Goal: Task Accomplishment & Management: Manage account settings

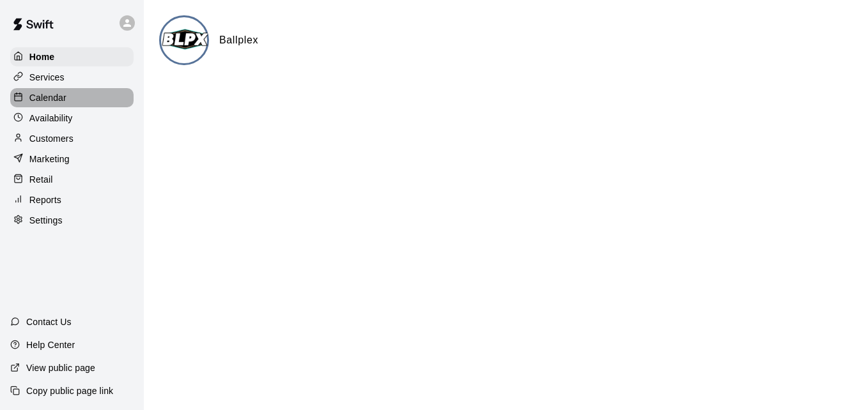
click at [68, 102] on div "Calendar" at bounding box center [71, 97] width 123 height 19
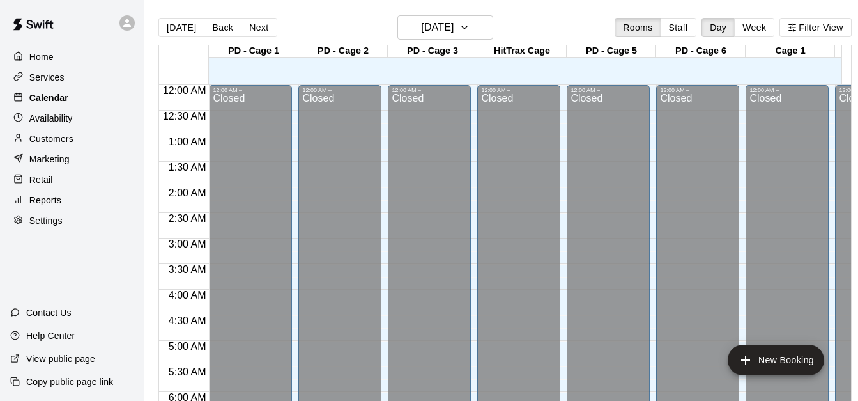
scroll to position [692, 0]
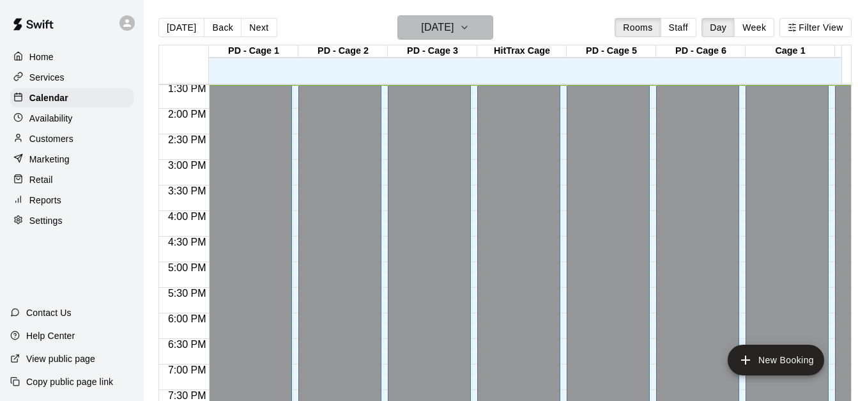
click at [491, 28] on button "Sunday Sep 21" at bounding box center [445, 27] width 96 height 24
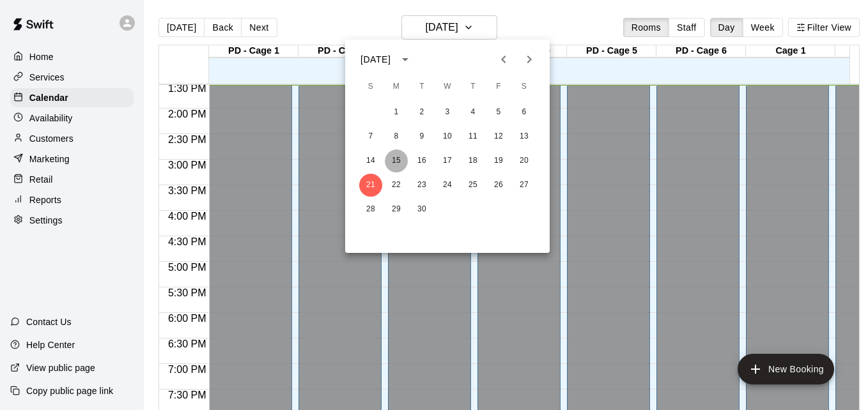
click at [397, 162] on button "15" at bounding box center [396, 161] width 23 height 23
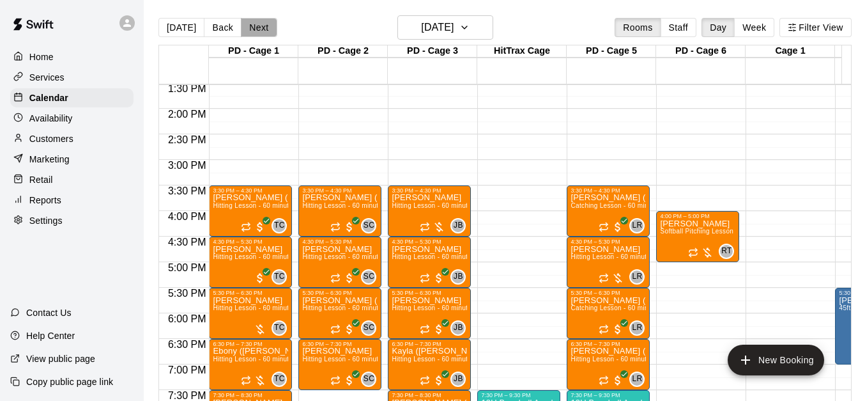
click at [249, 27] on button "Next" at bounding box center [259, 27] width 36 height 19
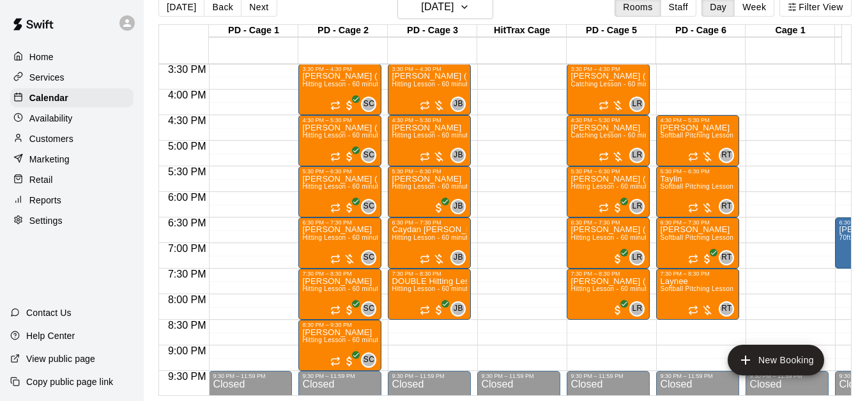
scroll to position [794, 0]
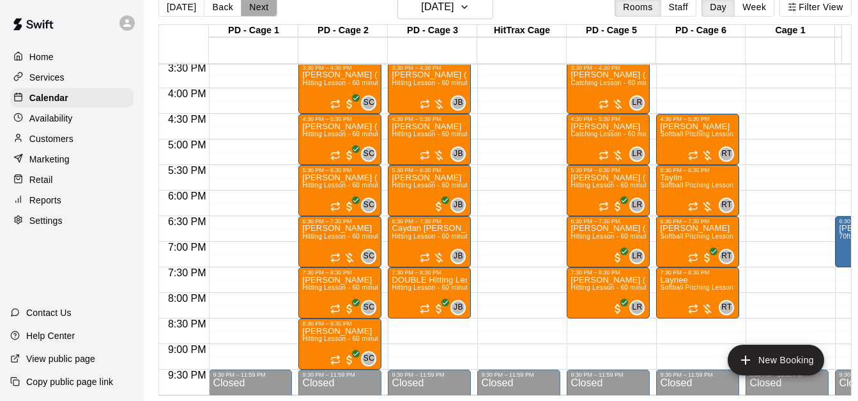
click at [255, 3] on button "Next" at bounding box center [259, 6] width 36 height 19
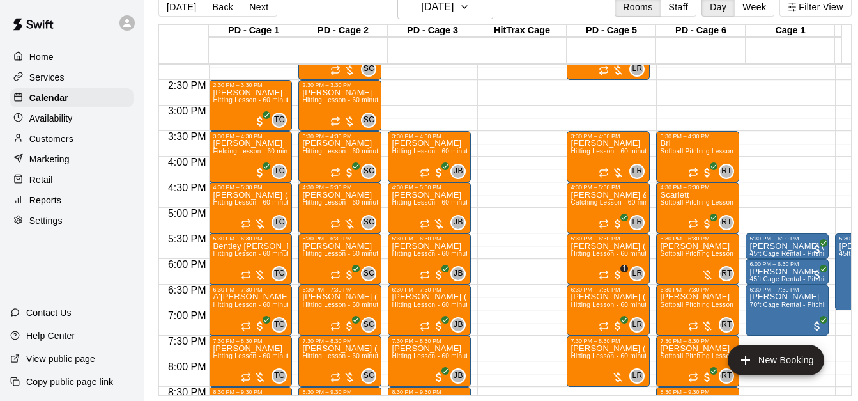
scroll to position [718, 0]
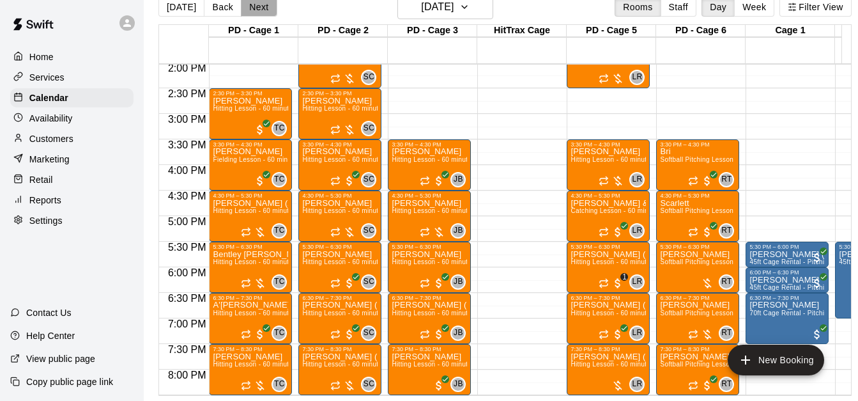
click at [266, 3] on button "Next" at bounding box center [259, 6] width 36 height 19
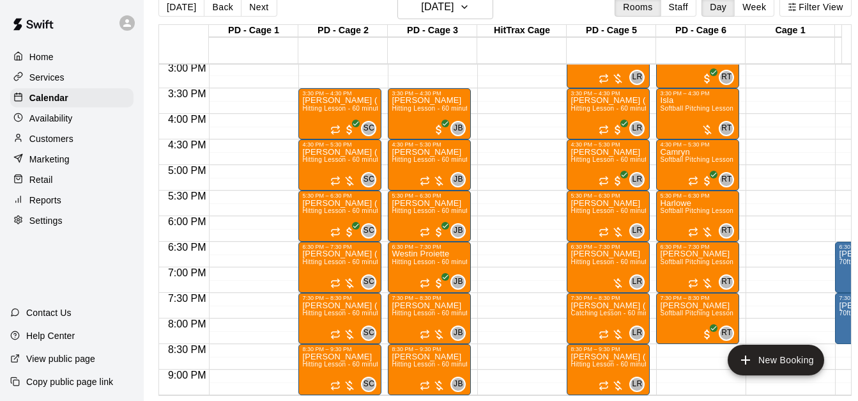
scroll to position [794, 0]
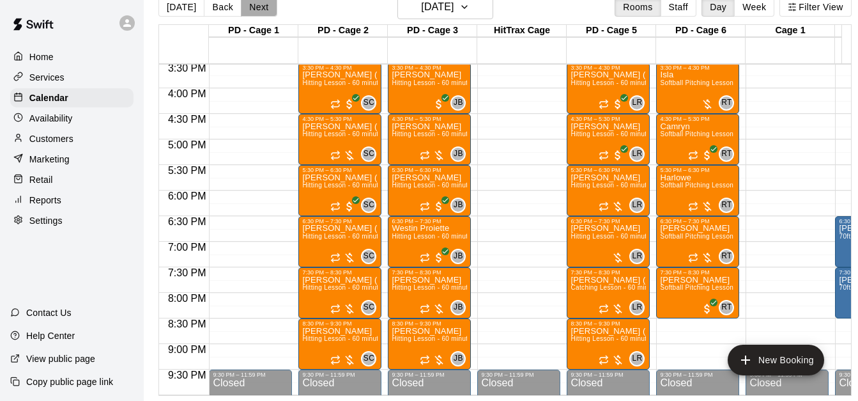
click at [259, 1] on button "Next" at bounding box center [259, 6] width 36 height 19
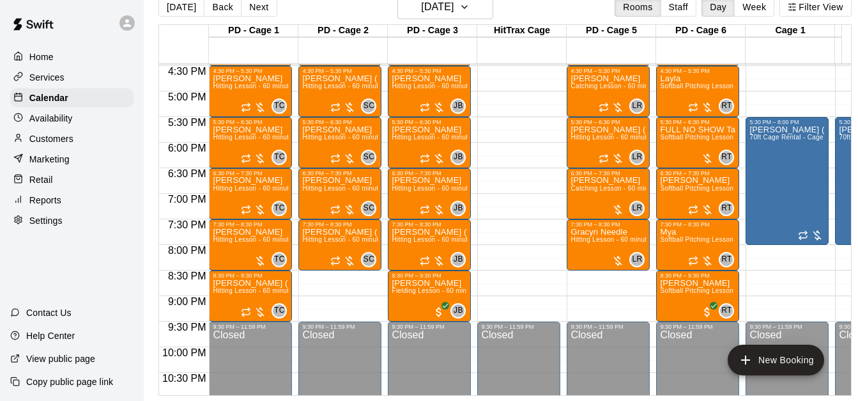
scroll to position [845, 0]
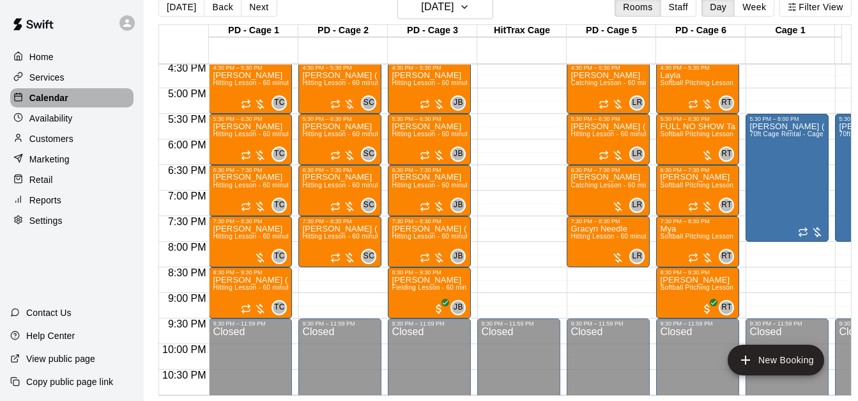
click at [81, 96] on div "Calendar" at bounding box center [71, 97] width 123 height 19
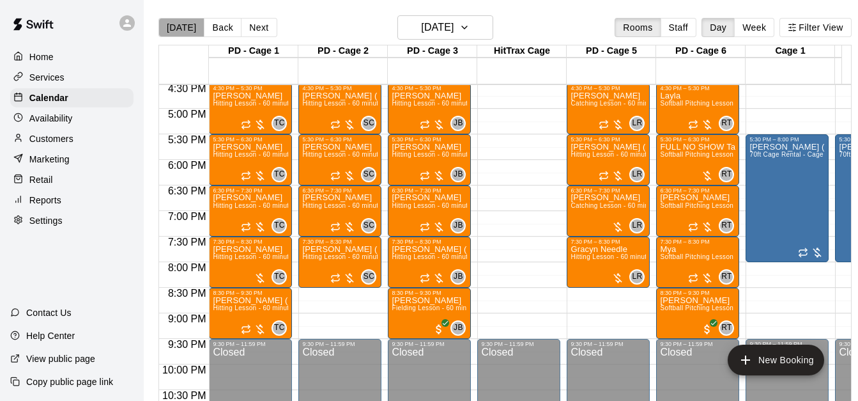
click at [183, 23] on button "[DATE]" at bounding box center [181, 27] width 46 height 19
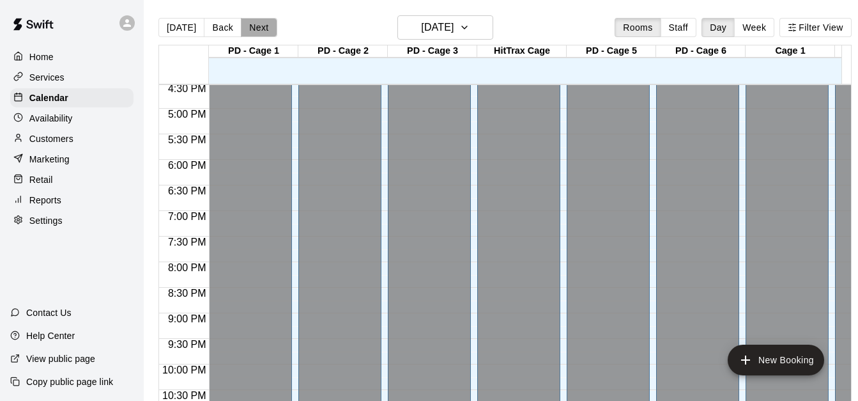
click at [258, 31] on button "Next" at bounding box center [259, 27] width 36 height 19
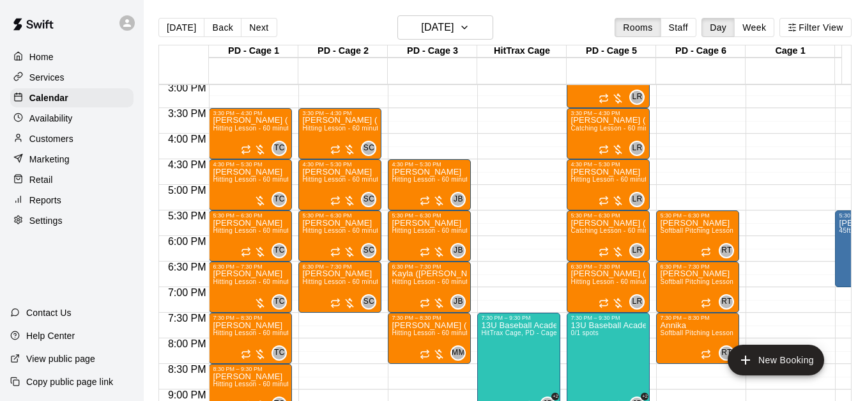
scroll to position [769, 0]
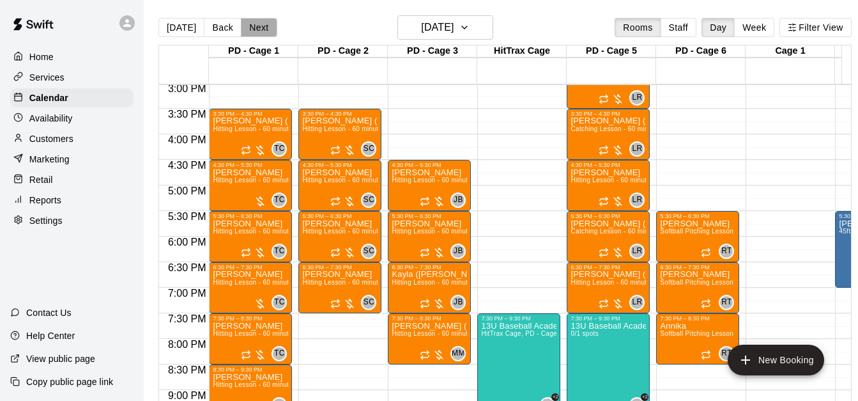
click at [263, 23] on button "Next" at bounding box center [259, 27] width 36 height 19
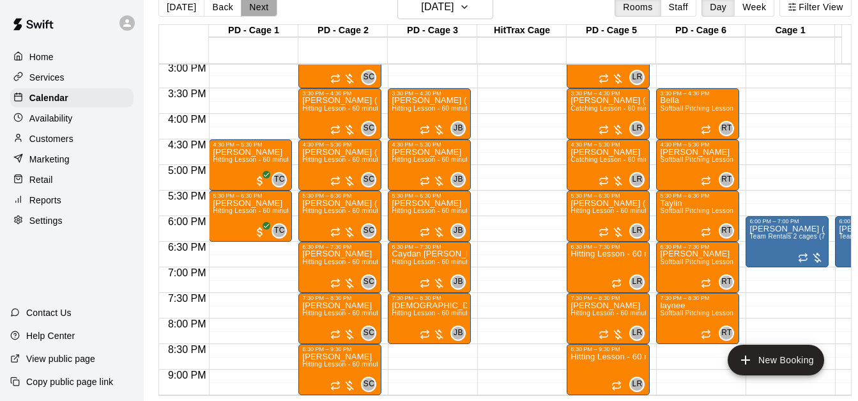
click at [249, 4] on button "Next" at bounding box center [259, 6] width 36 height 19
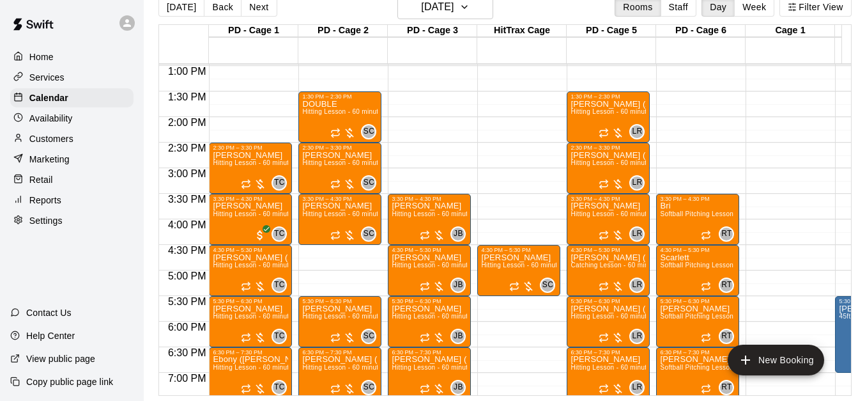
scroll to position [641, 0]
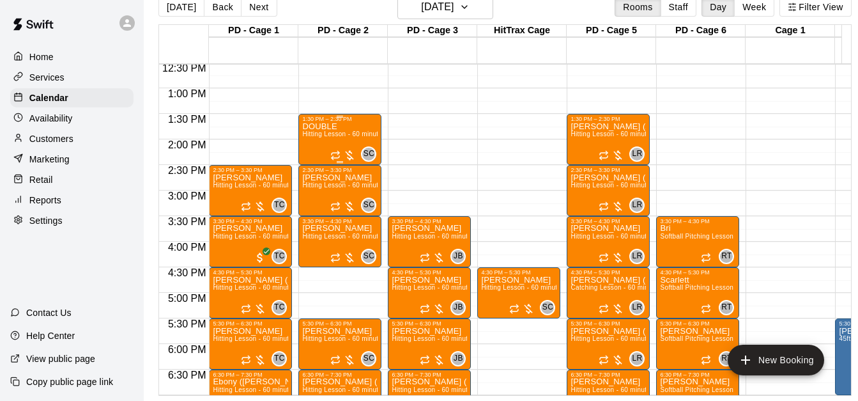
click at [335, 130] on span "Hitting Lesson - 60 minutes" at bounding box center [343, 133] width 83 height 7
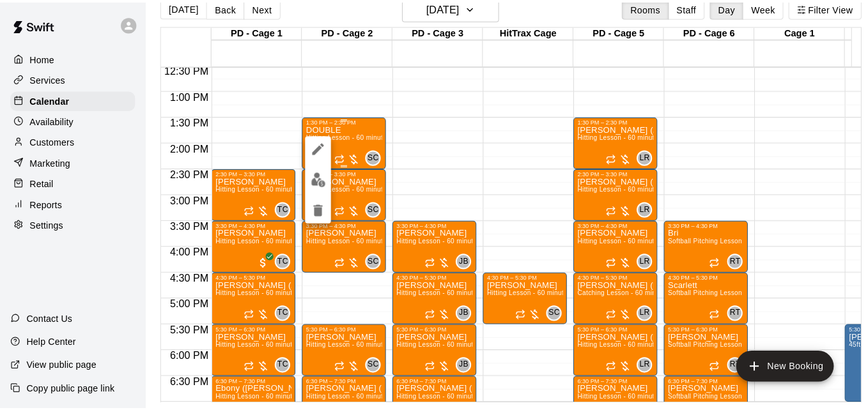
scroll to position [20, 0]
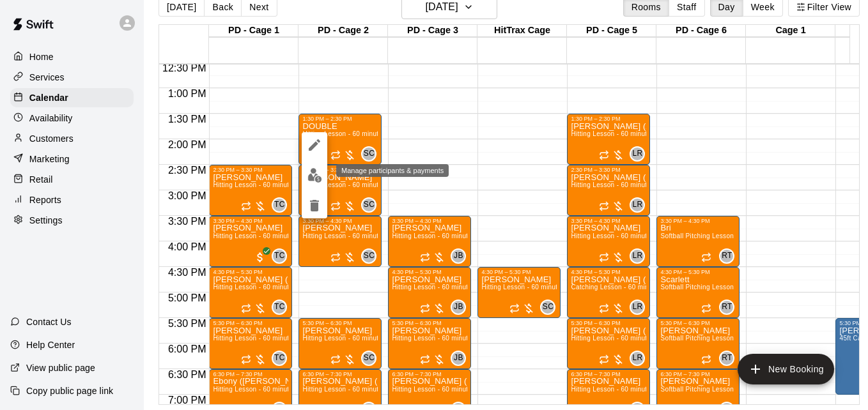
click at [315, 178] on img "edit" at bounding box center [314, 175] width 15 height 15
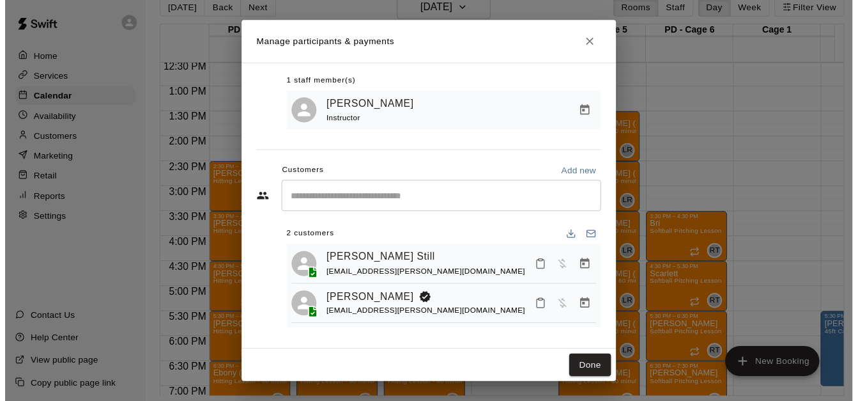
scroll to position [73, 0]
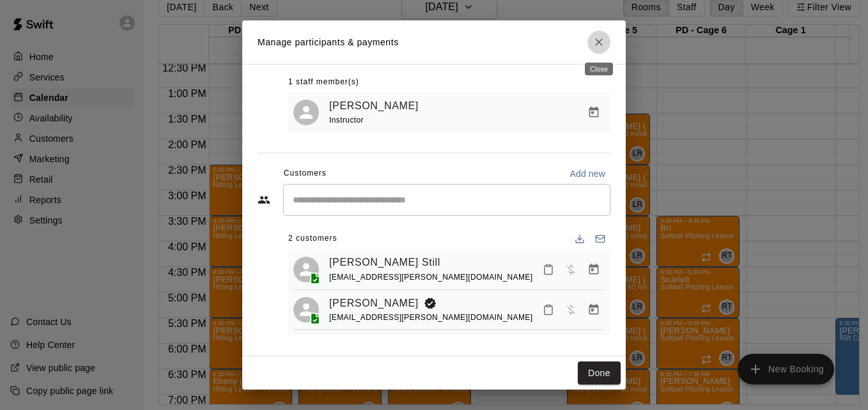
click at [603, 45] on icon "Close" at bounding box center [598, 42] width 13 height 13
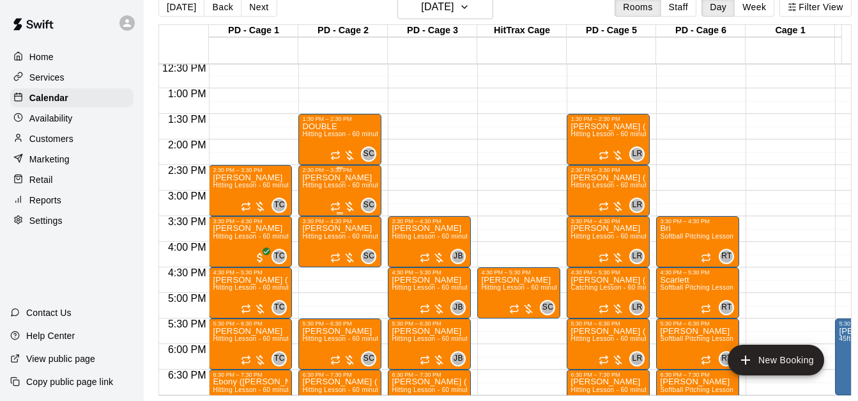
click at [334, 185] on span "Hitting Lesson - 60 minutes" at bounding box center [343, 184] width 83 height 7
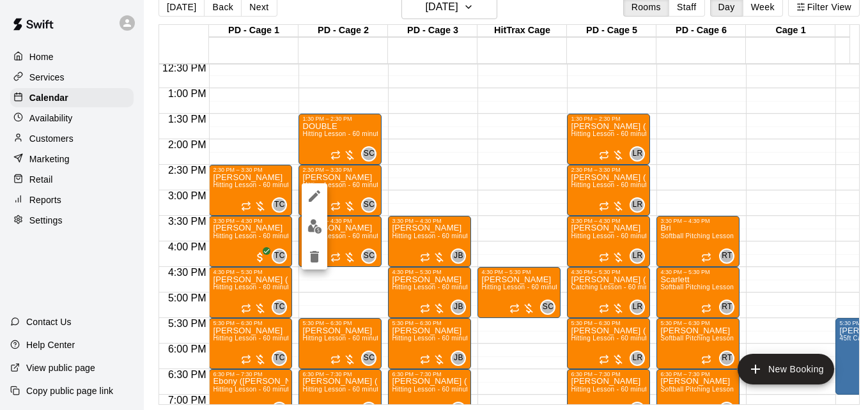
click at [456, 178] on div at bounding box center [434, 205] width 868 height 410
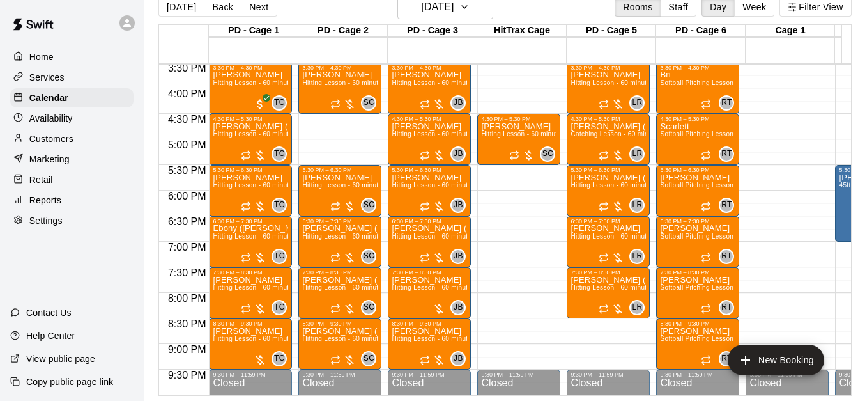
scroll to position [820, 0]
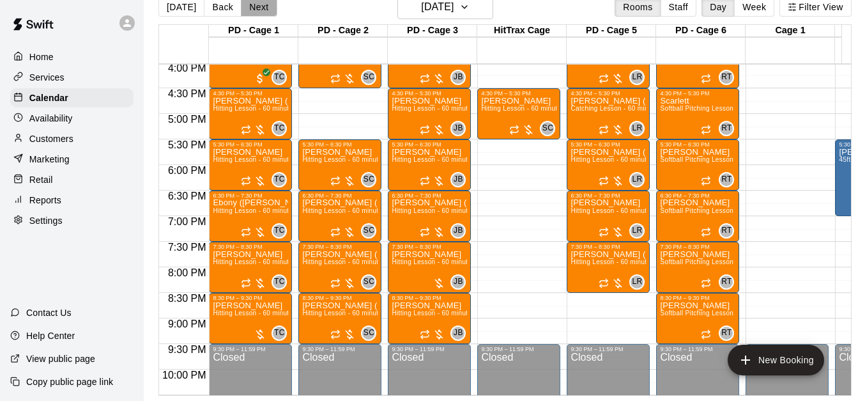
click at [257, 6] on button "Next" at bounding box center [259, 6] width 36 height 19
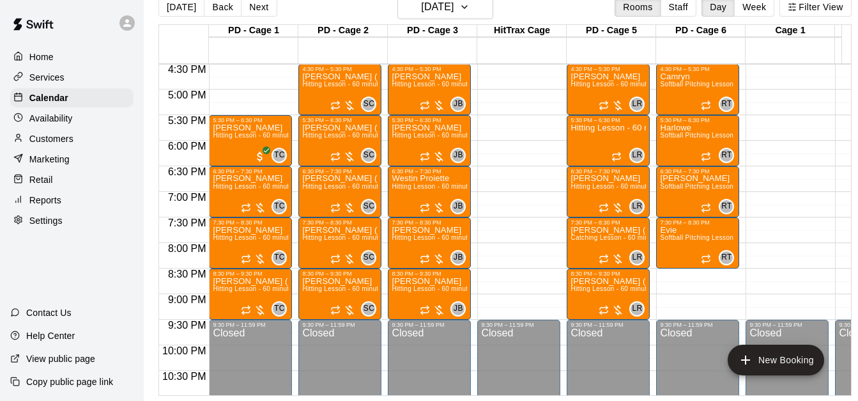
scroll to position [845, 0]
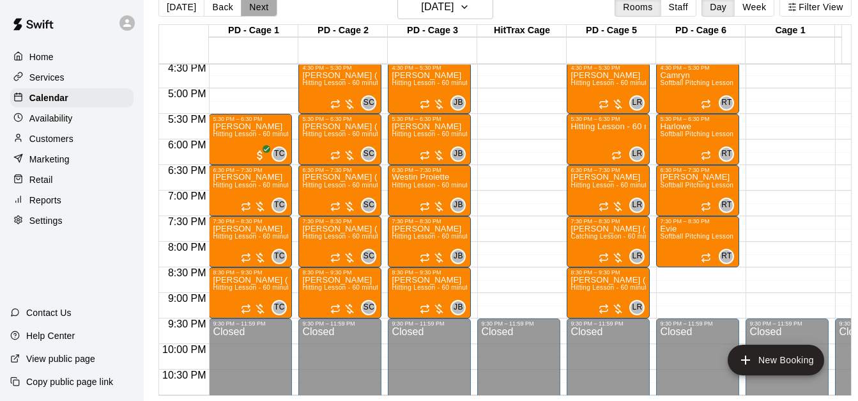
click at [250, 13] on button "Next" at bounding box center [259, 6] width 36 height 19
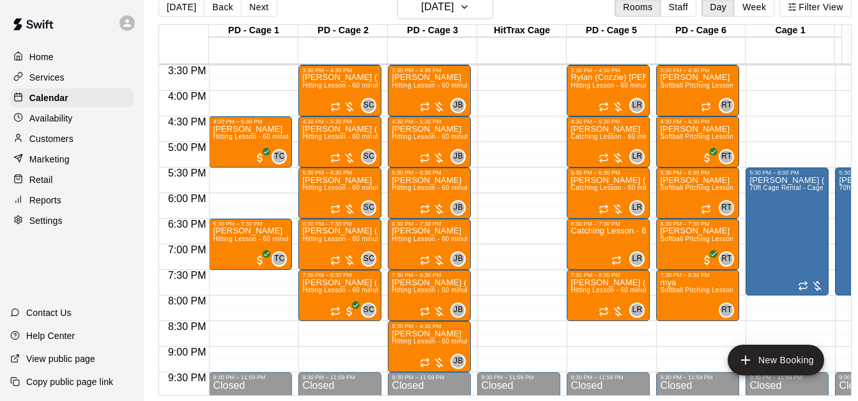
scroll to position [794, 0]
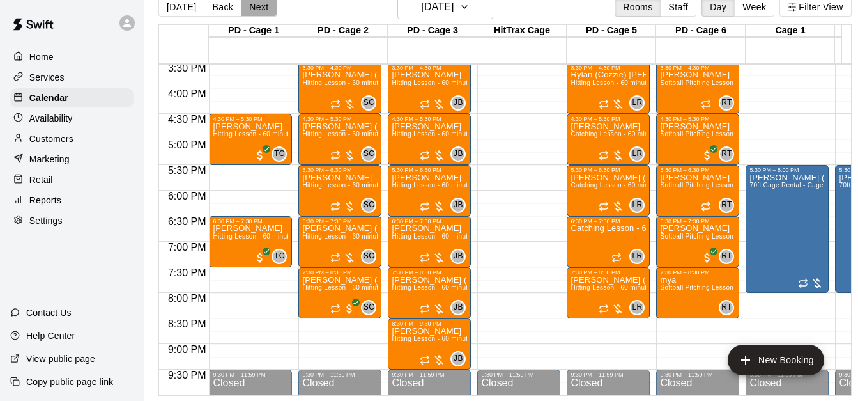
click at [261, 8] on button "Next" at bounding box center [259, 6] width 36 height 19
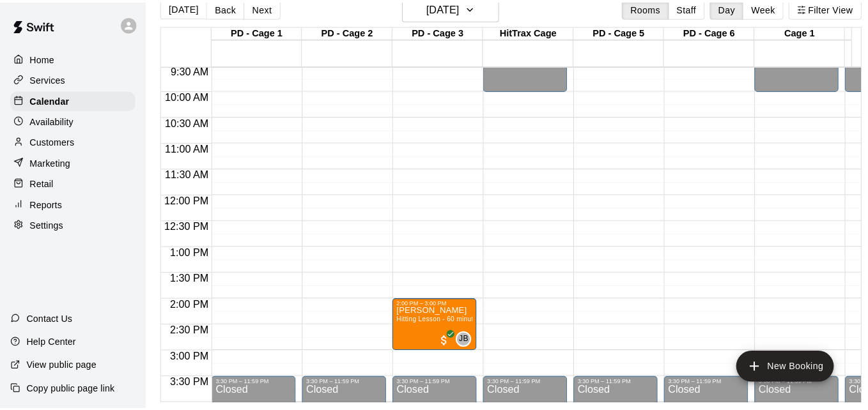
scroll to position [462, 0]
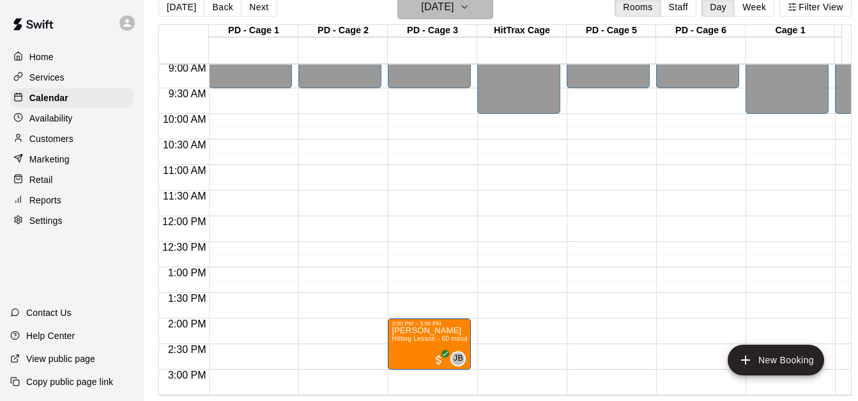
click at [423, 5] on h6 "Saturday Sep 27" at bounding box center [437, 7] width 33 height 18
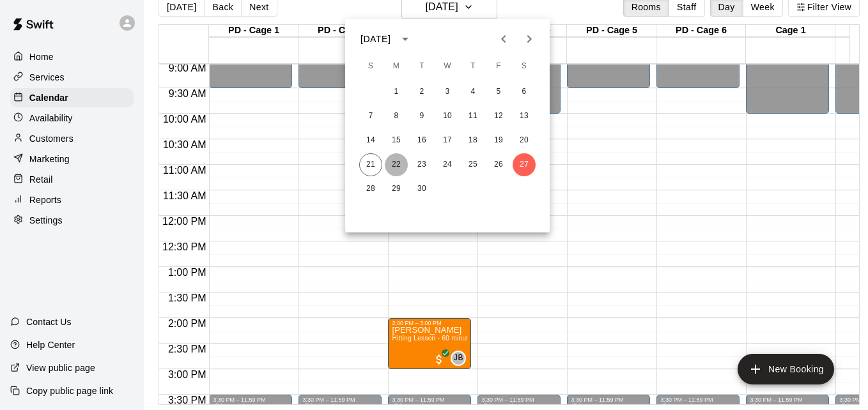
click at [396, 162] on button "22" at bounding box center [396, 164] width 23 height 23
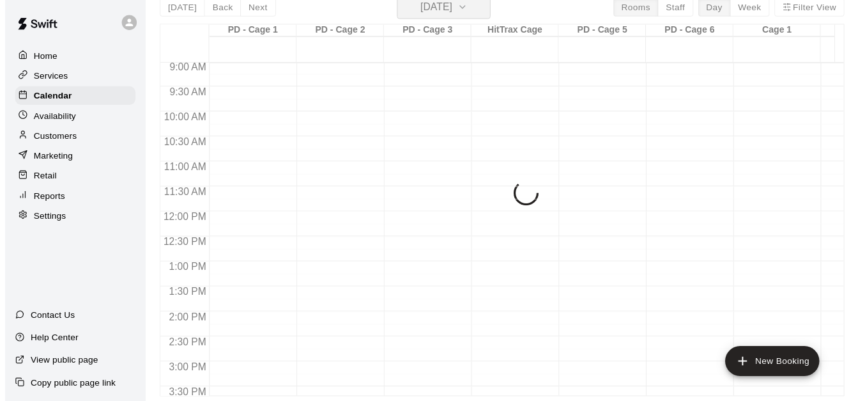
scroll to position [15, 0]
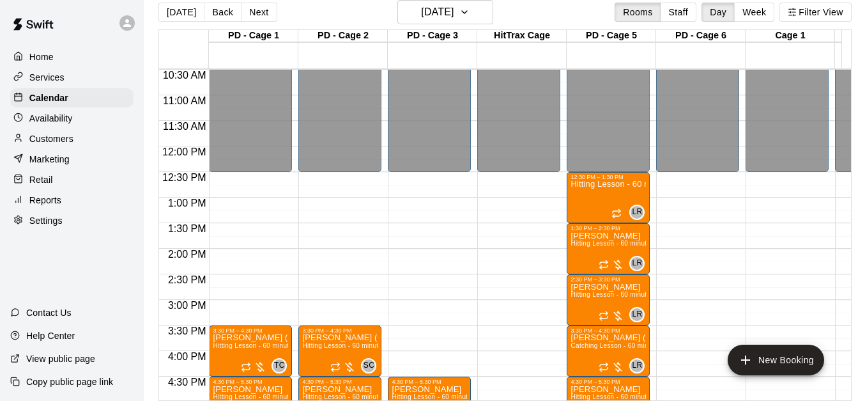
scroll to position [562, 0]
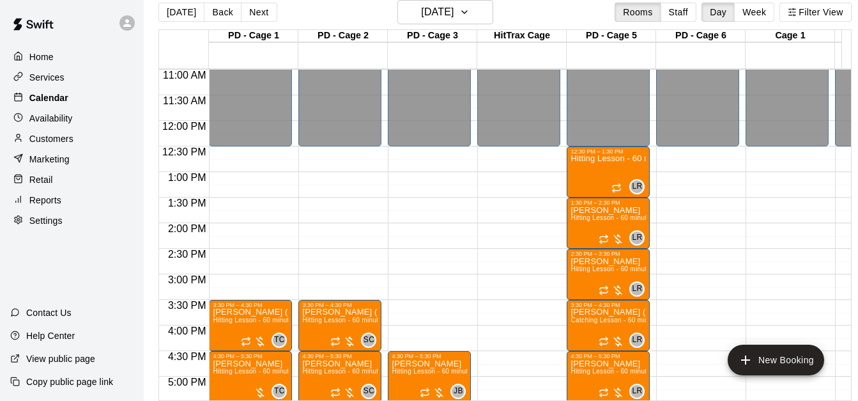
click at [81, 100] on div "Calendar" at bounding box center [71, 97] width 123 height 19
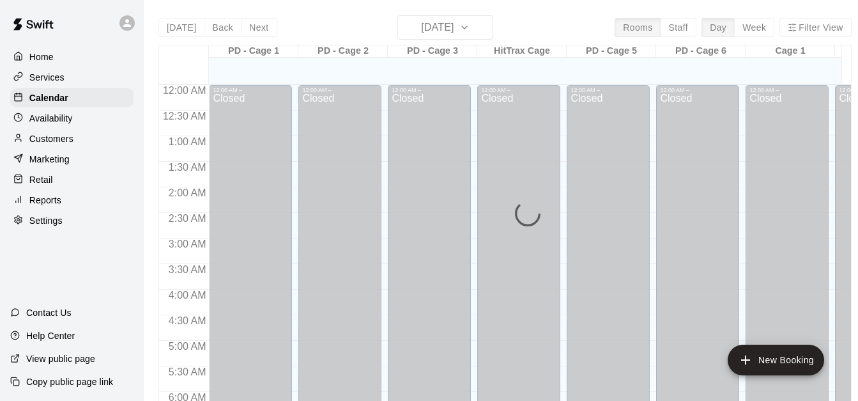
scroll to position [725, 0]
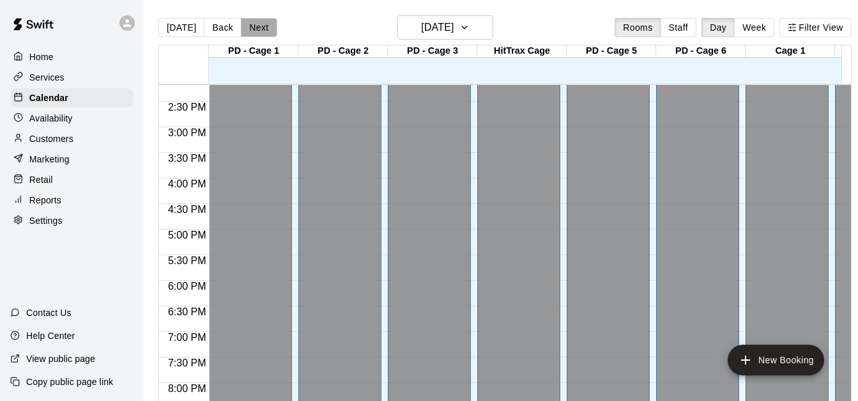
click at [261, 32] on button "Next" at bounding box center [259, 27] width 36 height 19
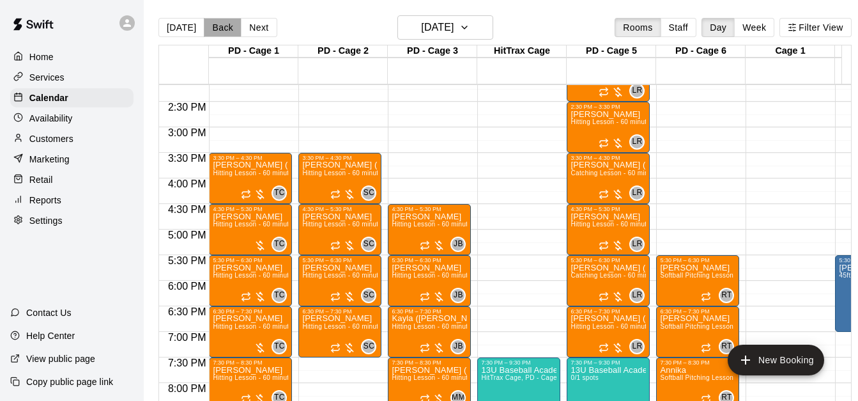
click at [210, 29] on button "Back" at bounding box center [223, 27] width 38 height 19
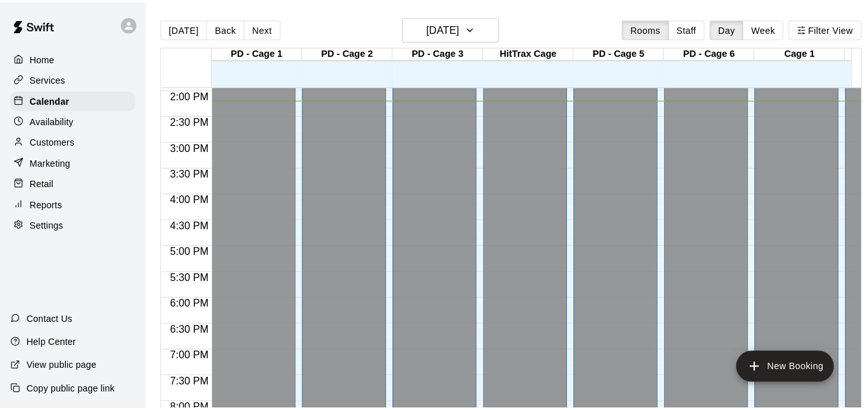
scroll to position [709, 0]
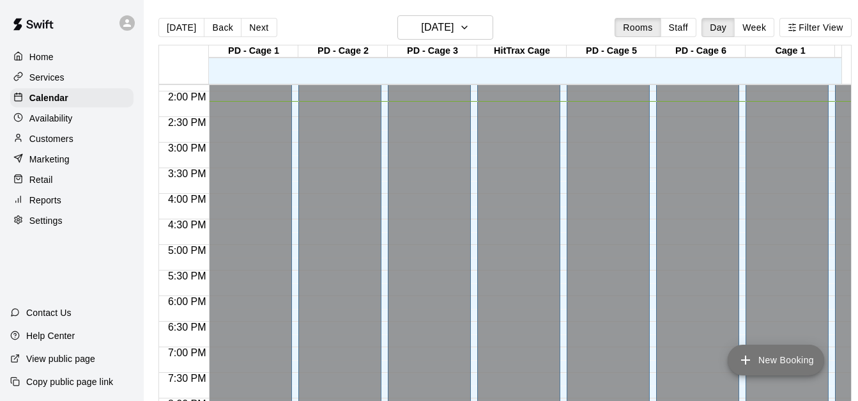
click at [781, 362] on button "New Booking" at bounding box center [776, 359] width 96 height 31
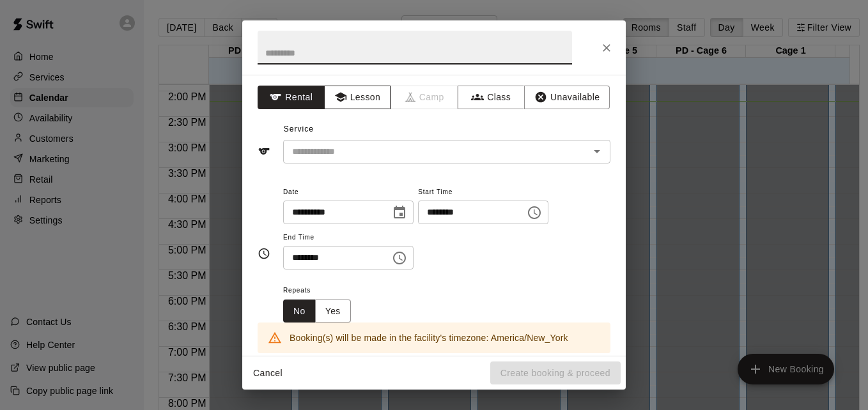
click at [369, 96] on button "Lesson" at bounding box center [357, 98] width 67 height 24
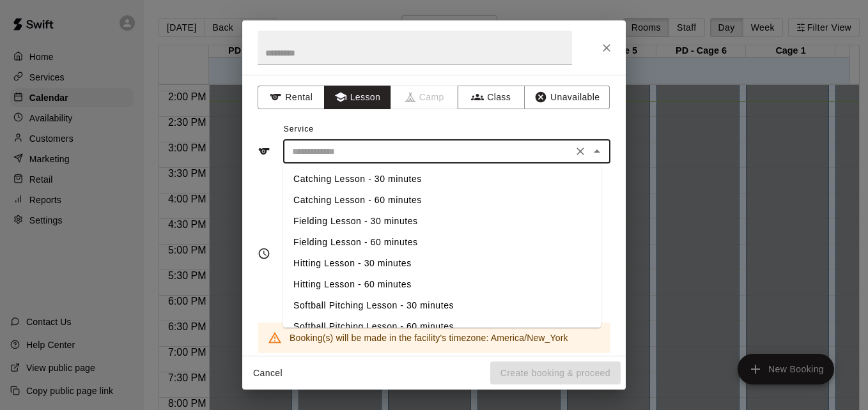
click at [449, 150] on input "text" at bounding box center [428, 152] width 282 height 16
click at [397, 282] on li "Hitting Lesson - 60 minutes" at bounding box center [442, 284] width 318 height 21
type input "**********"
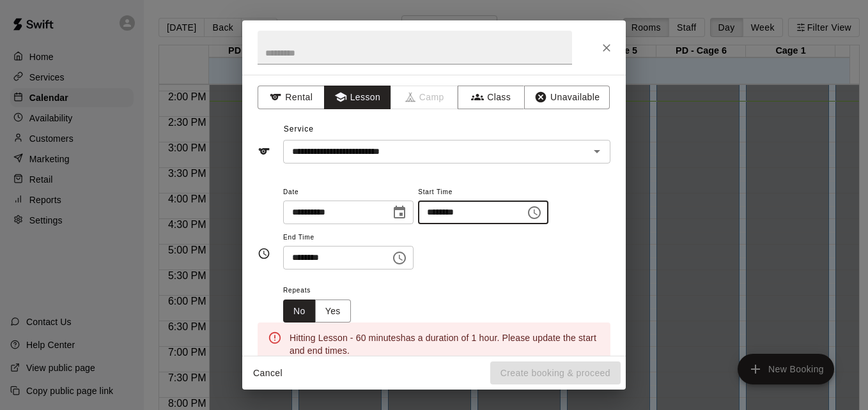
click at [445, 211] on input "********" at bounding box center [467, 213] width 98 height 24
type input "********"
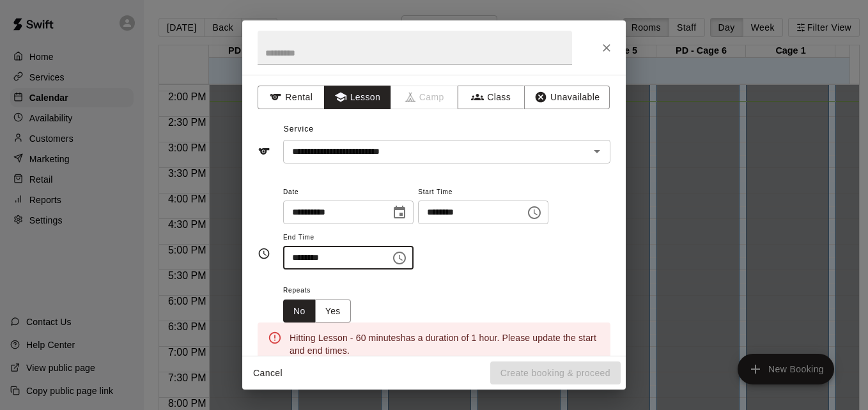
click at [298, 257] on input "********" at bounding box center [332, 258] width 98 height 24
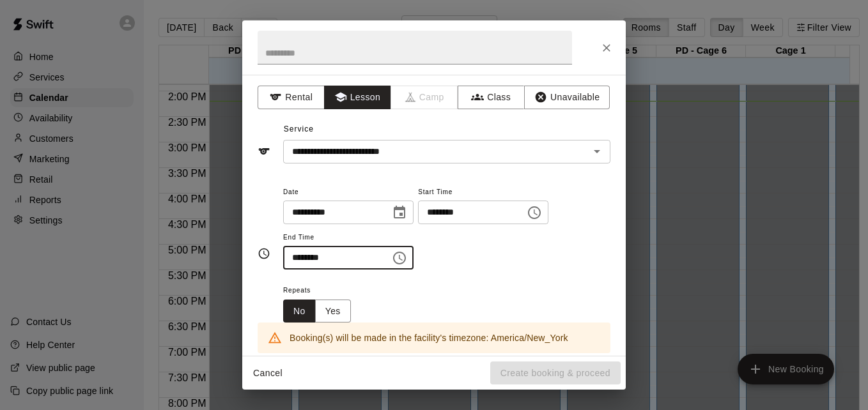
type input "********"
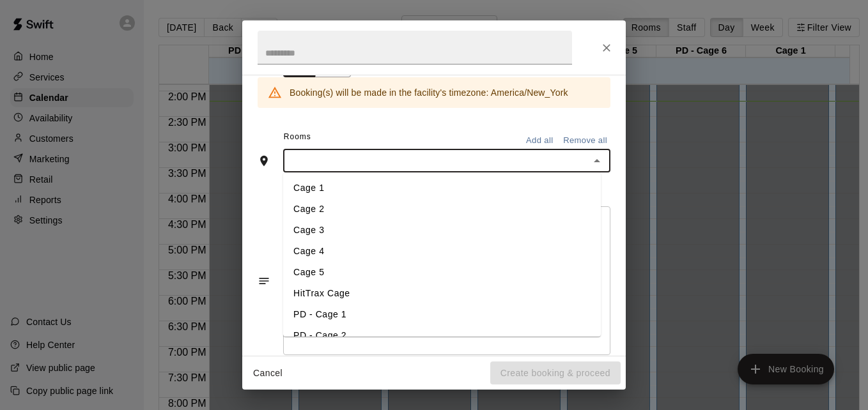
click at [401, 168] on input "text" at bounding box center [436, 161] width 298 height 16
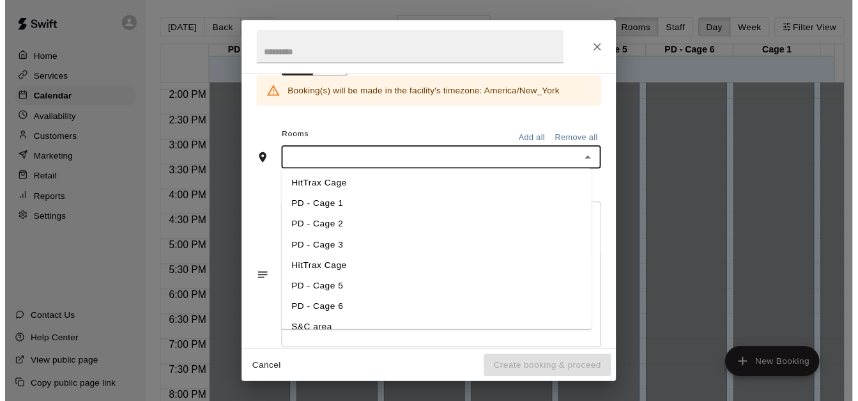
scroll to position [120, 0]
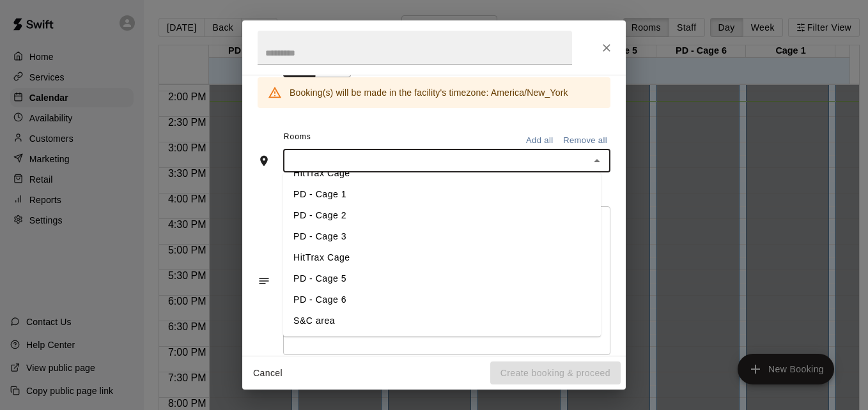
click at [337, 278] on li "PD - Cage 5" at bounding box center [442, 278] width 318 height 21
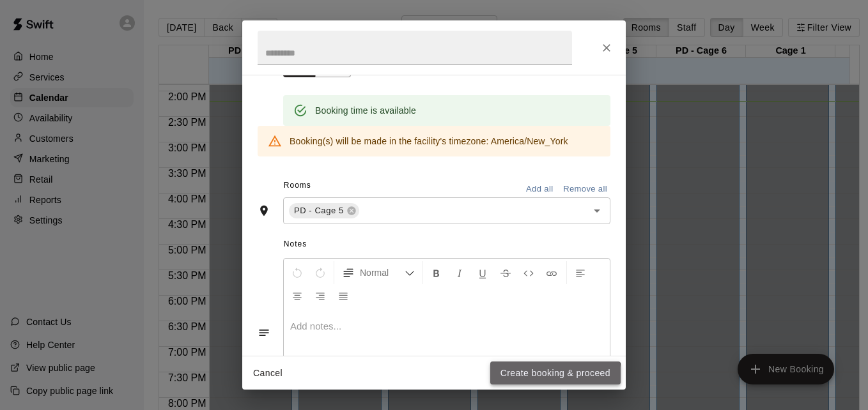
click at [532, 378] on button "Create booking & proceed" at bounding box center [555, 374] width 130 height 24
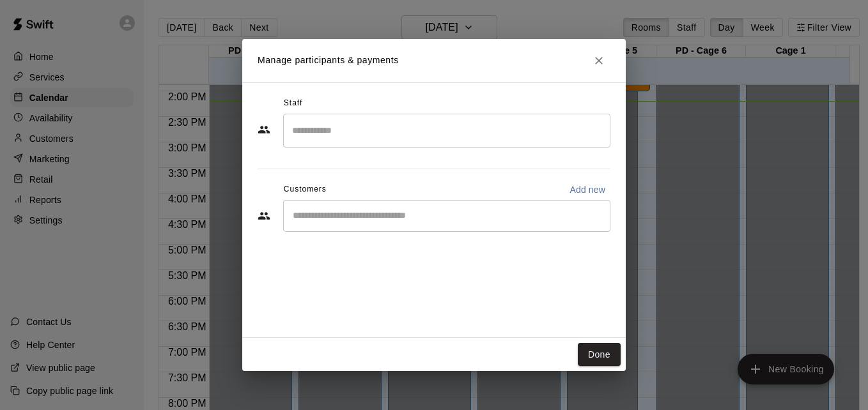
click at [385, 129] on input "Search staff" at bounding box center [447, 130] width 316 height 22
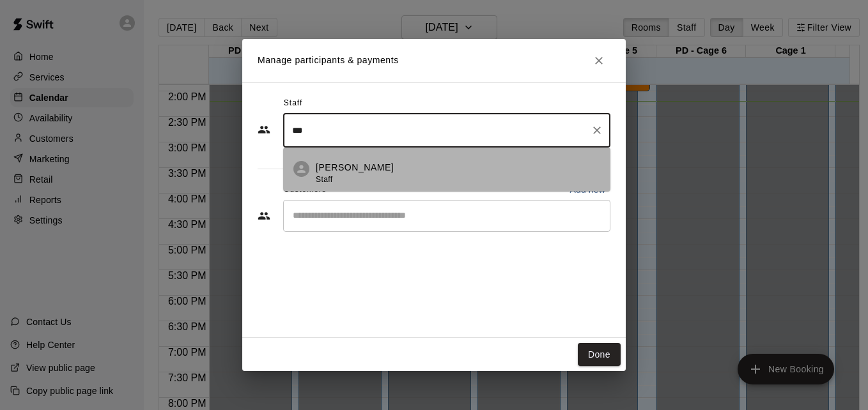
click at [390, 168] on div "[PERSON_NAME] Staff" at bounding box center [458, 173] width 284 height 25
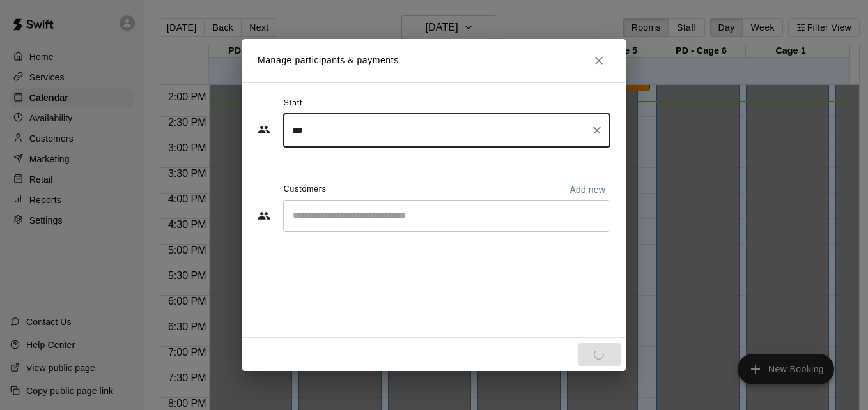
type input "***"
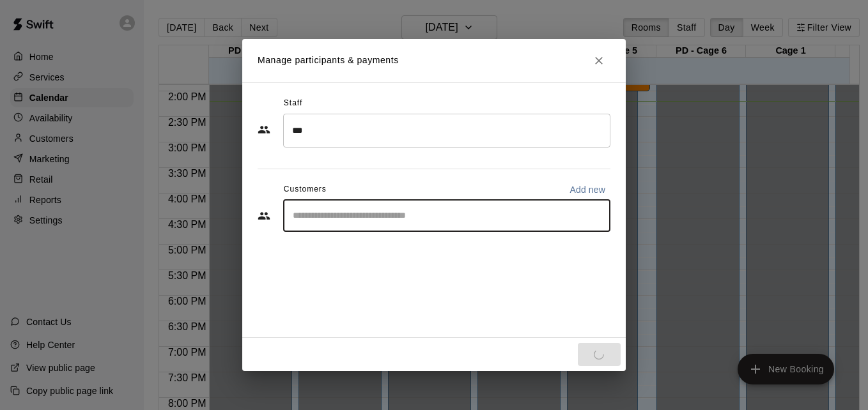
click at [381, 215] on input "Start typing to search customers..." at bounding box center [447, 216] width 316 height 13
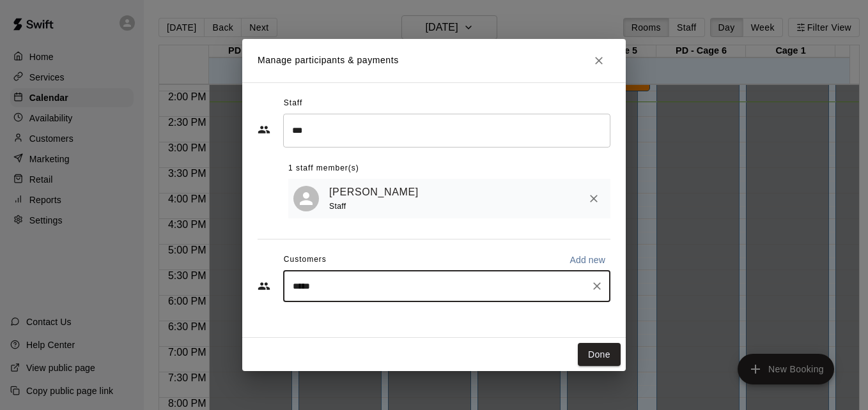
type input "******"
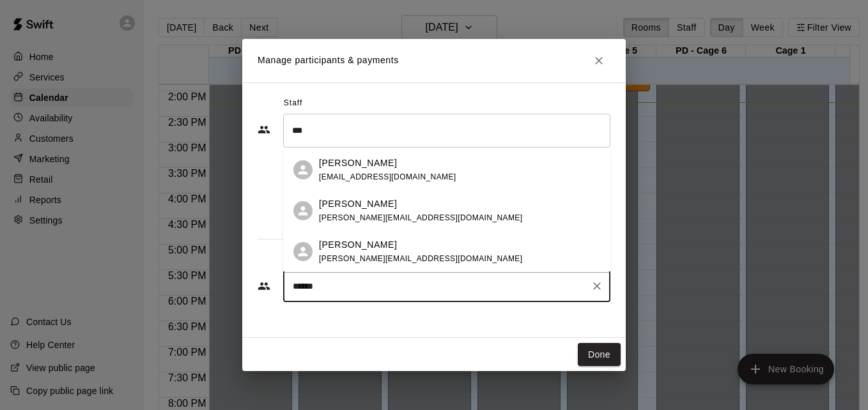
click at [438, 248] on div "[PERSON_NAME] [PERSON_NAME][EMAIL_ADDRESS][DOMAIN_NAME]" at bounding box center [459, 251] width 281 height 27
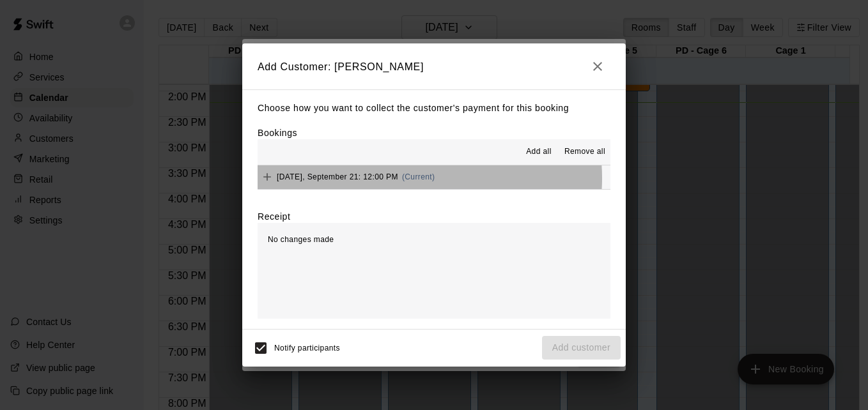
click at [420, 179] on span "(Current)" at bounding box center [418, 177] width 33 height 9
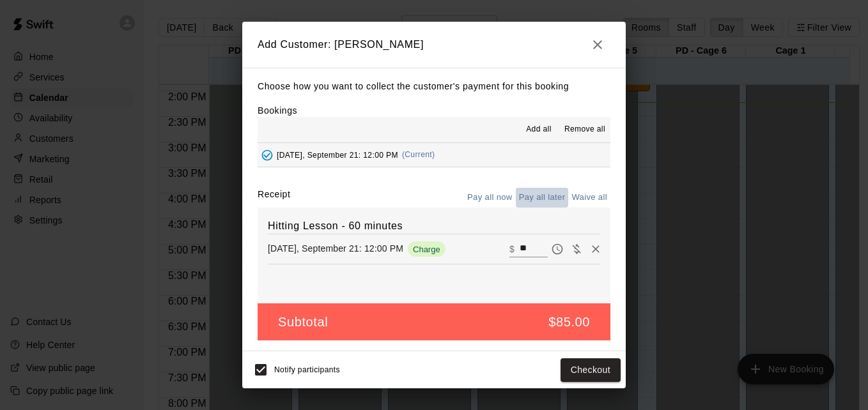
click at [548, 206] on button "Pay all later" at bounding box center [542, 198] width 53 height 20
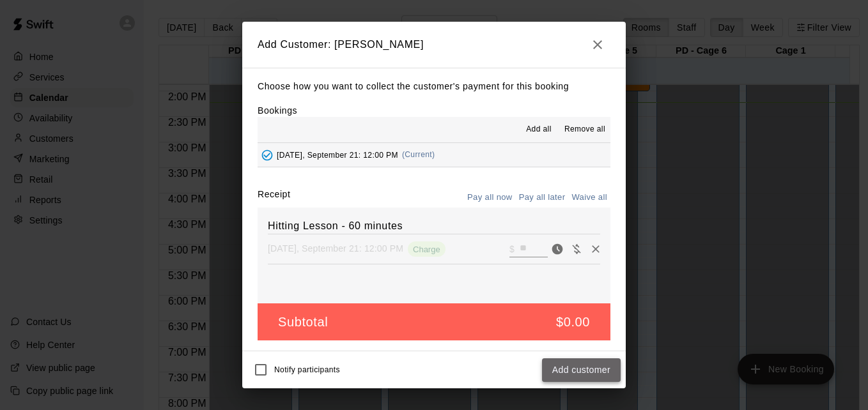
click at [558, 376] on button "Add customer" at bounding box center [581, 370] width 79 height 24
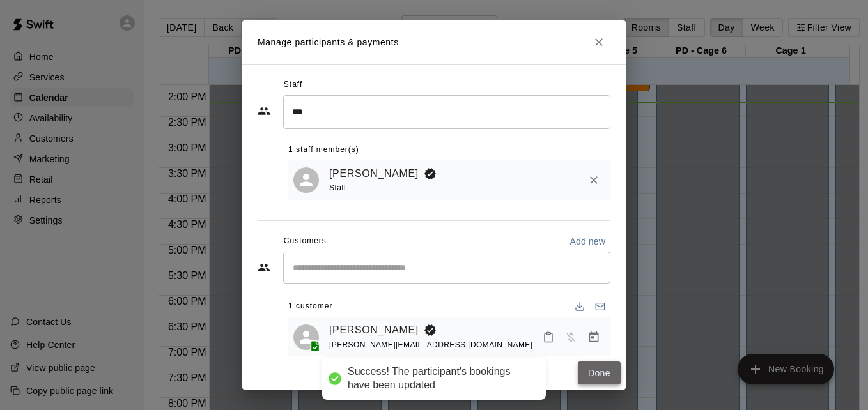
click at [598, 369] on button "Done" at bounding box center [599, 374] width 43 height 24
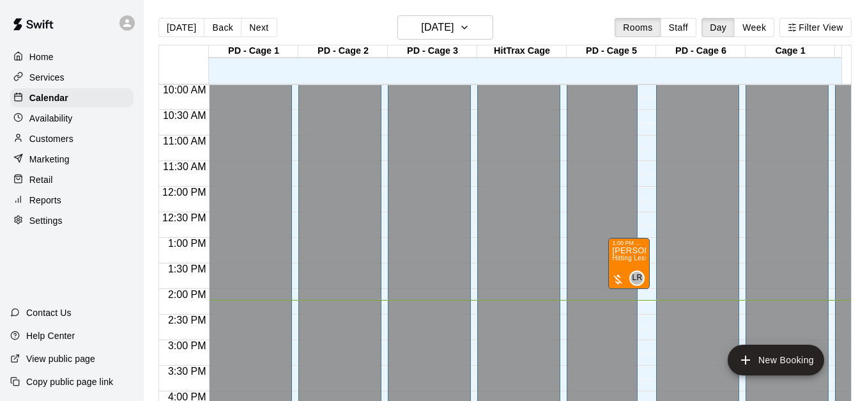
scroll to position [505, 0]
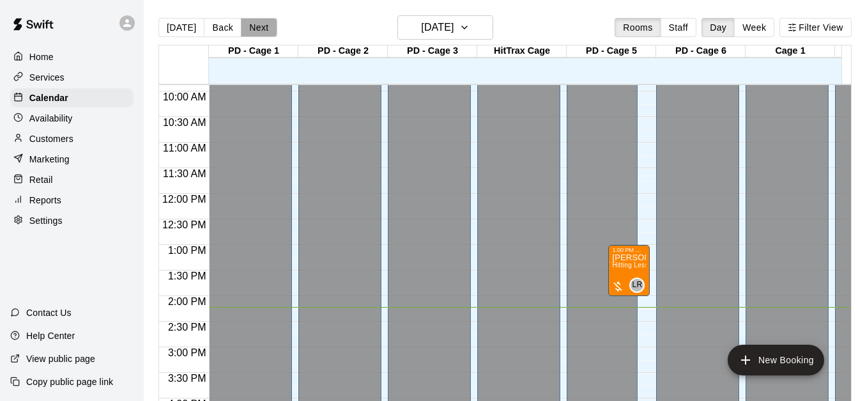
click at [256, 33] on button "Next" at bounding box center [259, 27] width 36 height 19
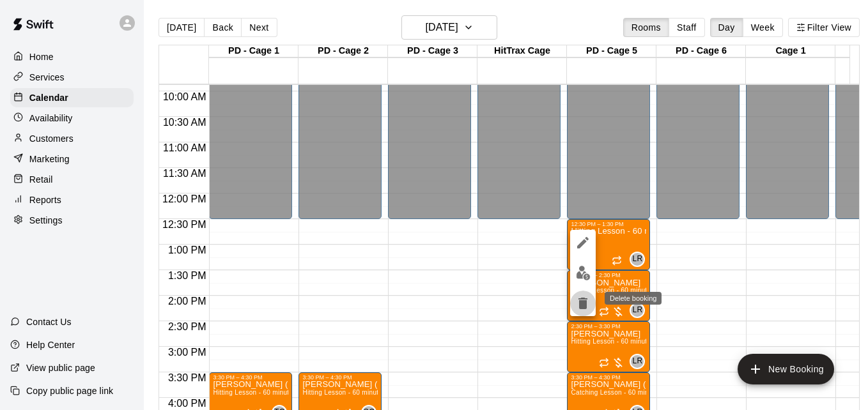
click at [585, 303] on icon "delete" at bounding box center [582, 304] width 9 height 12
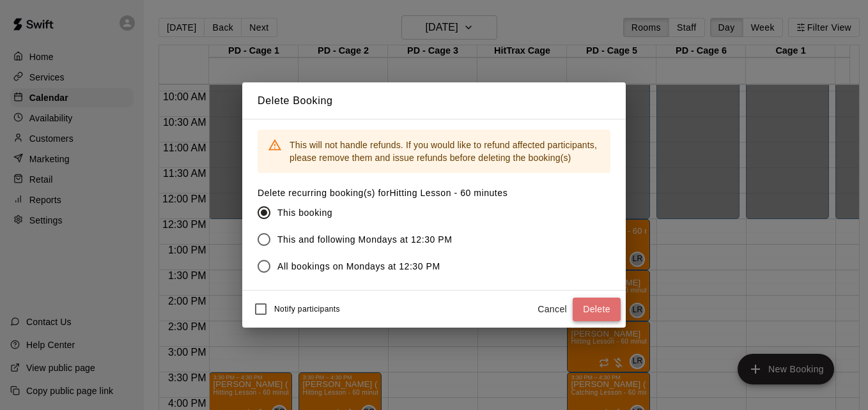
click at [586, 307] on button "Delete" at bounding box center [596, 310] width 48 height 24
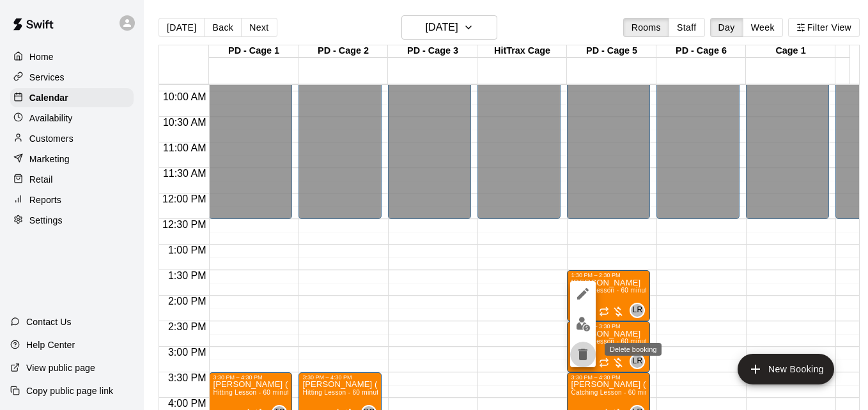
click at [583, 349] on icon "delete" at bounding box center [582, 355] width 9 height 12
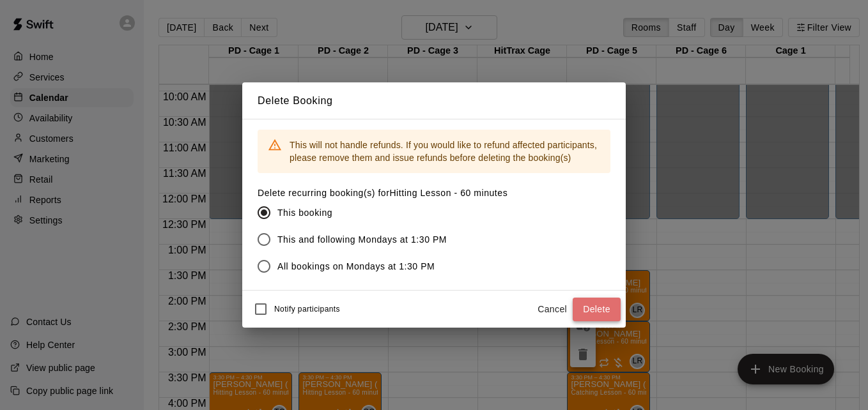
click at [599, 312] on button "Delete" at bounding box center [596, 310] width 48 height 24
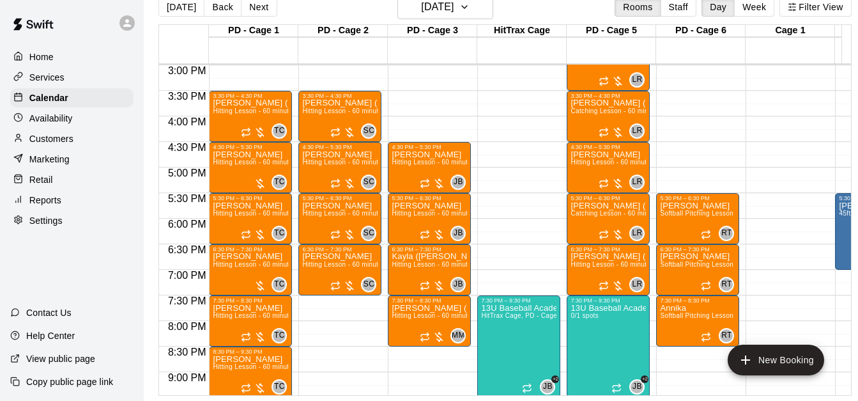
scroll to position [786, 0]
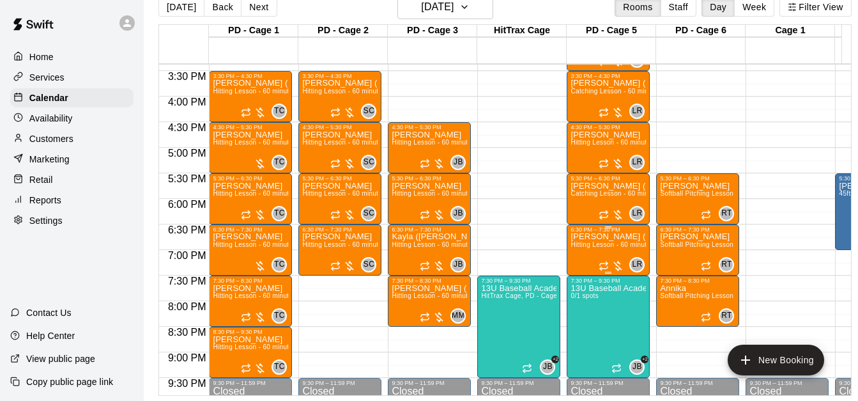
click at [595, 241] on span "Hitting Lesson - 60 minutes" at bounding box center [612, 244] width 83 height 7
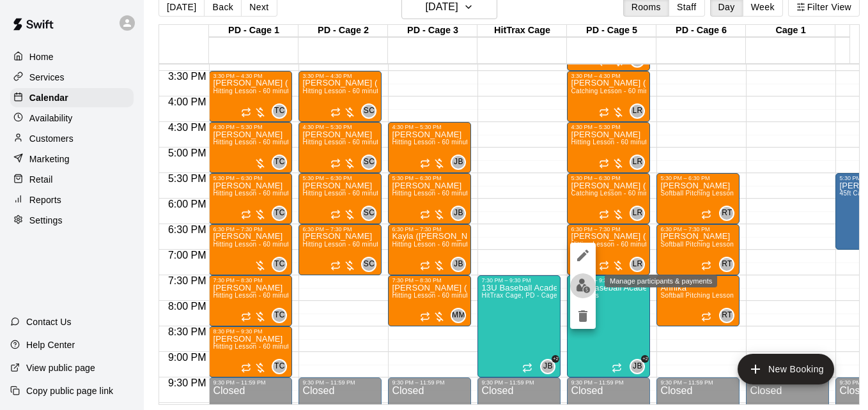
click at [583, 284] on img "edit" at bounding box center [583, 286] width 15 height 15
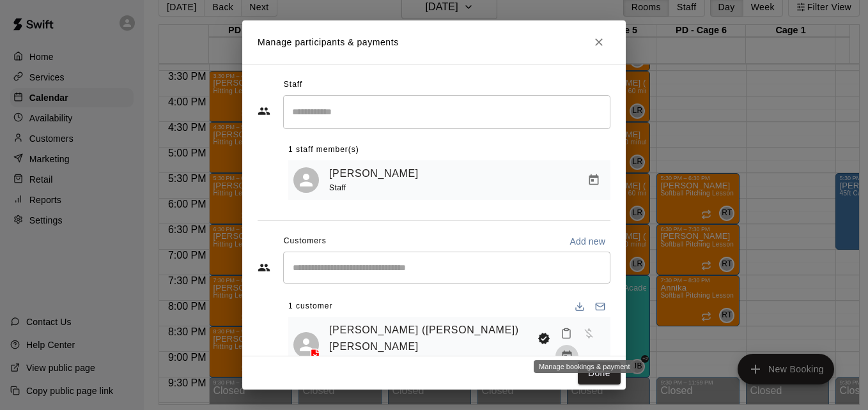
click at [573, 350] on icon "Manage bookings & payment" at bounding box center [566, 356] width 13 height 13
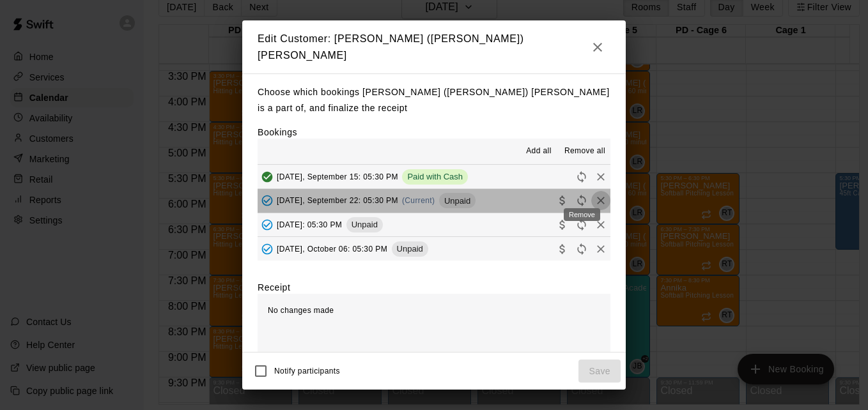
click at [597, 197] on icon "Remove" at bounding box center [601, 201] width 8 height 8
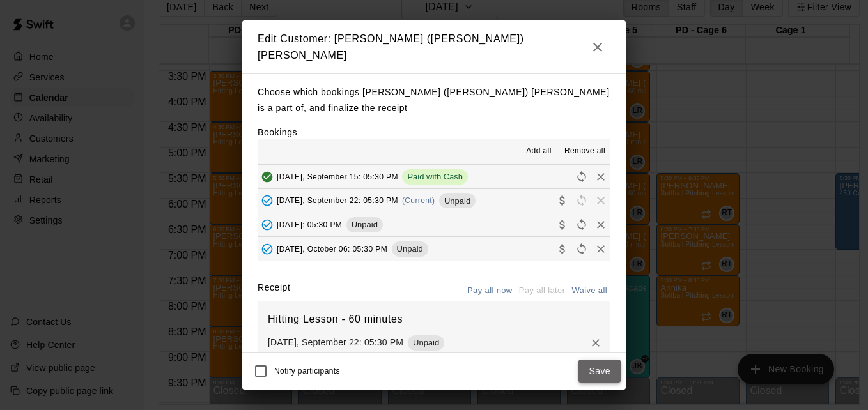
click at [605, 373] on button "Save" at bounding box center [599, 372] width 42 height 24
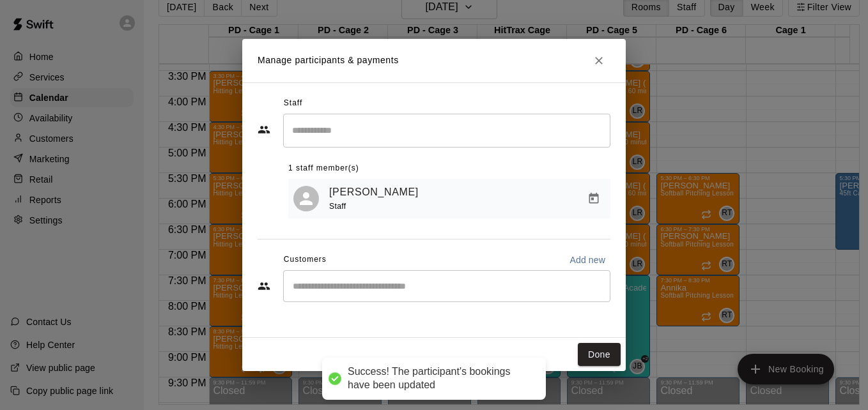
click at [365, 276] on div "​" at bounding box center [446, 286] width 327 height 32
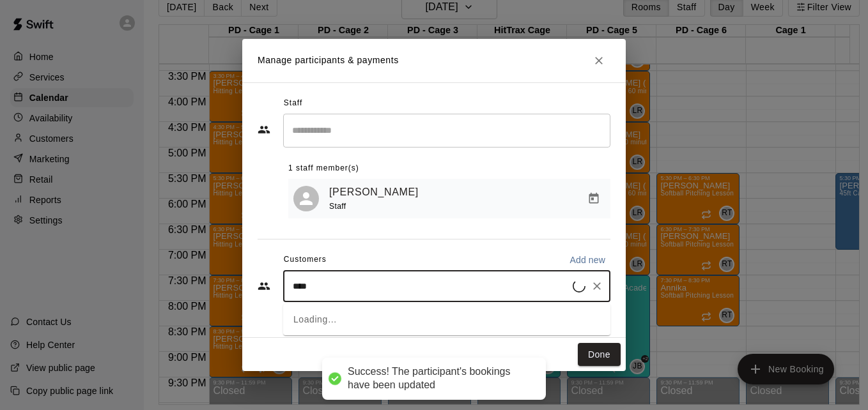
type input "*****"
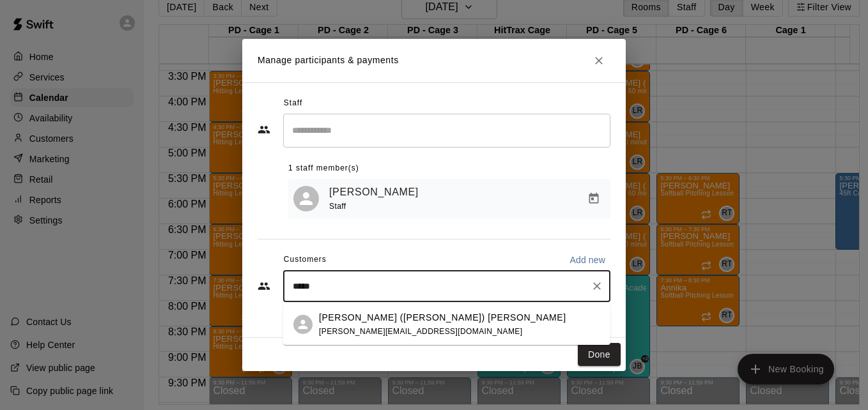
click at [447, 330] on div "[PERSON_NAME] ([PERSON_NAME]) [PERSON_NAME] [PERSON_NAME][EMAIL_ADDRESS][DOMAIN…" at bounding box center [459, 324] width 281 height 27
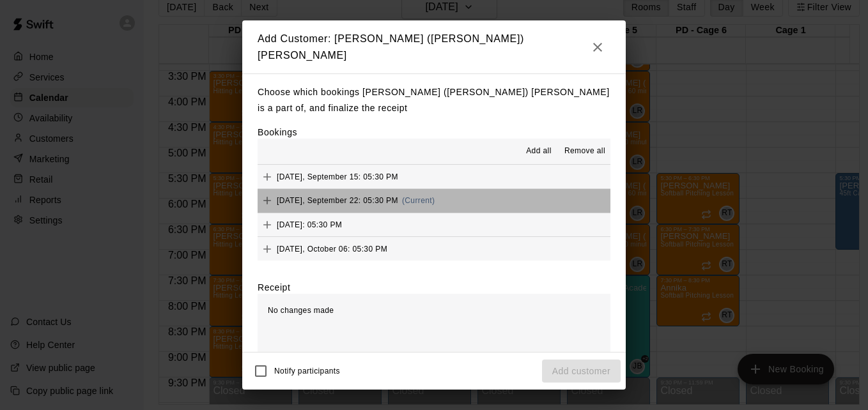
click at [490, 200] on button "[DATE], September 22: 05:30 PM (Current)" at bounding box center [433, 201] width 353 height 24
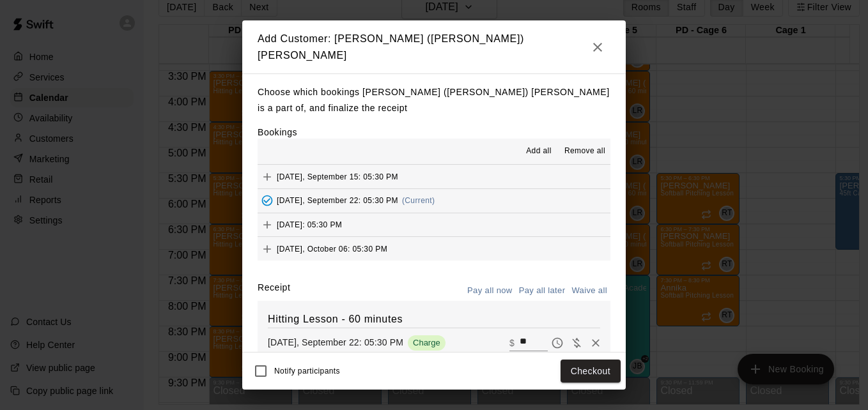
click at [539, 286] on button "Pay all later" at bounding box center [542, 291] width 53 height 20
click at [591, 374] on button "Add customer" at bounding box center [581, 372] width 79 height 24
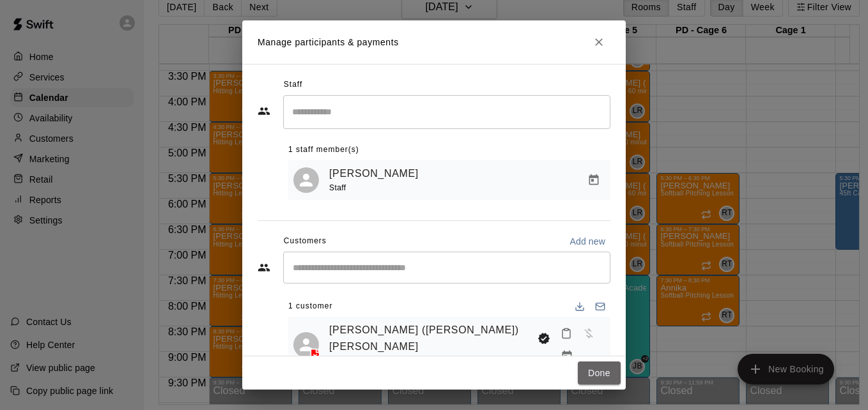
click at [591, 374] on button "Done" at bounding box center [599, 374] width 43 height 24
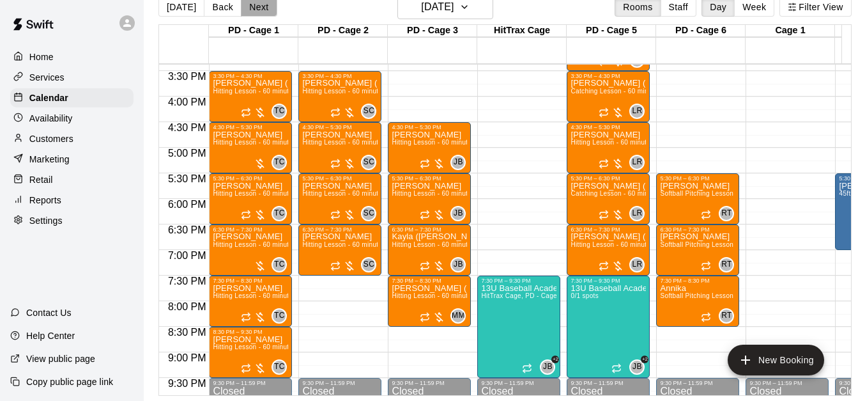
click at [249, 10] on button "Next" at bounding box center [259, 6] width 36 height 19
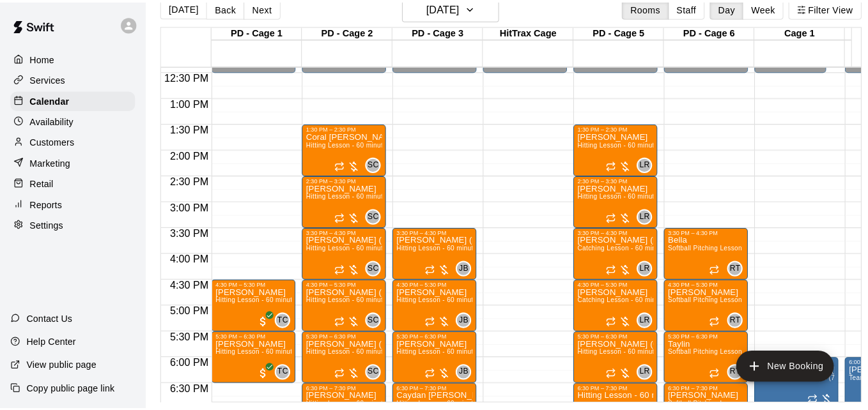
scroll to position [633, 0]
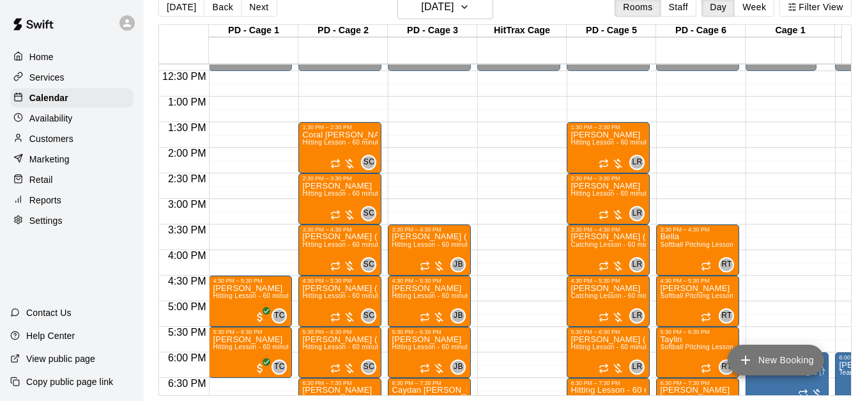
click at [772, 355] on button "New Booking" at bounding box center [776, 359] width 96 height 31
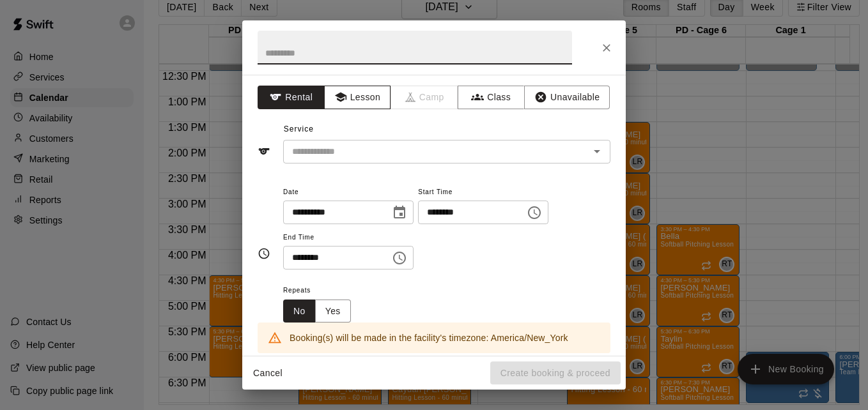
click at [358, 98] on button "Lesson" at bounding box center [357, 98] width 67 height 24
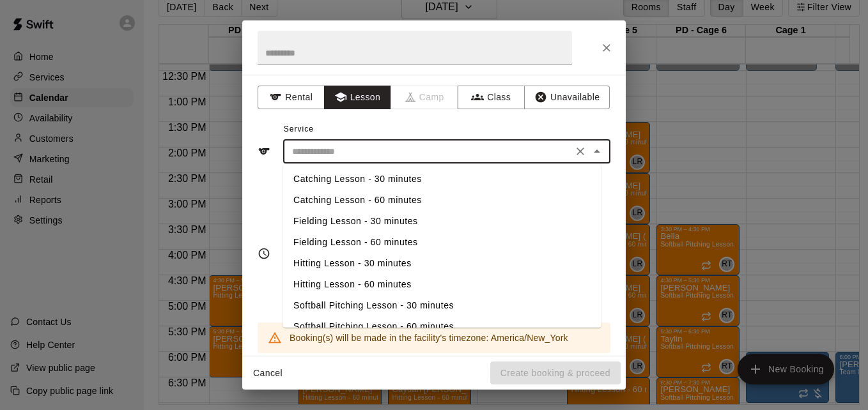
click at [410, 158] on input "text" at bounding box center [428, 152] width 282 height 16
click at [396, 284] on li "Hitting Lesson - 60 minutes" at bounding box center [442, 284] width 318 height 21
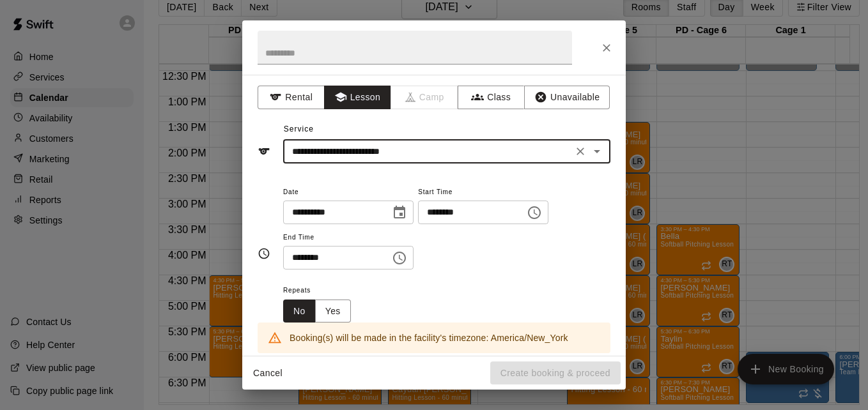
type input "**********"
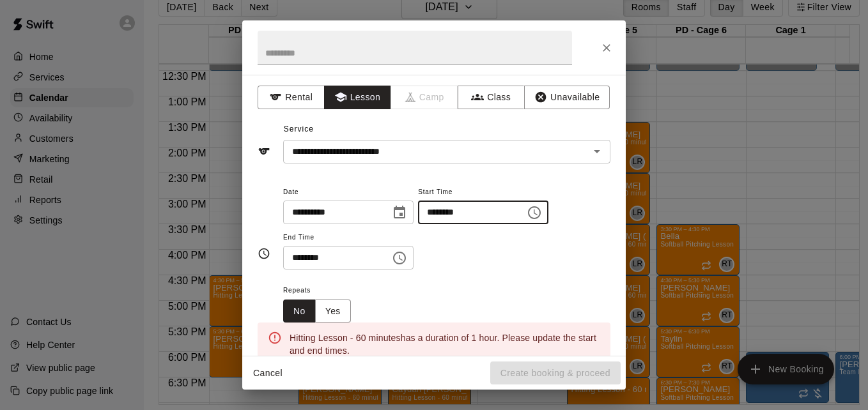
click at [443, 213] on input "********" at bounding box center [467, 213] width 98 height 24
type input "********"
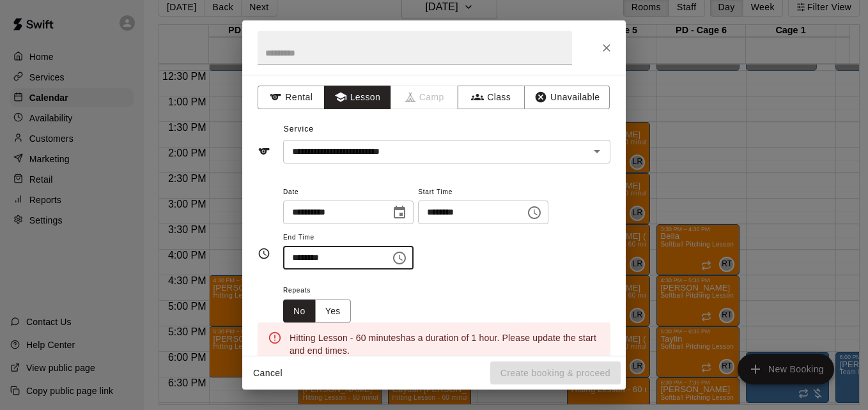
click at [298, 256] on input "********" at bounding box center [332, 258] width 98 height 24
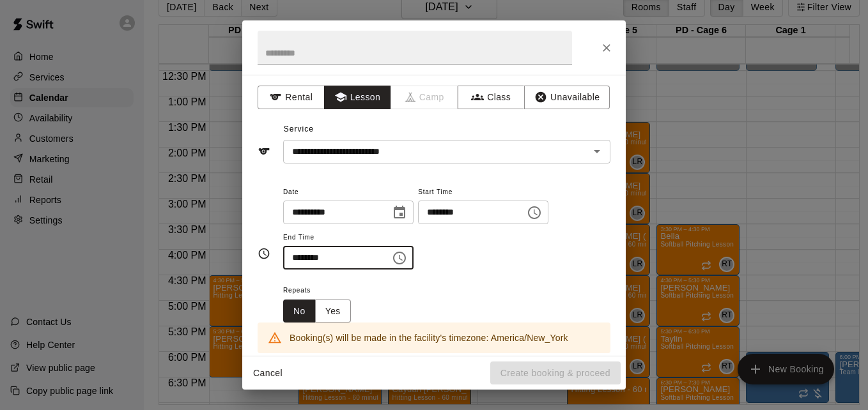
type input "********"
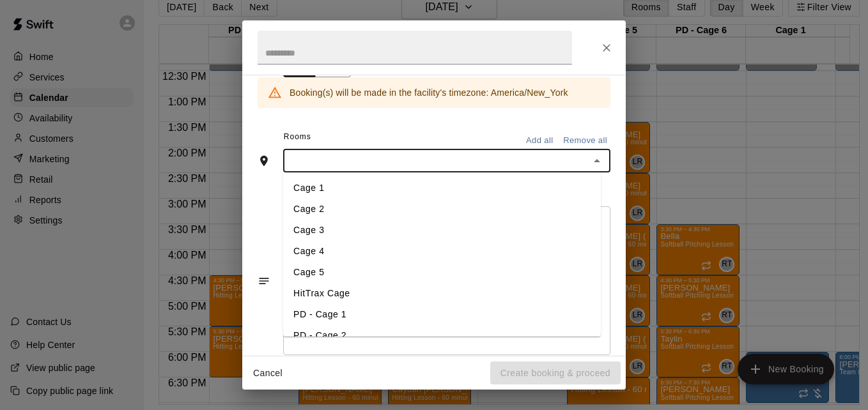
click at [449, 156] on input "text" at bounding box center [436, 161] width 298 height 16
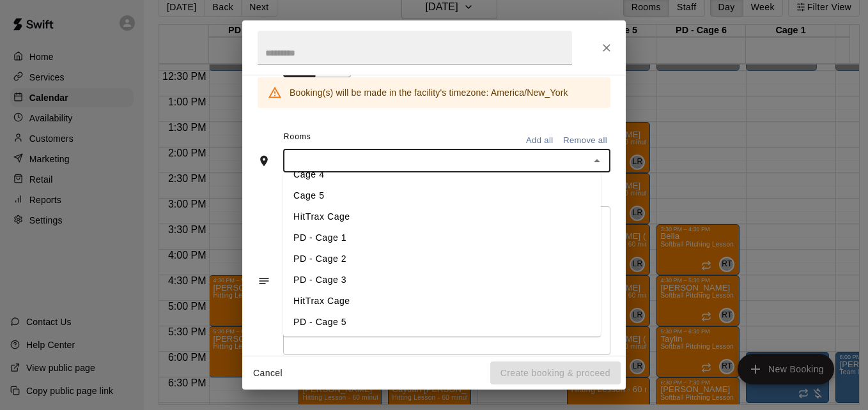
scroll to position [102, 0]
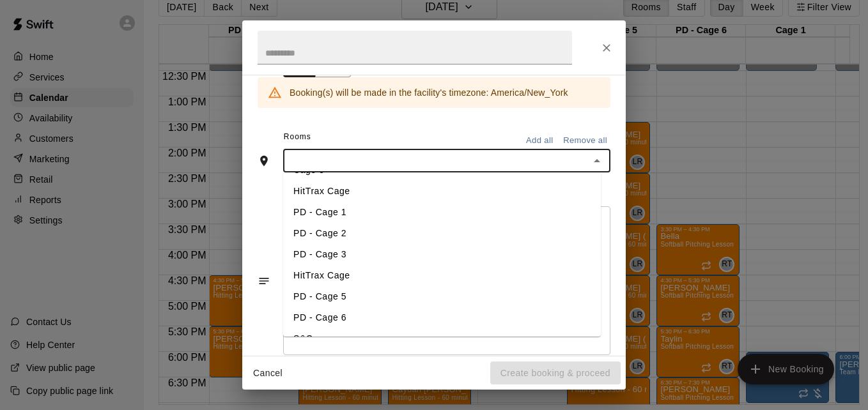
click at [335, 298] on li "PD - Cage 5" at bounding box center [442, 296] width 318 height 21
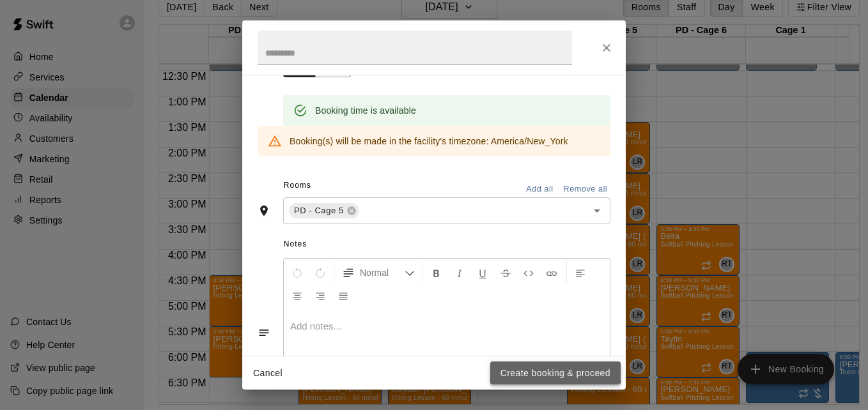
click at [530, 369] on button "Create booking & proceed" at bounding box center [555, 374] width 130 height 24
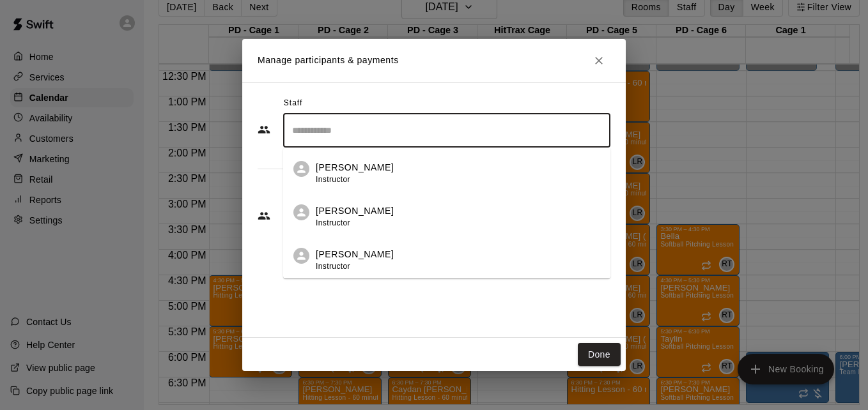
click at [359, 127] on input "Search staff" at bounding box center [447, 130] width 316 height 22
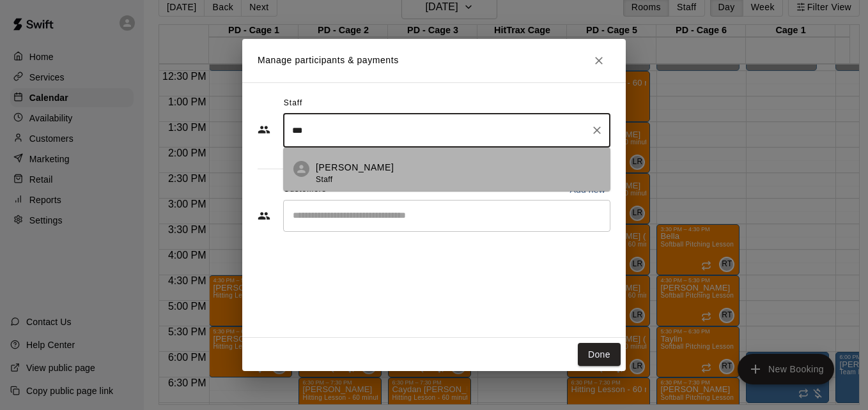
click at [364, 166] on div "[PERSON_NAME] Staff" at bounding box center [458, 173] width 284 height 25
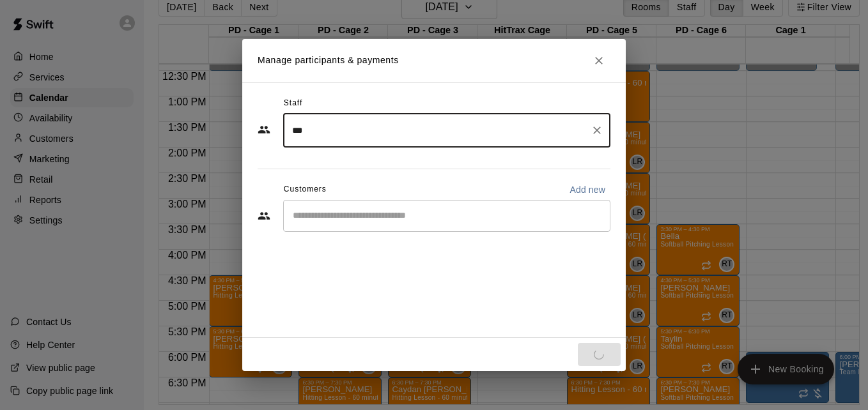
type input "***"
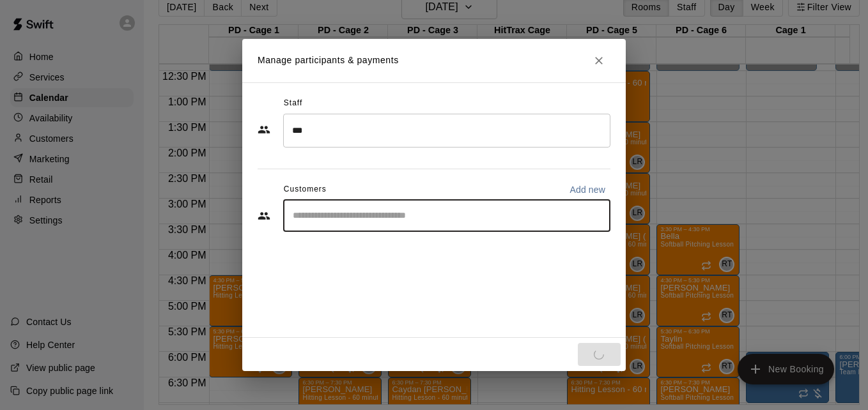
click at [356, 215] on input "Start typing to search customers..." at bounding box center [447, 216] width 316 height 13
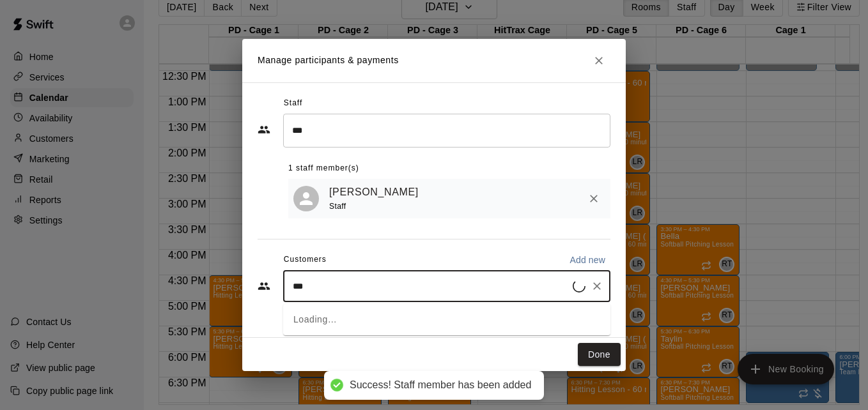
type input "****"
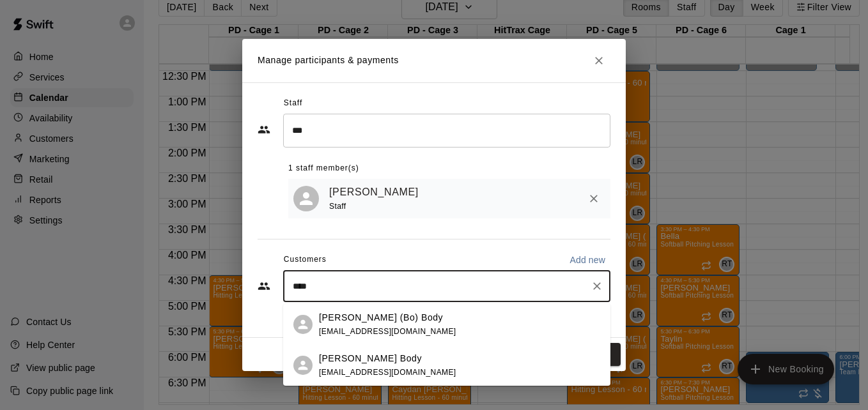
click at [385, 323] on p "[PERSON_NAME] (Bo) Body" at bounding box center [381, 317] width 124 height 13
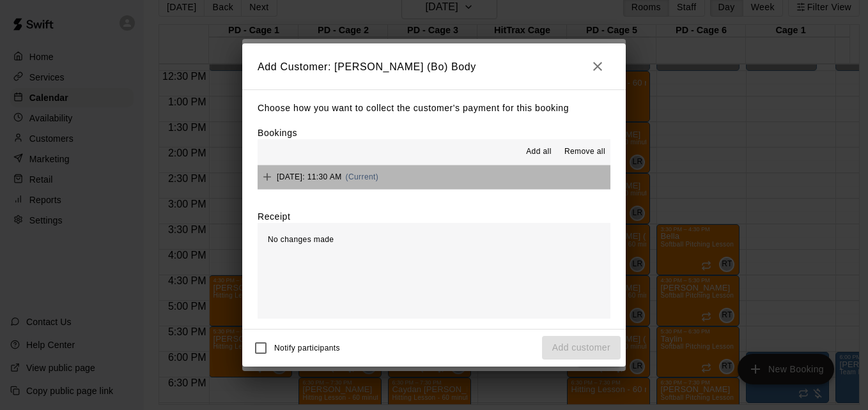
click at [468, 170] on button "[DATE]: 11:30 AM (Current)" at bounding box center [433, 177] width 353 height 24
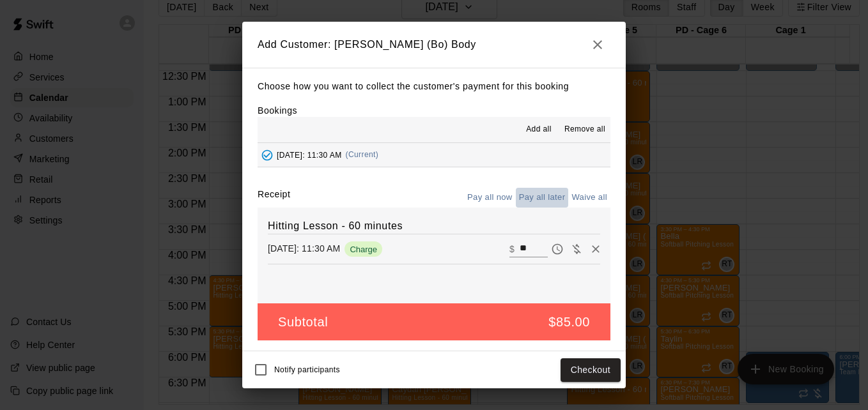
click at [534, 192] on button "Pay all later" at bounding box center [542, 198] width 53 height 20
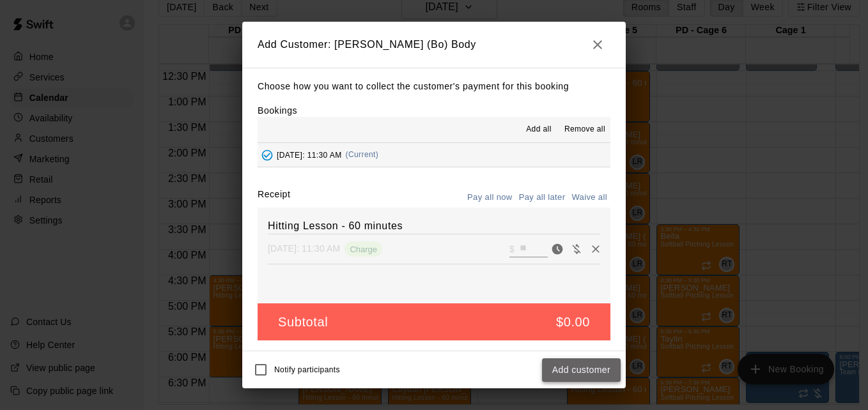
click at [575, 367] on button "Add customer" at bounding box center [581, 370] width 79 height 24
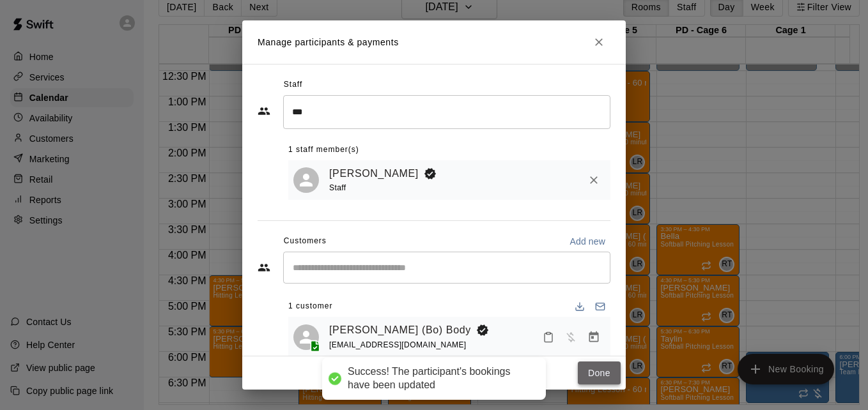
click at [597, 372] on button "Done" at bounding box center [599, 374] width 43 height 24
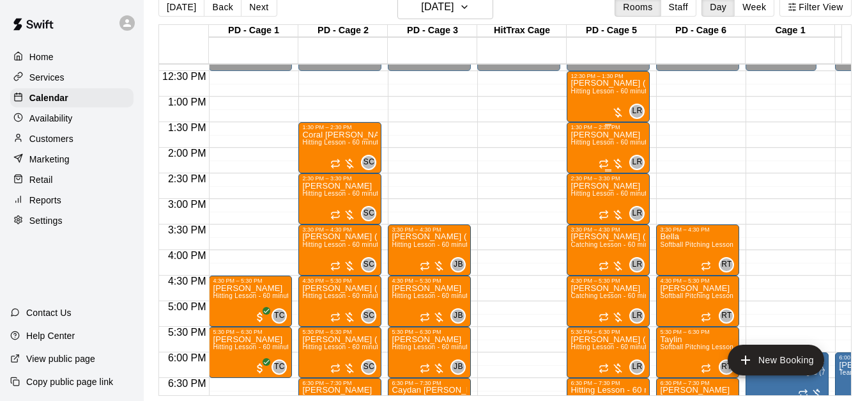
click at [604, 146] on span "Hitting Lesson - 60 minutes" at bounding box center [612, 142] width 83 height 7
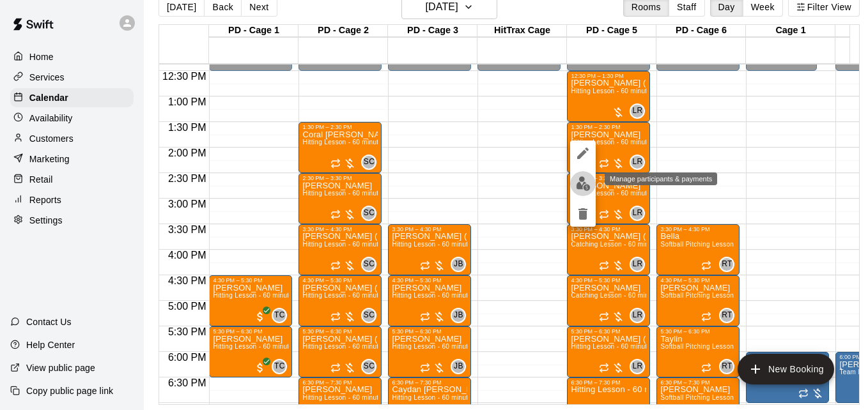
click at [588, 188] on img "edit" at bounding box center [583, 183] width 15 height 15
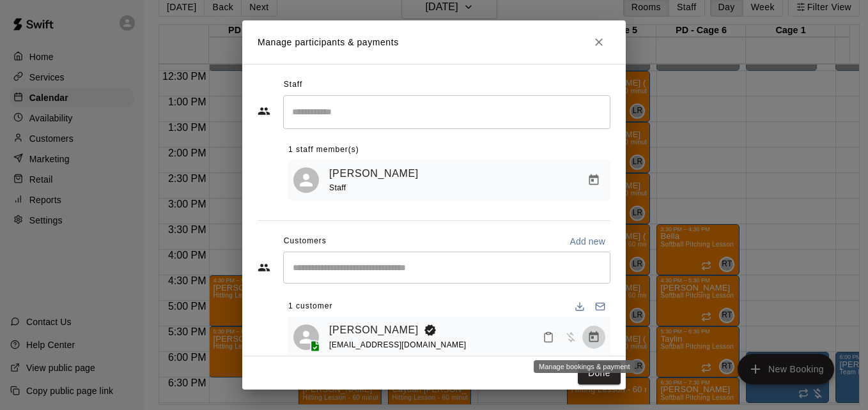
click at [582, 339] on button "Manage bookings & payment" at bounding box center [593, 337] width 23 height 23
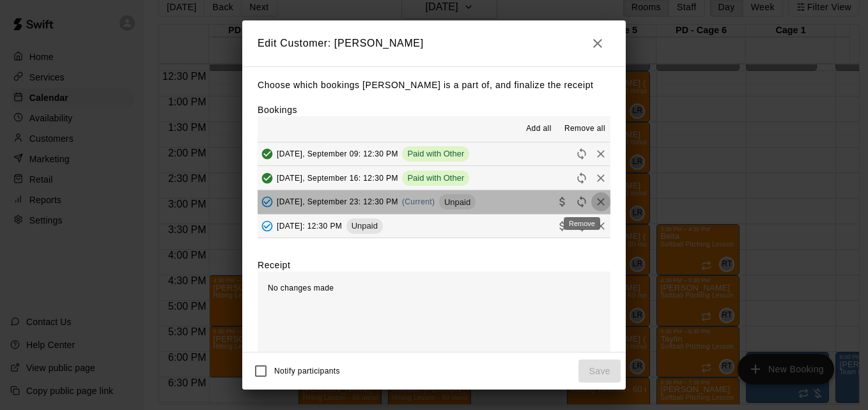
click at [594, 202] on icon "Remove" at bounding box center [600, 202] width 13 height 13
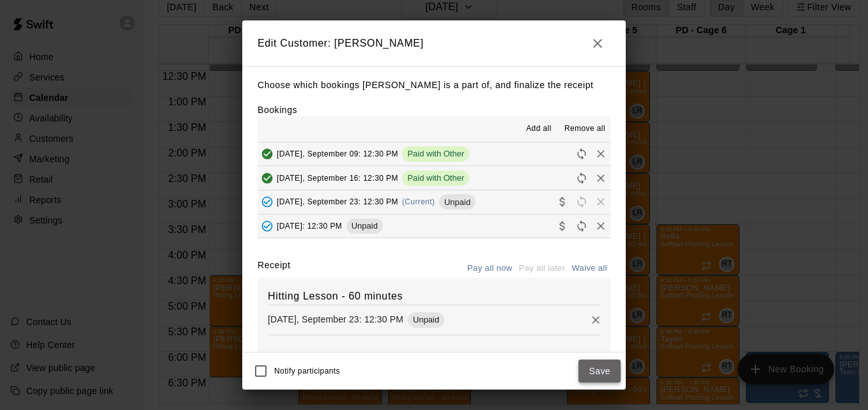
click at [595, 366] on button "Save" at bounding box center [599, 372] width 42 height 24
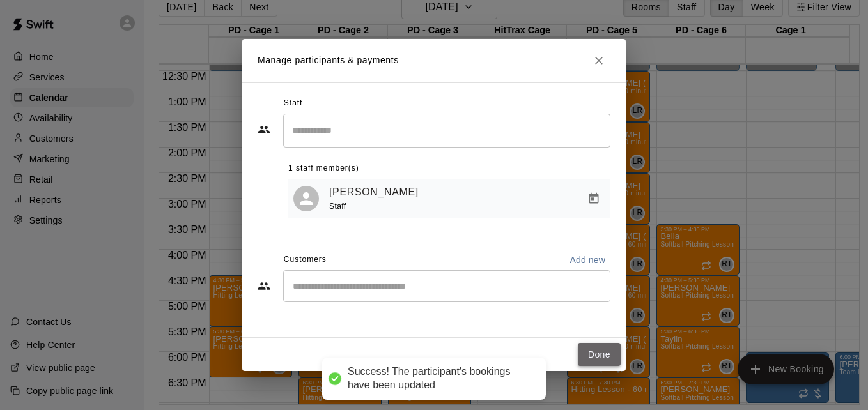
click at [597, 355] on button "Done" at bounding box center [599, 355] width 43 height 24
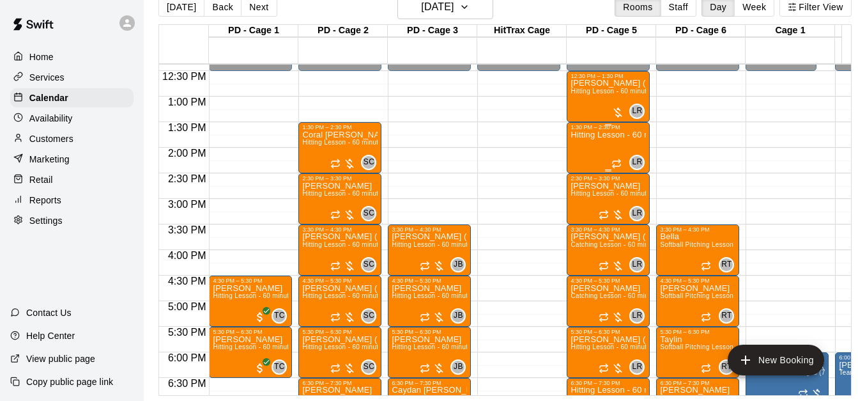
click at [612, 135] on p "Hitting Lesson - 60 minutes" at bounding box center [608, 135] width 75 height 0
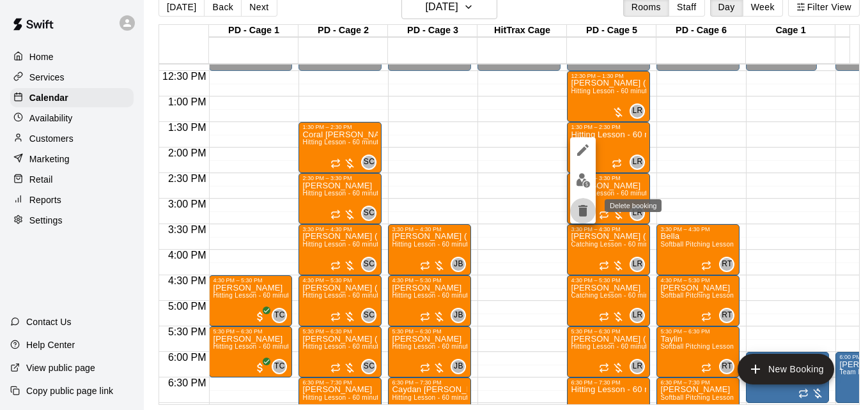
click at [580, 206] on icon "delete" at bounding box center [582, 211] width 9 height 12
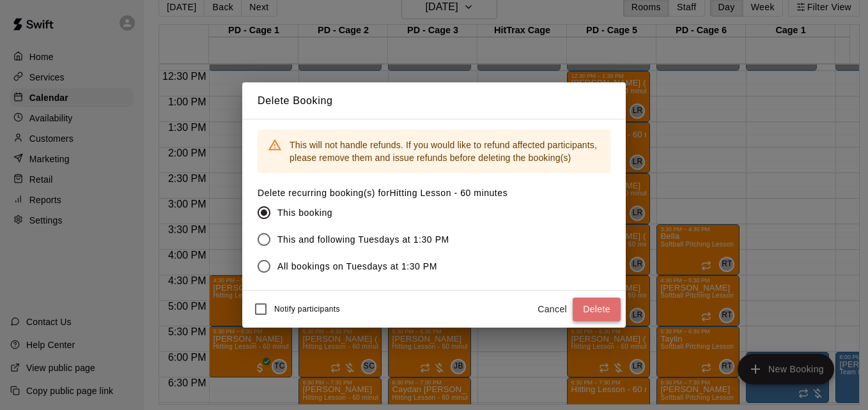
click at [596, 310] on button "Delete" at bounding box center [596, 310] width 48 height 24
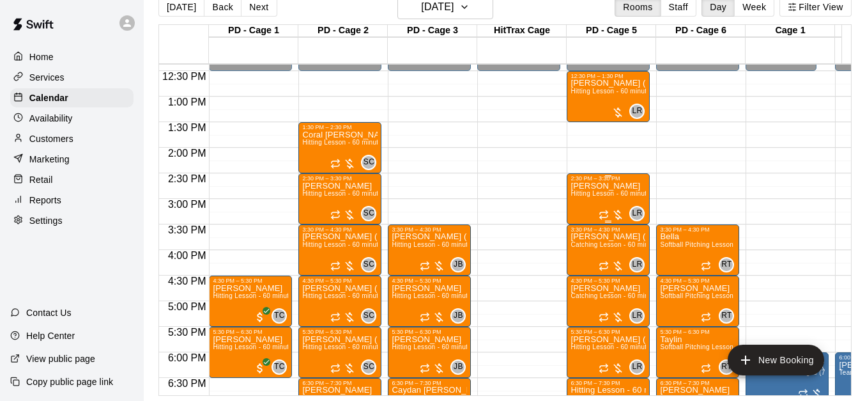
click at [606, 196] on span "Hitting Lesson - 60 minutes" at bounding box center [612, 193] width 83 height 7
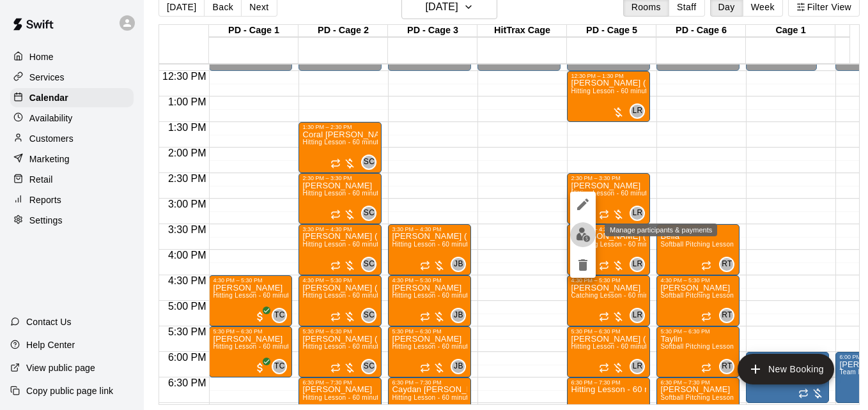
click at [587, 239] on img "edit" at bounding box center [583, 234] width 15 height 15
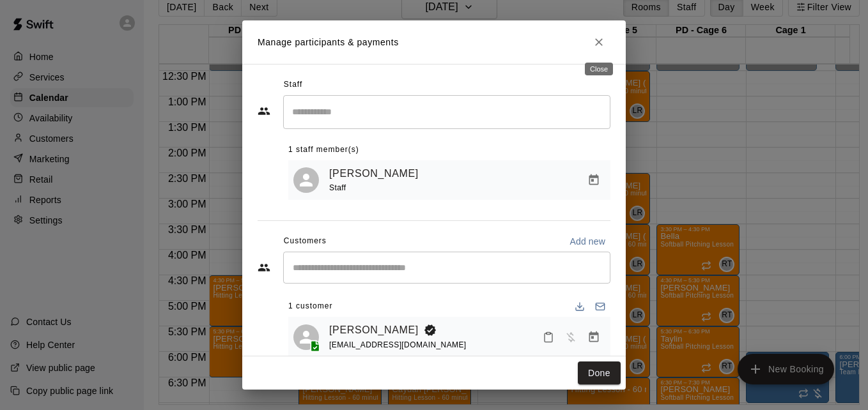
click at [601, 46] on icon "Close" at bounding box center [598, 42] width 13 height 13
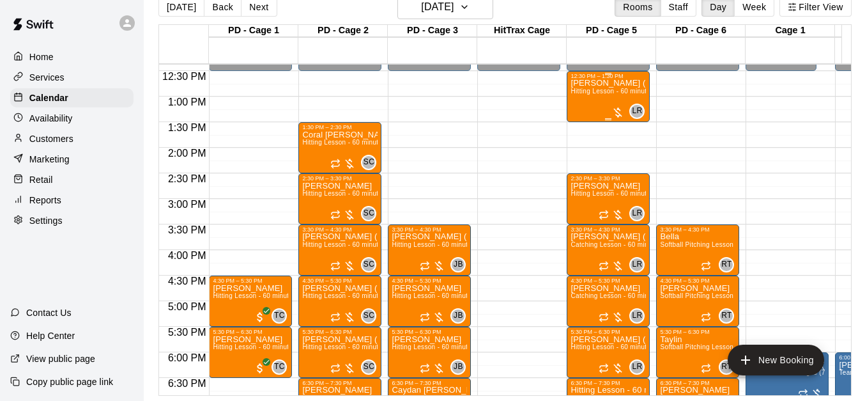
click at [581, 83] on p "[PERSON_NAME] (Bo) Body" at bounding box center [608, 83] width 75 height 0
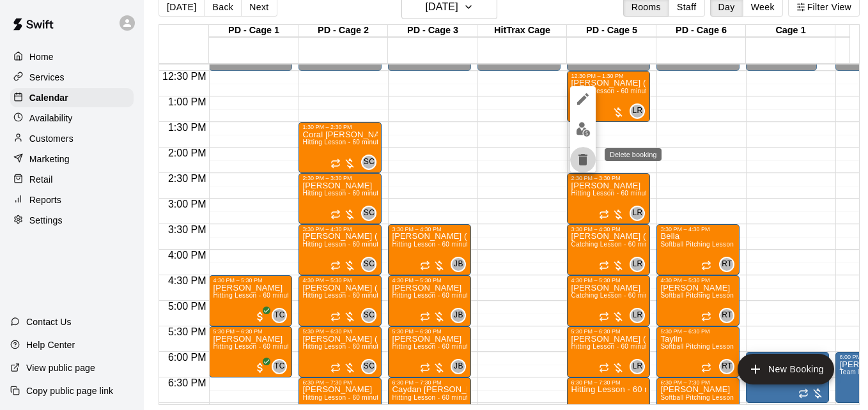
click at [584, 167] on icon "delete" at bounding box center [582, 159] width 15 height 15
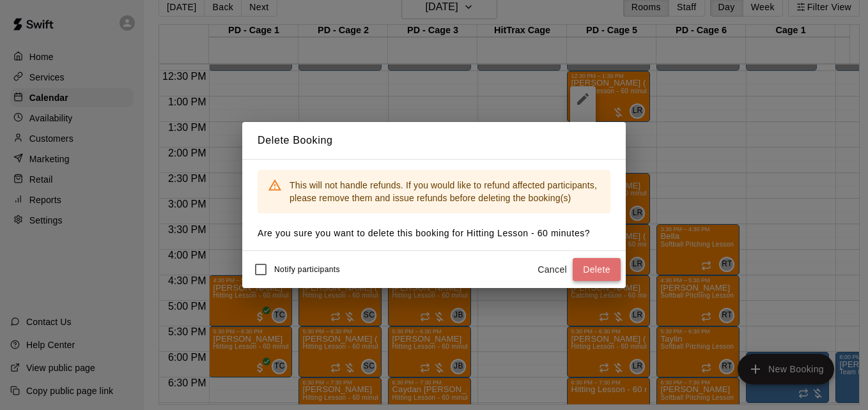
click at [582, 264] on button "Delete" at bounding box center [596, 270] width 48 height 24
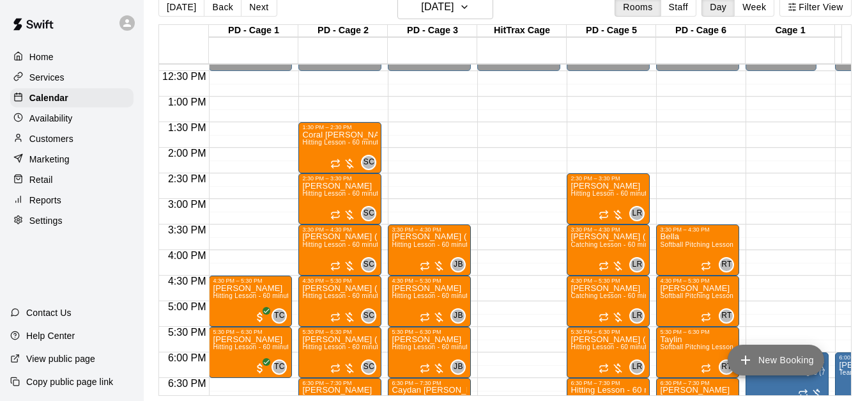
click at [772, 361] on button "New Booking" at bounding box center [776, 359] width 96 height 31
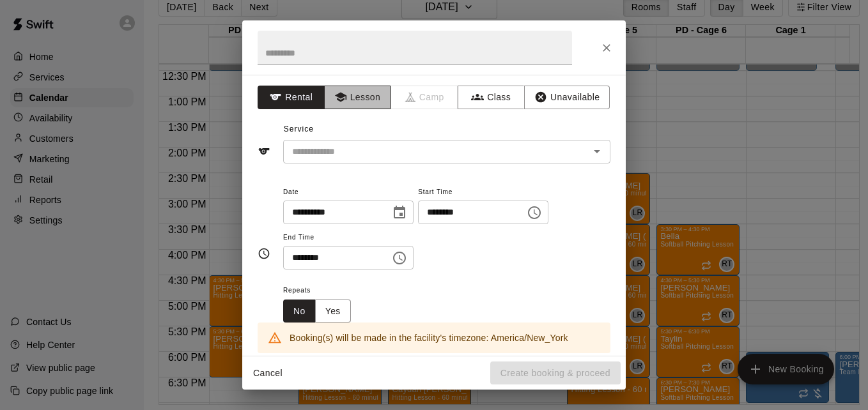
click at [347, 103] on button "Lesson" at bounding box center [357, 98] width 67 height 24
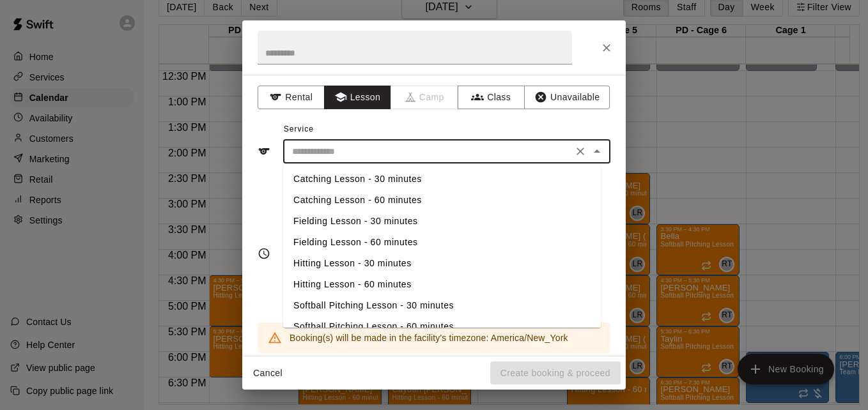
click at [392, 150] on input "text" at bounding box center [428, 152] width 282 height 16
click at [372, 284] on li "Hitting Lesson - 60 minutes" at bounding box center [442, 284] width 318 height 21
type input "**********"
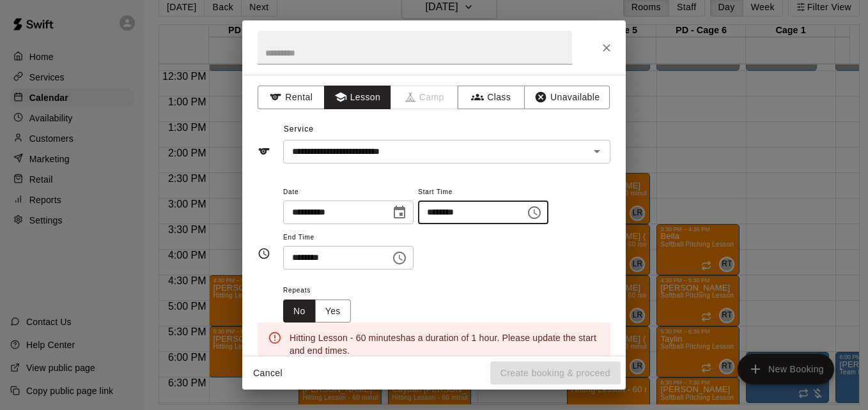
click at [447, 218] on input "********" at bounding box center [467, 213] width 98 height 24
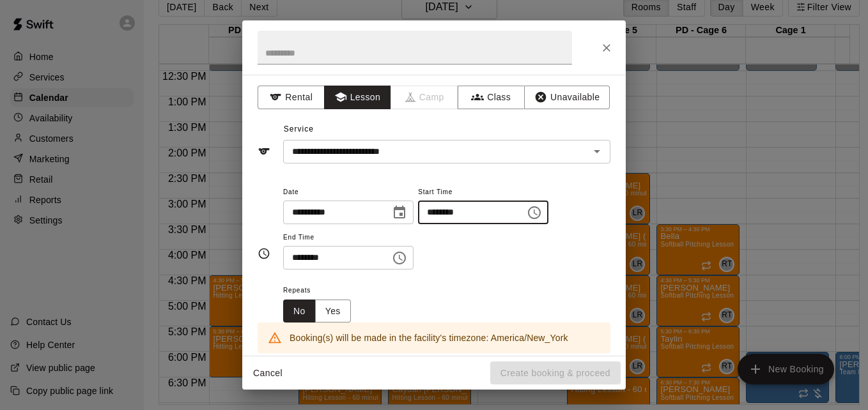
type input "********"
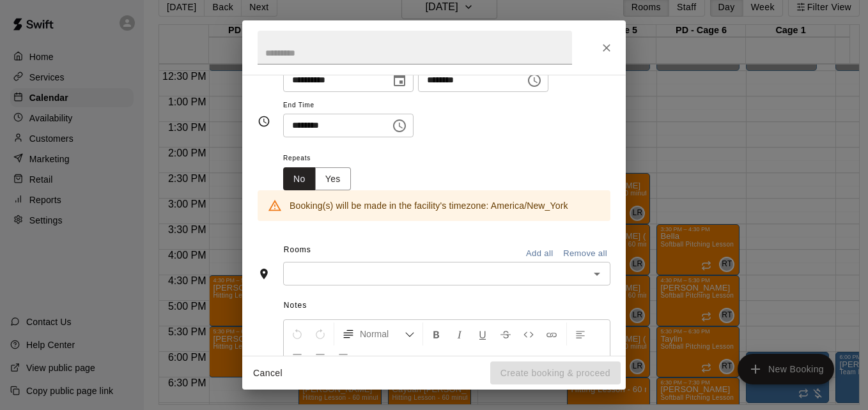
scroll to position [153, 0]
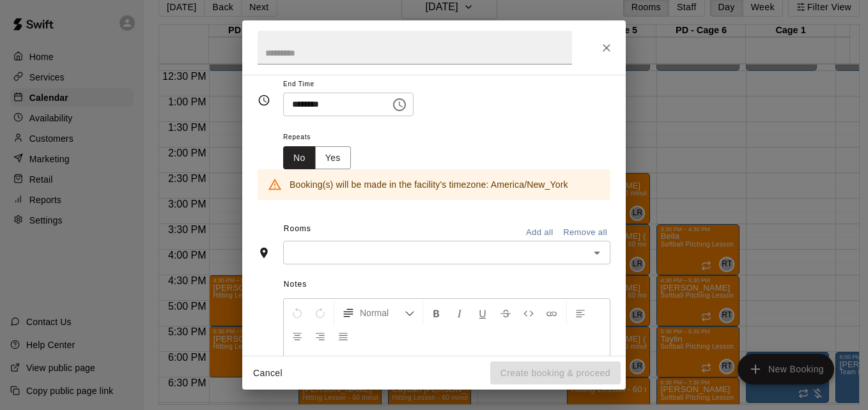
click at [498, 263] on div "​" at bounding box center [446, 253] width 327 height 24
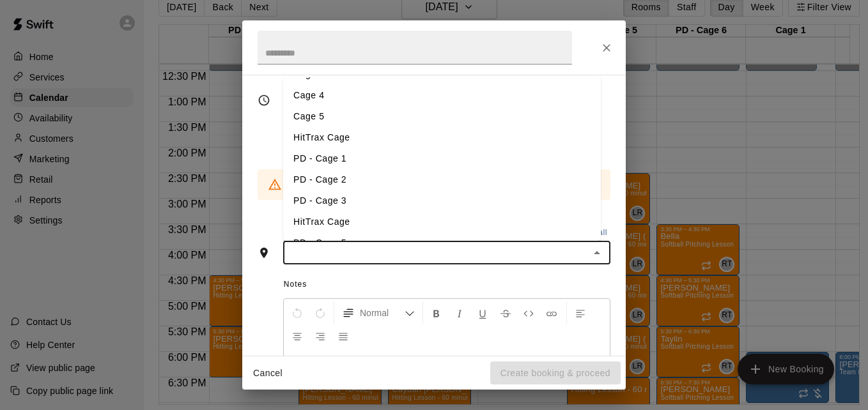
scroll to position [77, 0]
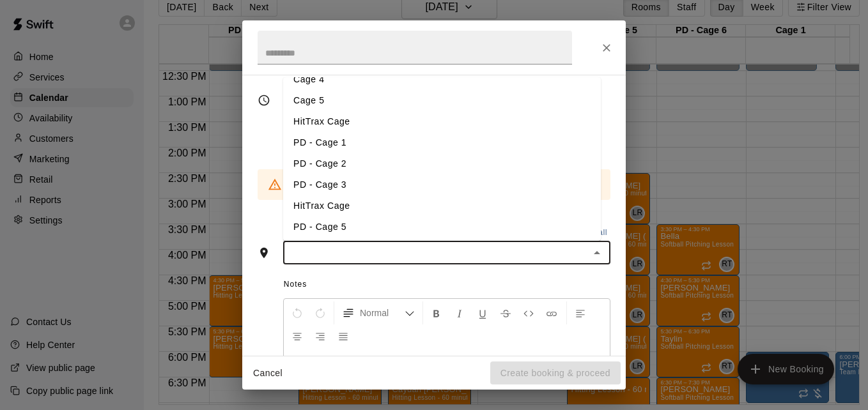
click at [465, 226] on li "PD - Cage 5" at bounding box center [442, 227] width 318 height 21
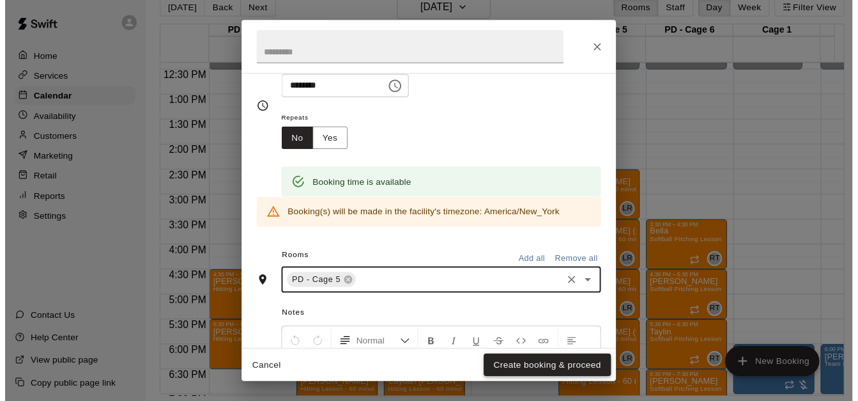
scroll to position [178, 0]
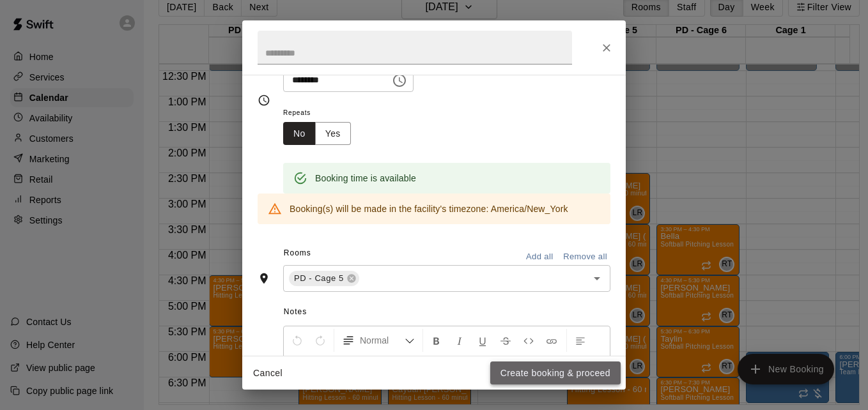
click at [560, 376] on button "Create booking & proceed" at bounding box center [555, 374] width 130 height 24
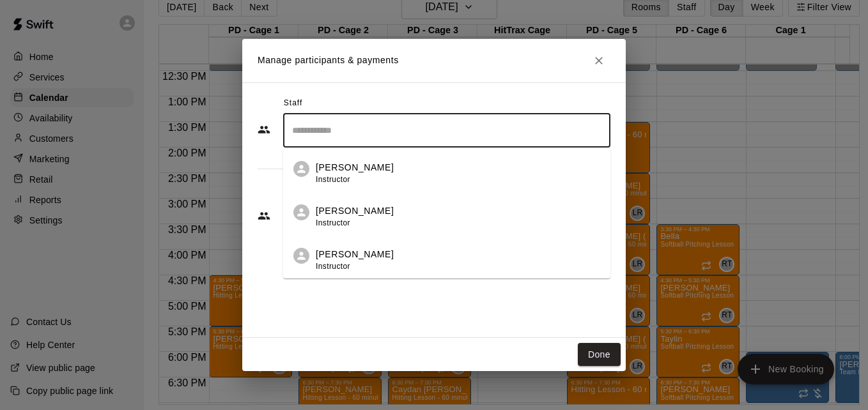
click at [415, 133] on input "Search staff" at bounding box center [447, 130] width 316 height 22
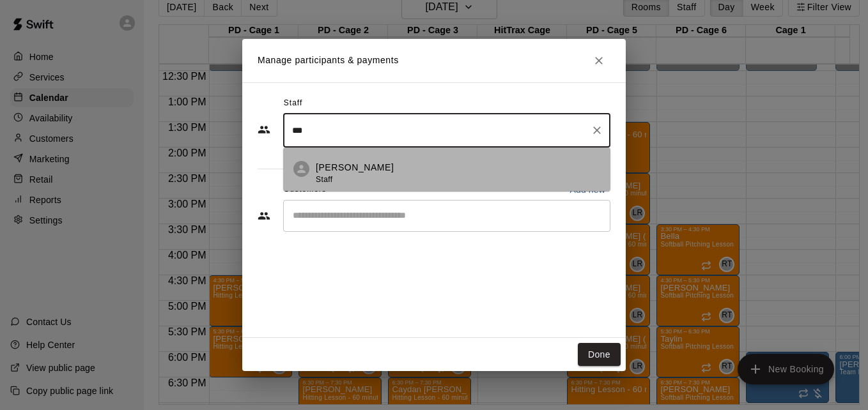
click at [425, 169] on div "[PERSON_NAME] Staff" at bounding box center [458, 173] width 284 height 25
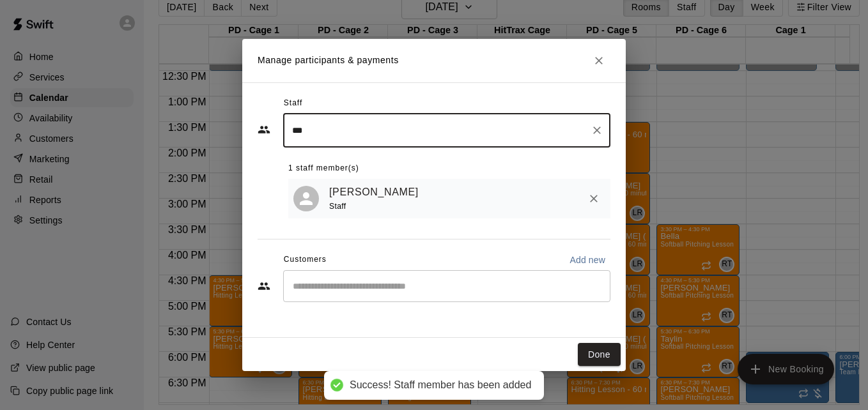
type input "***"
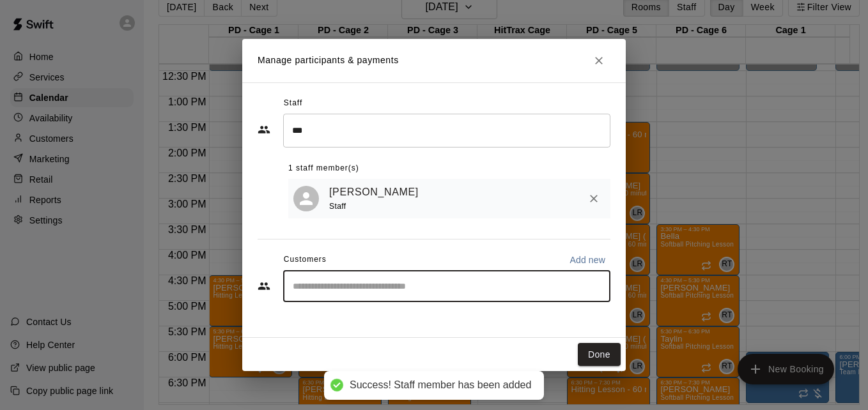
click at [400, 293] on input "Start typing to search customers..." at bounding box center [447, 286] width 316 height 13
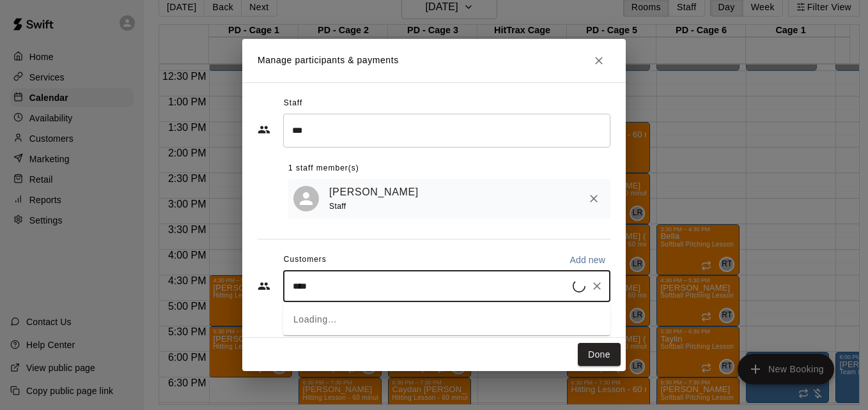
type input "*****"
click at [428, 320] on div "[PERSON_NAME] [EMAIL_ADDRESS][DOMAIN_NAME]" at bounding box center [459, 324] width 281 height 27
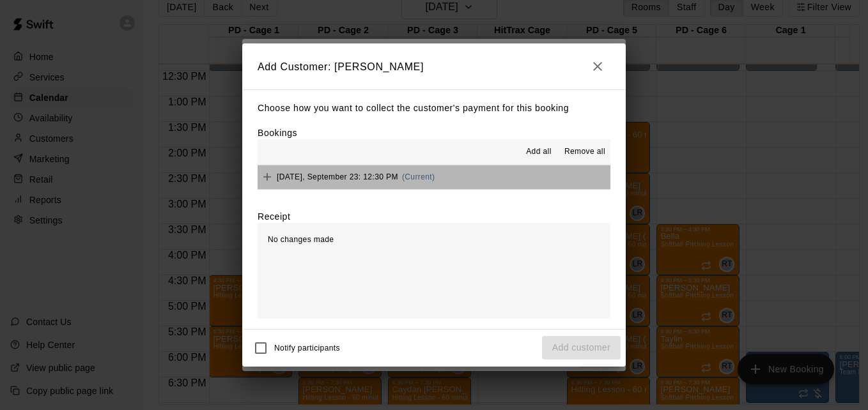
click at [482, 181] on button "[DATE], September 23: 12:30 PM (Current)" at bounding box center [433, 177] width 353 height 24
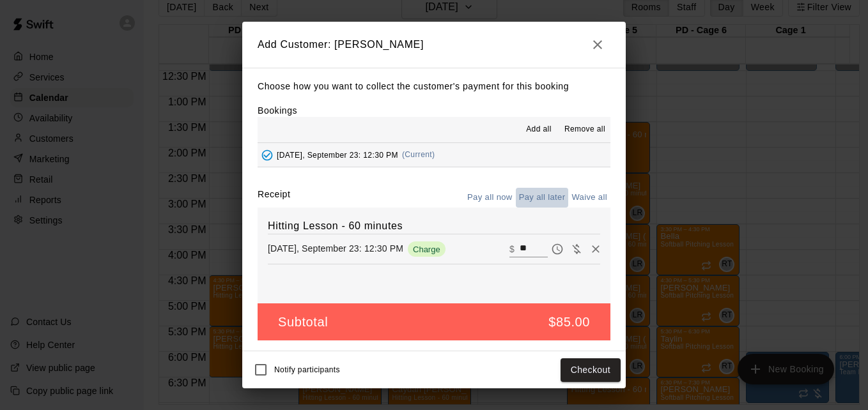
click at [544, 197] on button "Pay all later" at bounding box center [542, 198] width 53 height 20
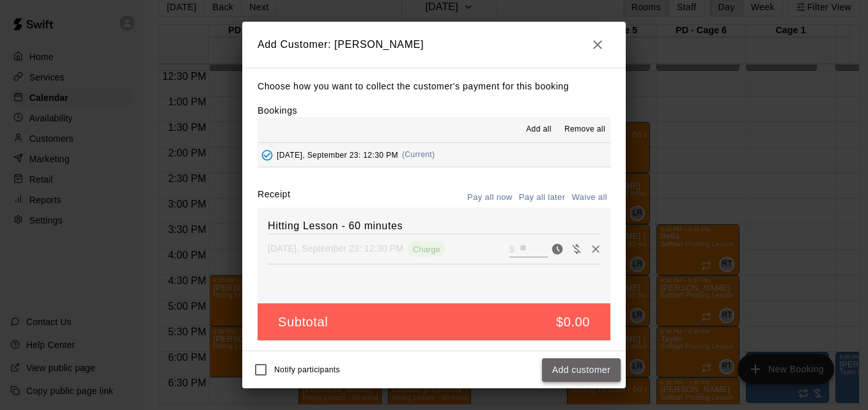
click at [583, 379] on button "Add customer" at bounding box center [581, 370] width 79 height 24
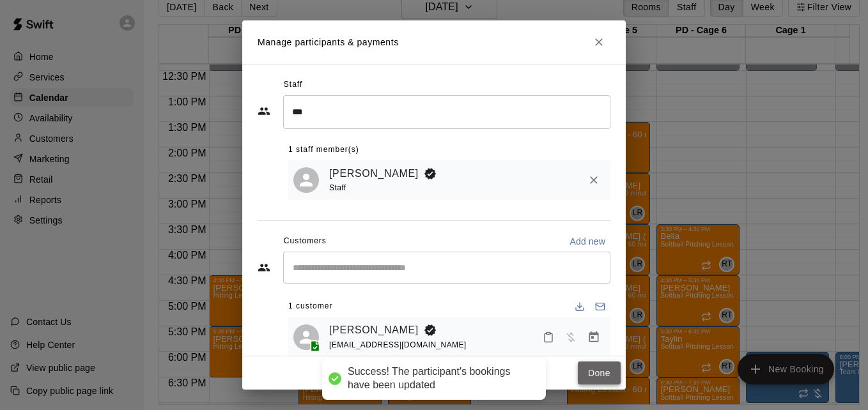
click at [596, 376] on button "Done" at bounding box center [599, 374] width 43 height 24
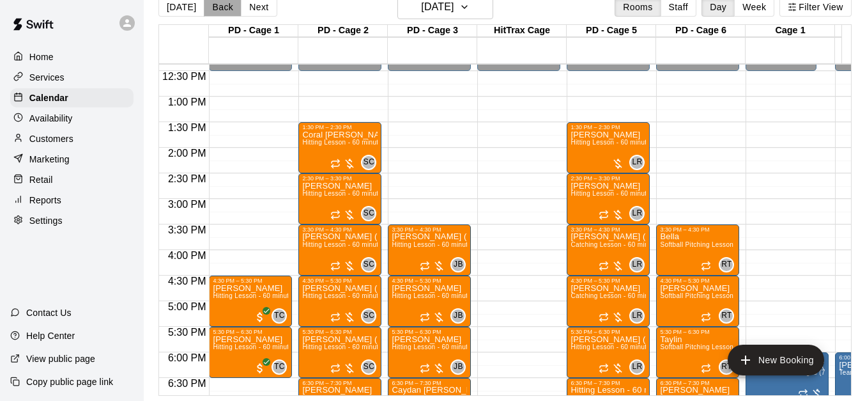
click at [218, 10] on button "Back" at bounding box center [223, 6] width 38 height 19
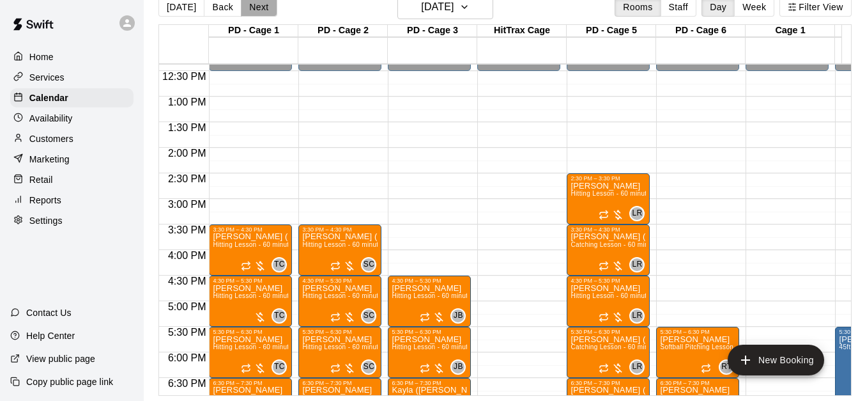
click at [257, 9] on button "Next" at bounding box center [259, 6] width 36 height 19
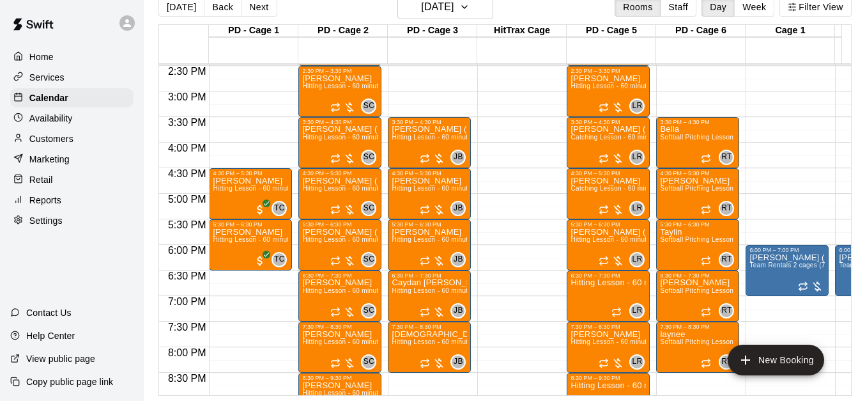
scroll to position [760, 0]
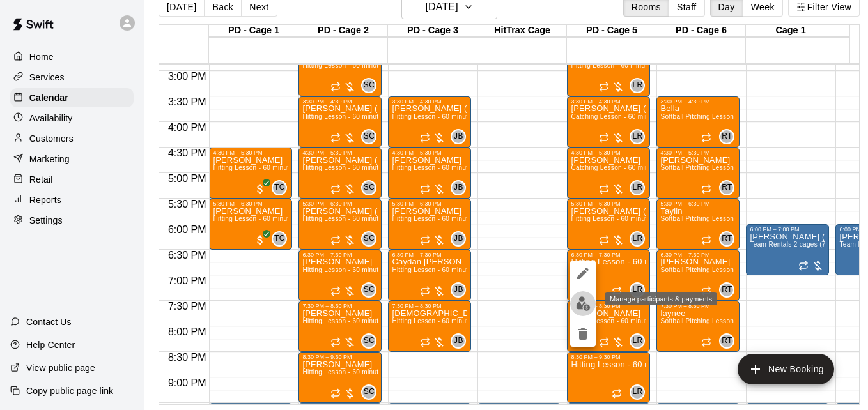
click at [578, 305] on img "edit" at bounding box center [583, 303] width 15 height 15
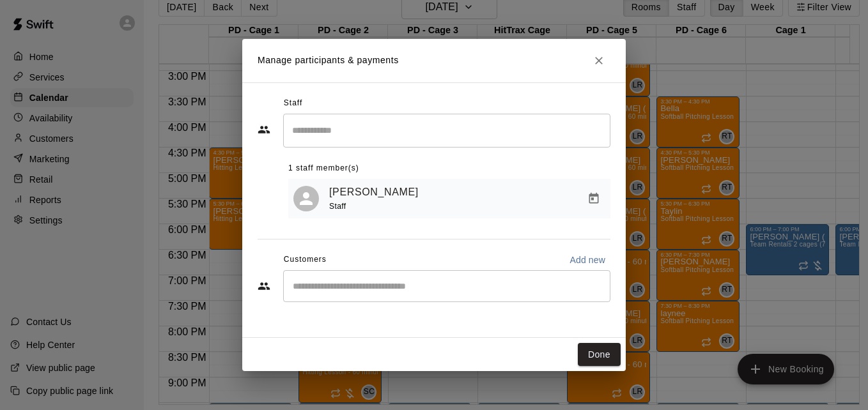
click at [399, 292] on input "Start typing to search customers..." at bounding box center [447, 286] width 316 height 13
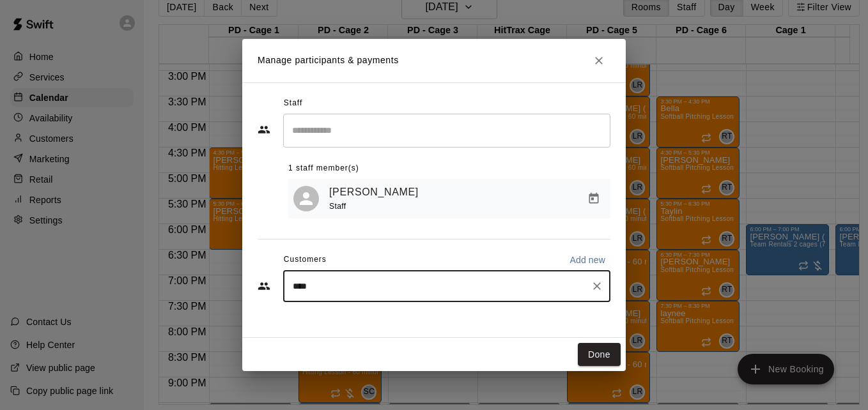
type input "*****"
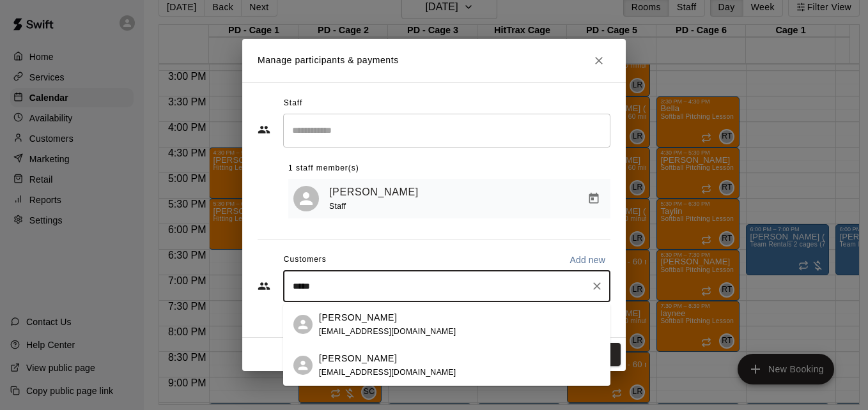
click at [388, 369] on div "[PERSON_NAME] [EMAIL_ADDRESS][DOMAIN_NAME]" at bounding box center [459, 365] width 281 height 27
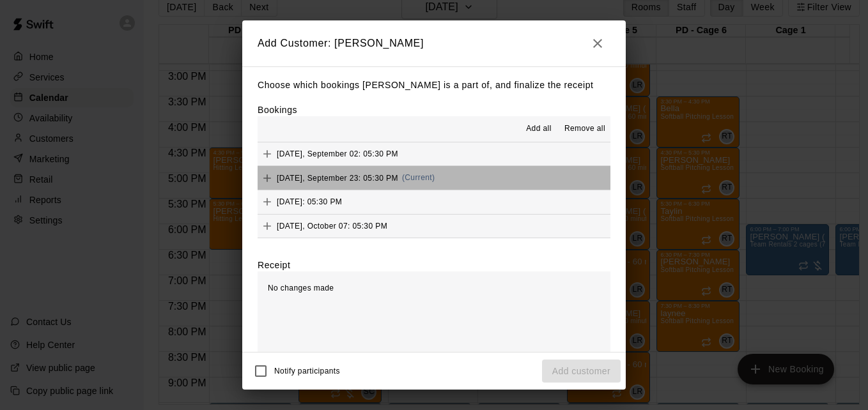
click at [458, 178] on button "[DATE], September 23: 05:30 PM (Current)" at bounding box center [433, 178] width 353 height 24
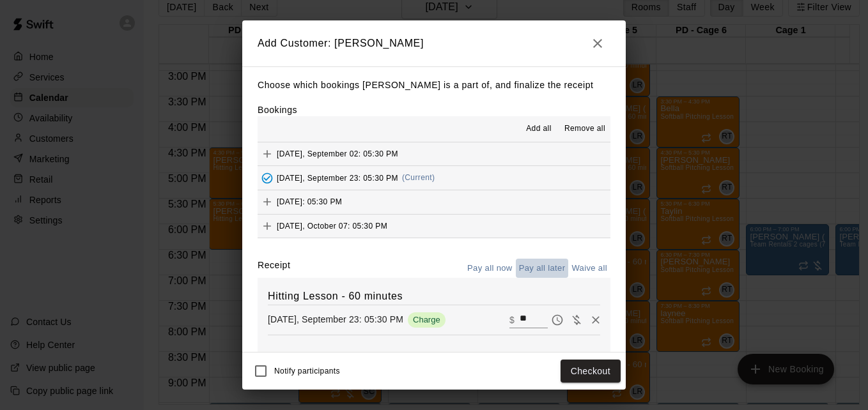
click at [532, 269] on button "Pay all later" at bounding box center [542, 269] width 53 height 20
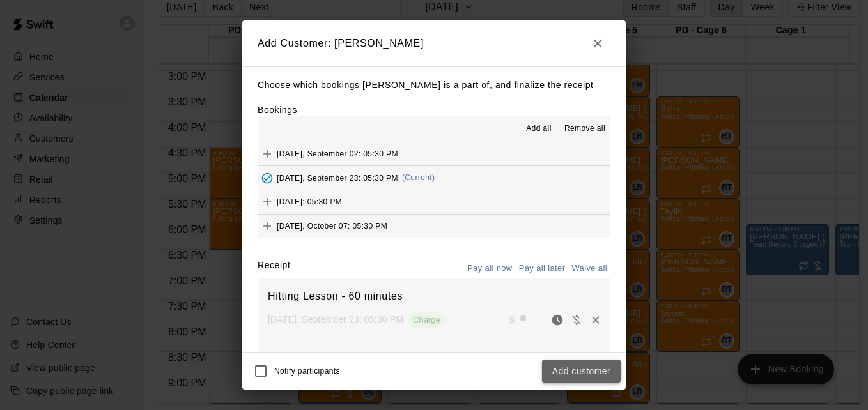
click at [596, 367] on button "Add customer" at bounding box center [581, 372] width 79 height 24
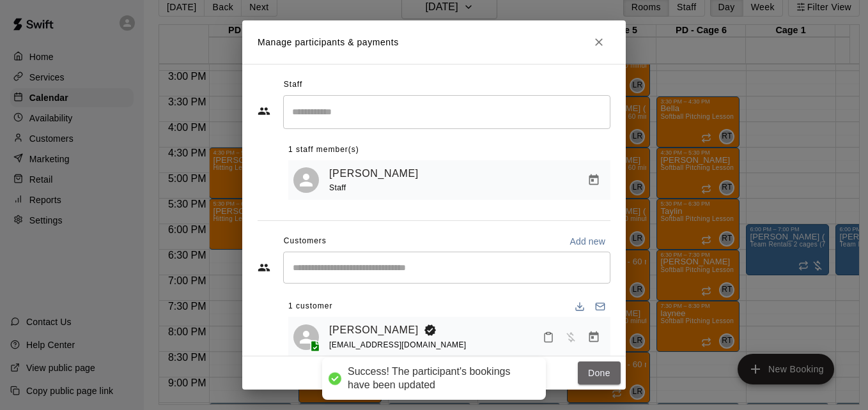
click at [596, 367] on button "Done" at bounding box center [599, 374] width 43 height 24
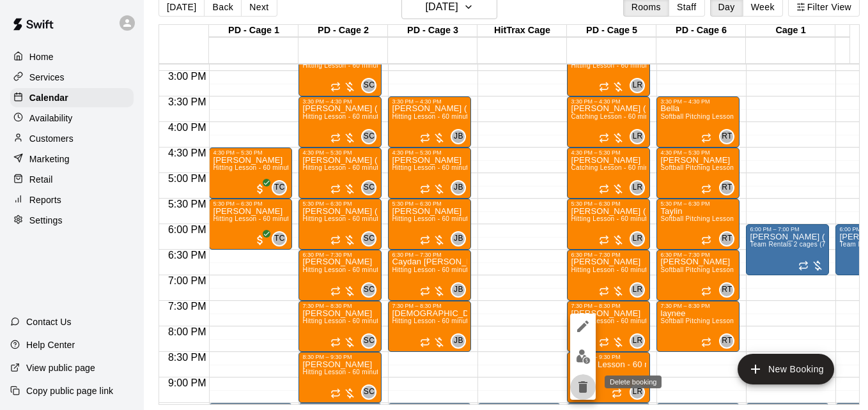
click at [585, 388] on icon "delete" at bounding box center [582, 387] width 9 height 12
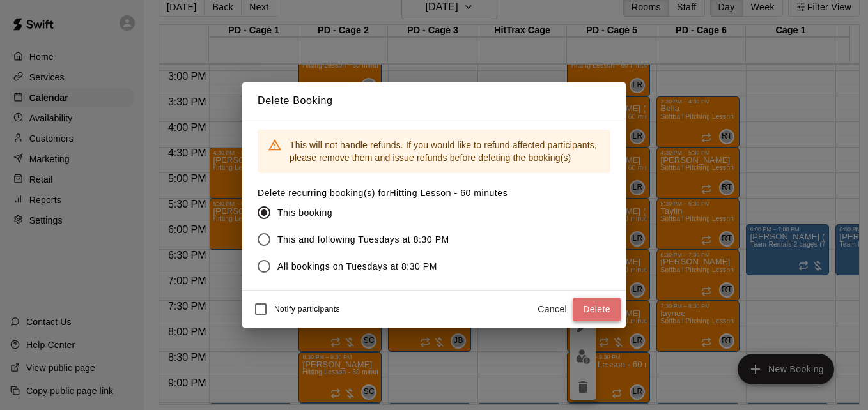
click at [604, 307] on button "Delete" at bounding box center [596, 310] width 48 height 24
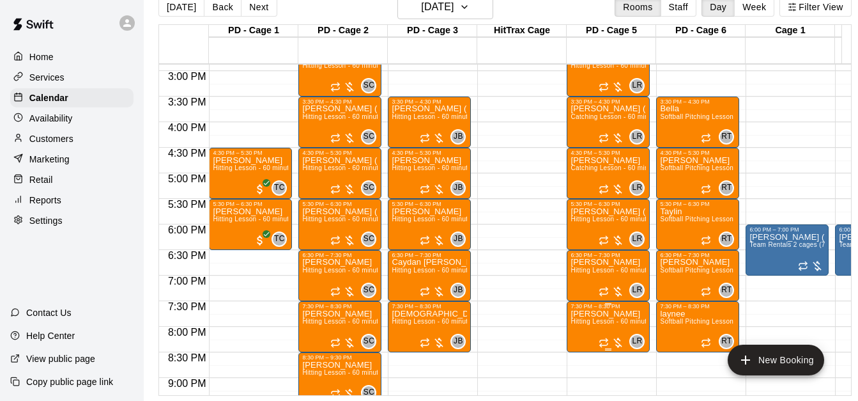
click at [602, 314] on p "[PERSON_NAME]" at bounding box center [608, 314] width 75 height 0
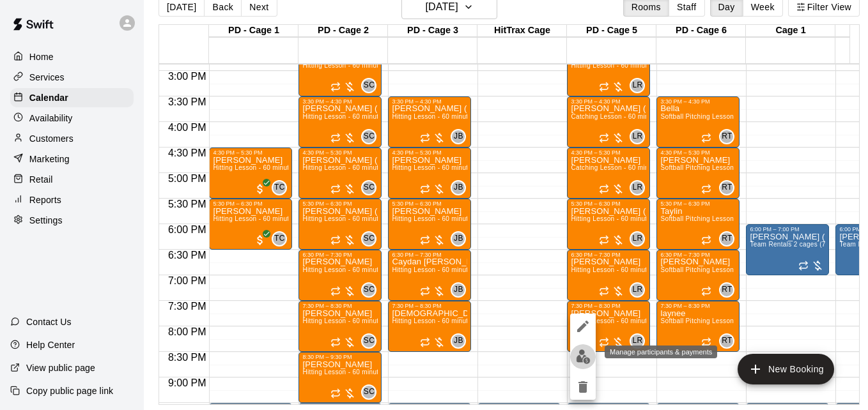
click at [583, 355] on img "edit" at bounding box center [583, 356] width 15 height 15
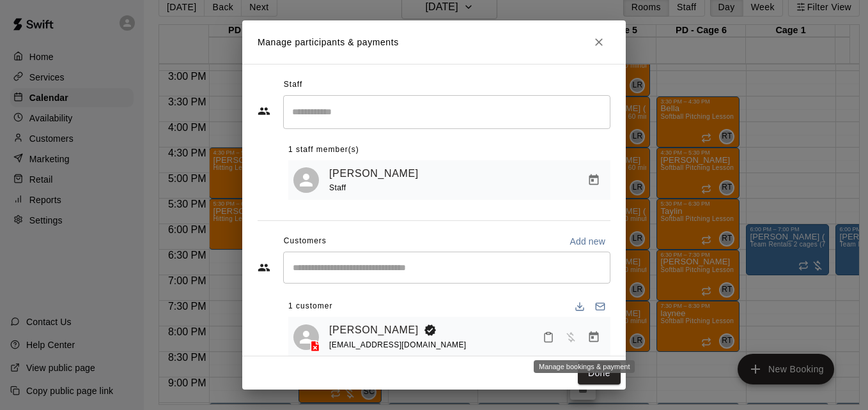
click at [589, 342] on icon "Manage bookings & payment" at bounding box center [594, 336] width 10 height 11
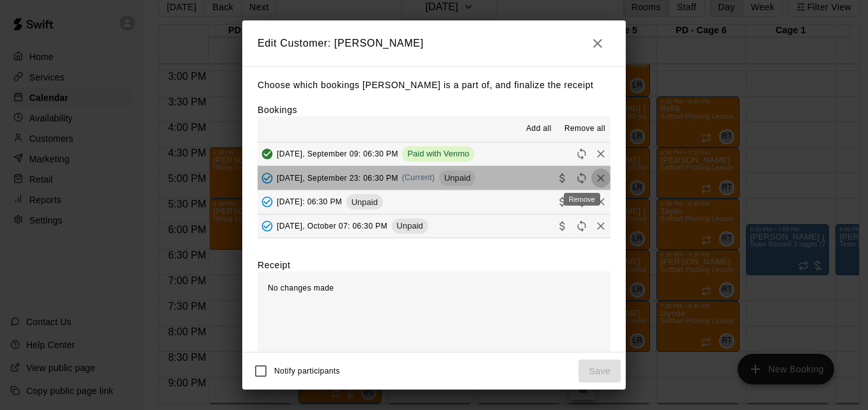
click at [594, 179] on icon "Remove" at bounding box center [600, 178] width 13 height 13
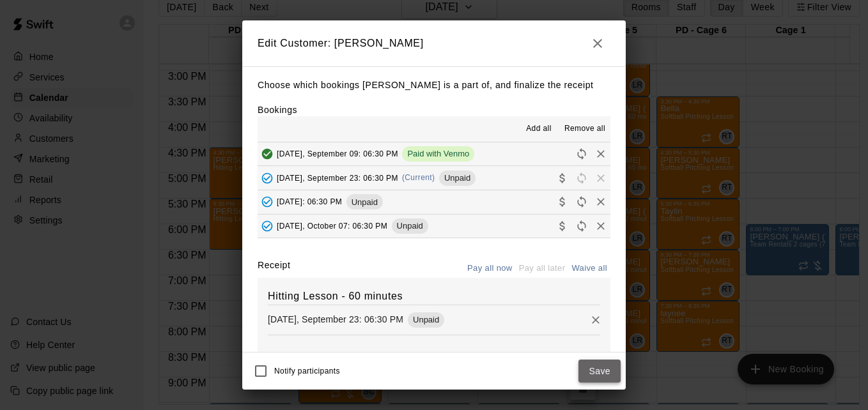
click at [604, 371] on button "Save" at bounding box center [599, 372] width 42 height 24
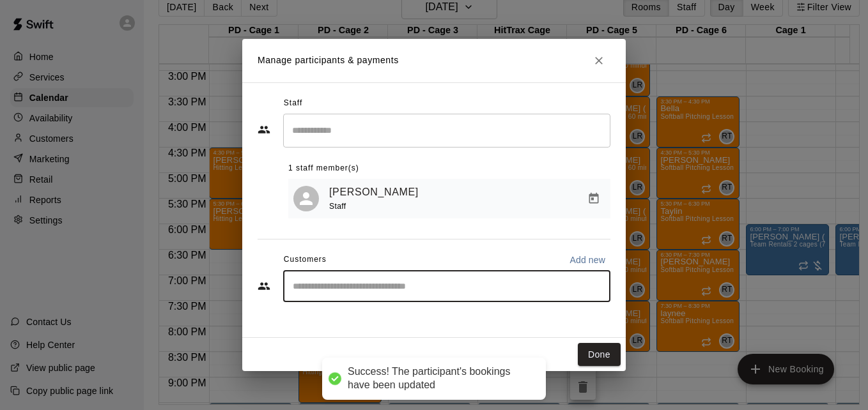
click at [491, 293] on input "Start typing to search customers..." at bounding box center [447, 286] width 316 height 13
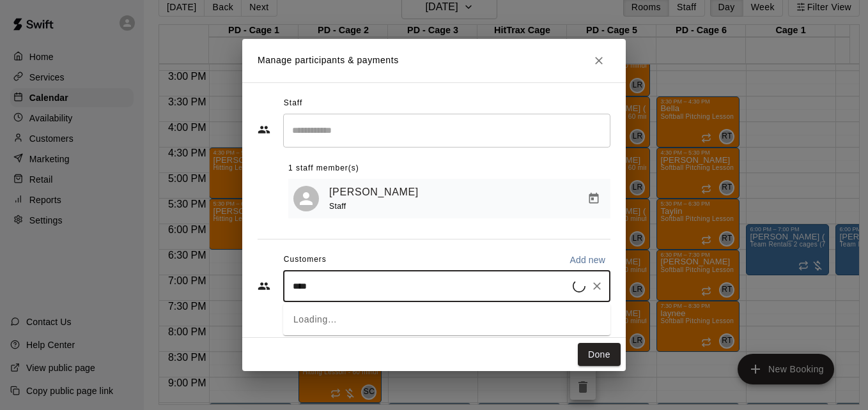
type input "*****"
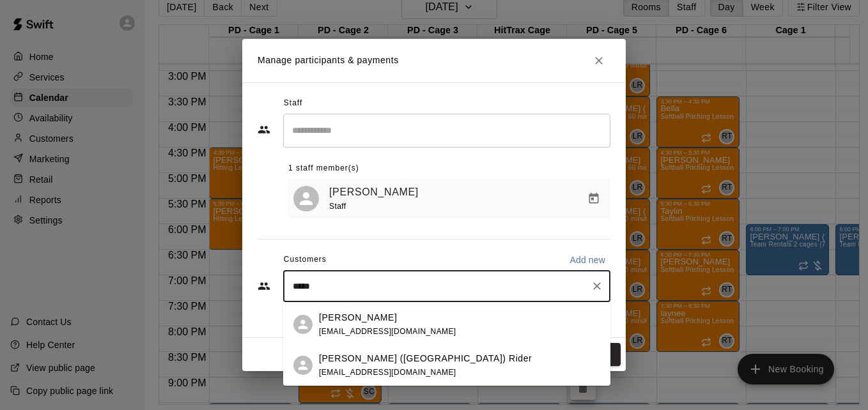
click at [463, 361] on div "[PERSON_NAME] (Madison) Rider [EMAIL_ADDRESS][DOMAIN_NAME]" at bounding box center [459, 365] width 281 height 27
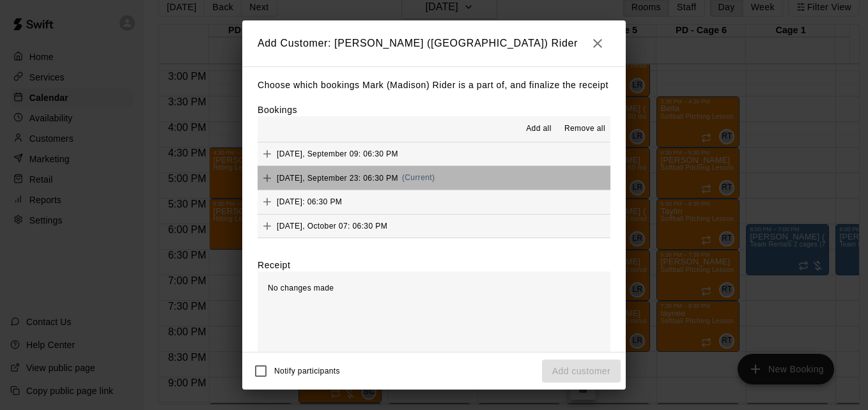
click at [449, 190] on button "[DATE], September 23: 06:30 PM (Current)" at bounding box center [433, 178] width 353 height 24
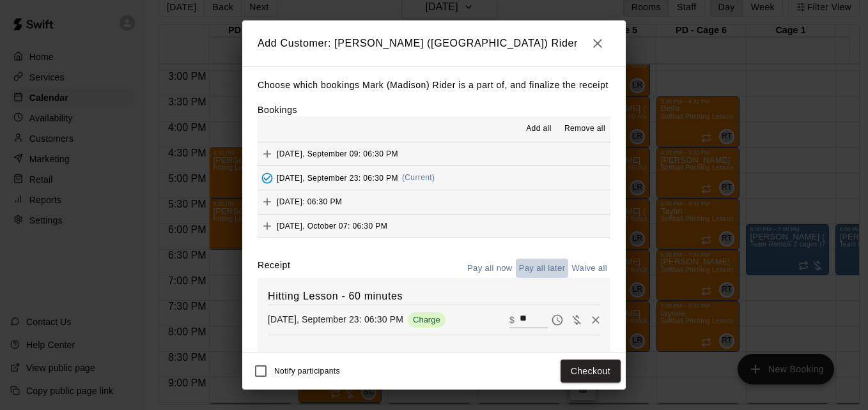
click at [542, 279] on button "Pay all later" at bounding box center [542, 269] width 53 height 20
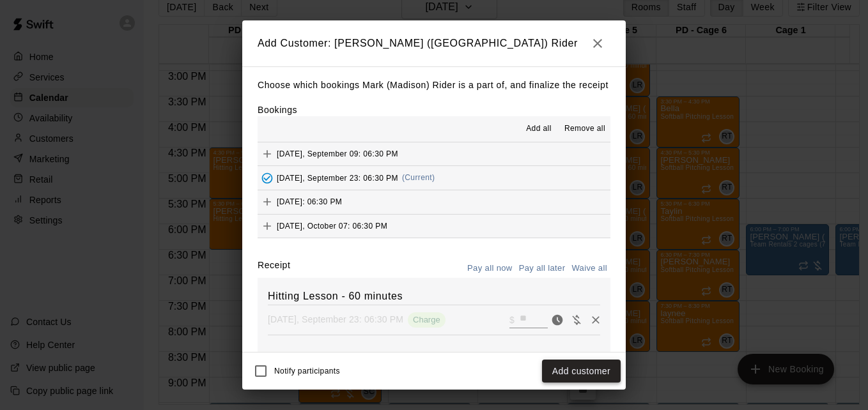
click at [587, 366] on button "Add customer" at bounding box center [581, 372] width 79 height 24
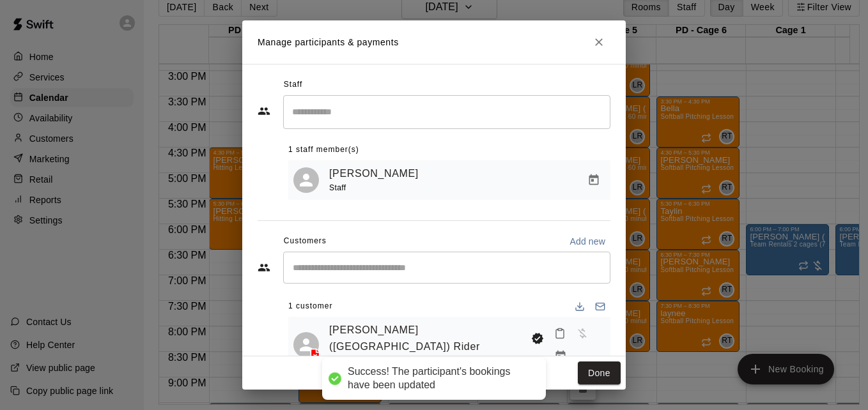
click at [587, 366] on button "Done" at bounding box center [599, 374] width 43 height 24
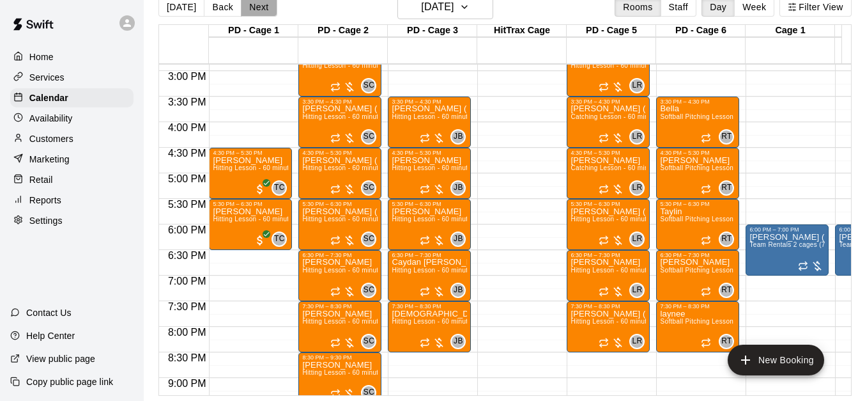
click at [249, 8] on button "Next" at bounding box center [259, 6] width 36 height 19
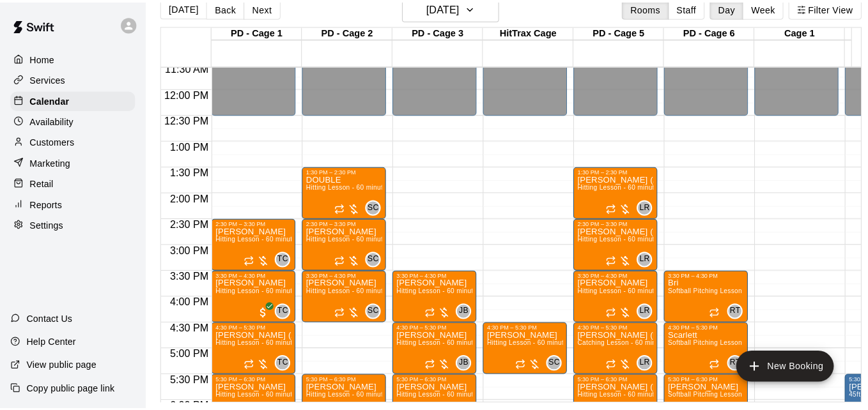
scroll to position [581, 0]
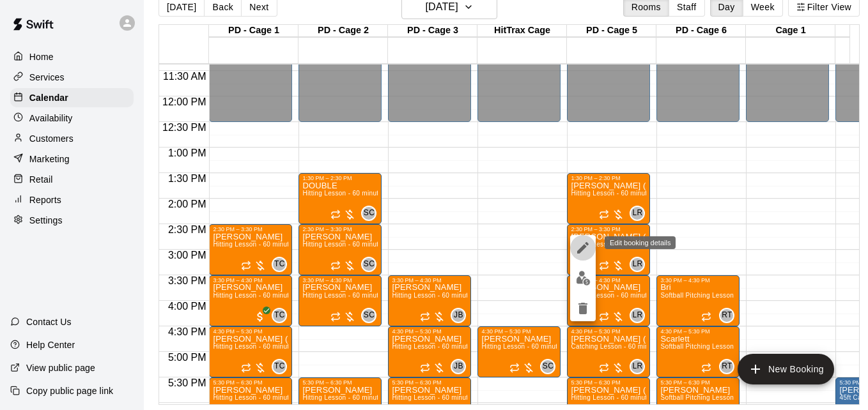
click at [583, 249] on icon "edit" at bounding box center [583, 248] width 12 height 12
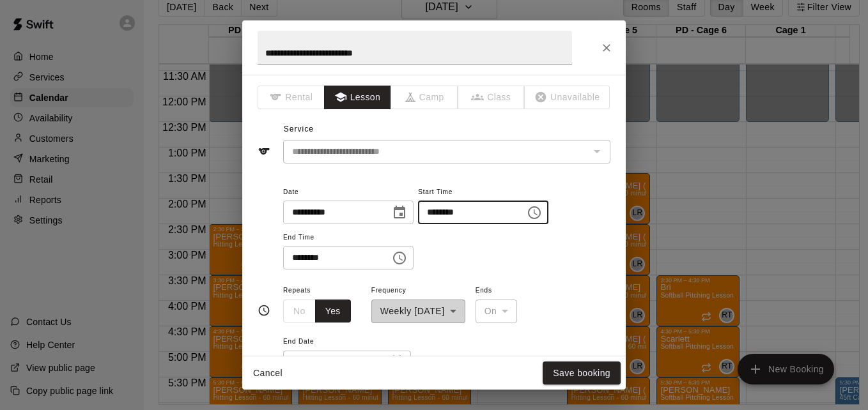
click at [443, 213] on input "********" at bounding box center [467, 213] width 98 height 24
type input "********"
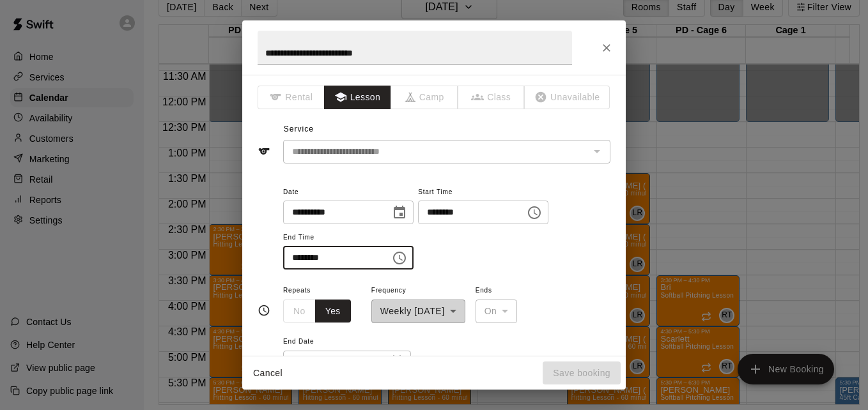
click at [299, 256] on input "********" at bounding box center [332, 258] width 98 height 24
type input "********"
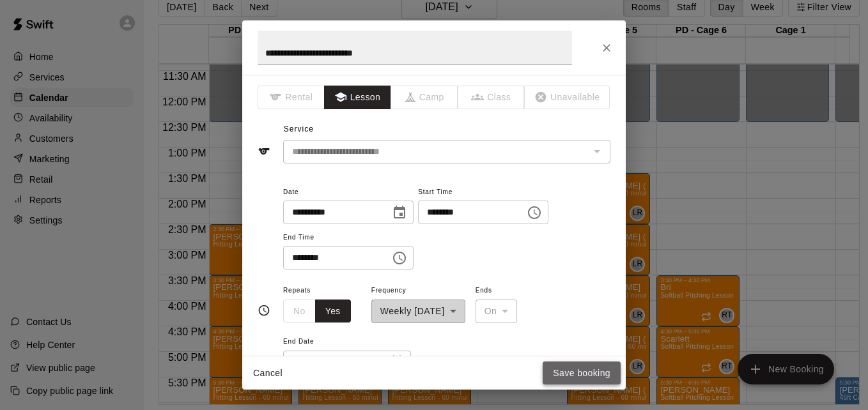
click at [594, 371] on button "Save booking" at bounding box center [581, 374] width 78 height 24
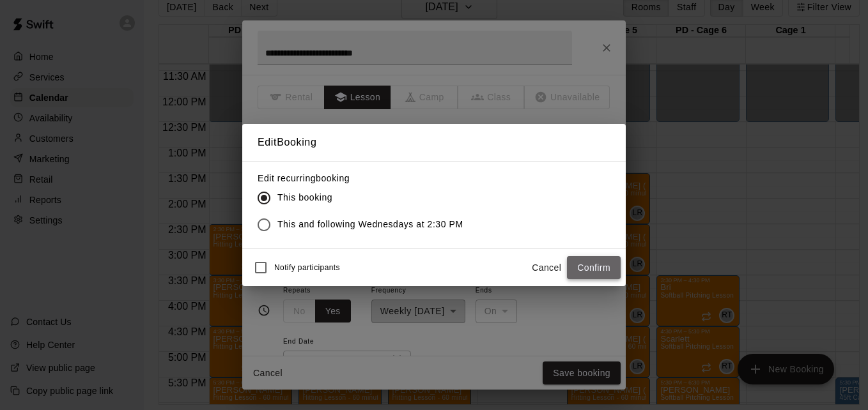
click at [595, 264] on button "Confirm" at bounding box center [594, 268] width 54 height 24
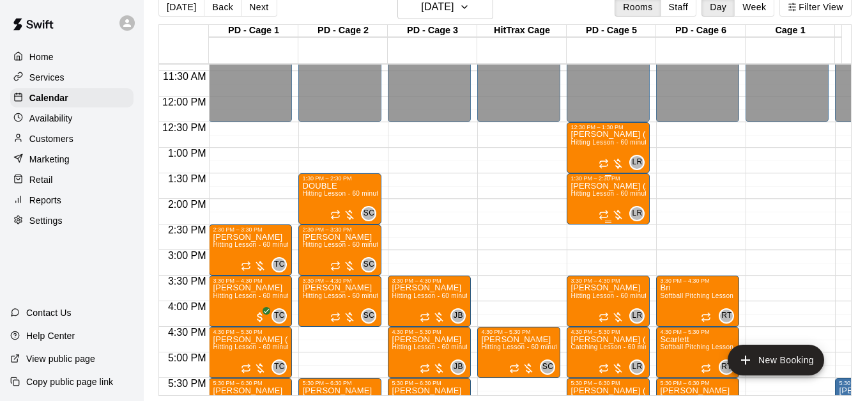
click at [600, 197] on span "Hitting Lesson - 60 minutes" at bounding box center [612, 193] width 83 height 7
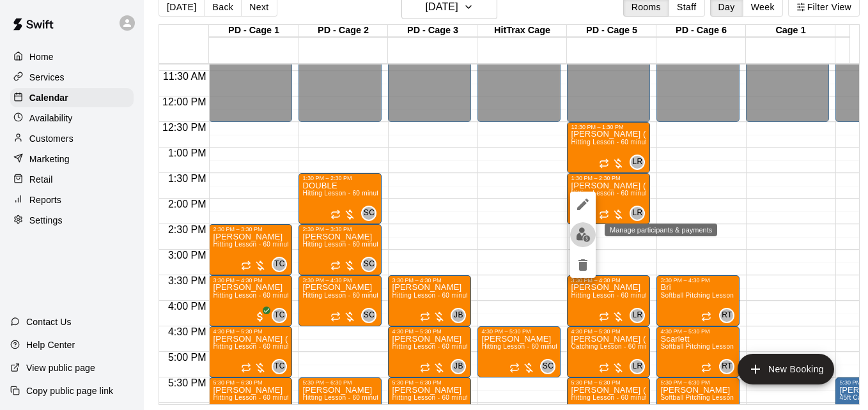
click at [583, 236] on img "edit" at bounding box center [583, 234] width 15 height 15
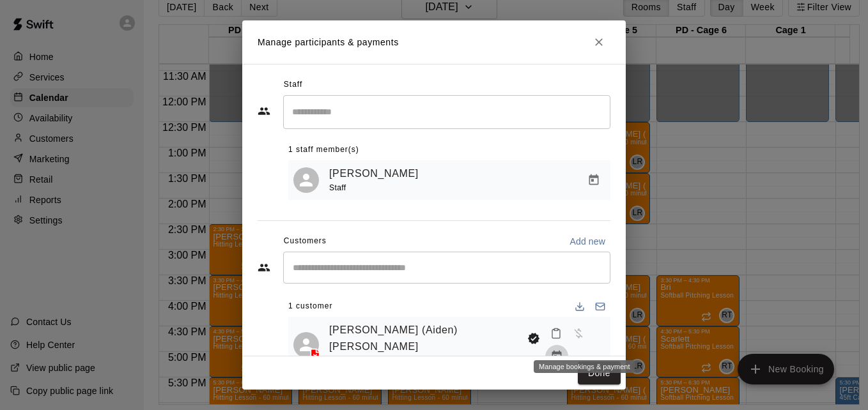
click at [562, 351] on icon "Manage bookings & payment" at bounding box center [557, 356] width 10 height 11
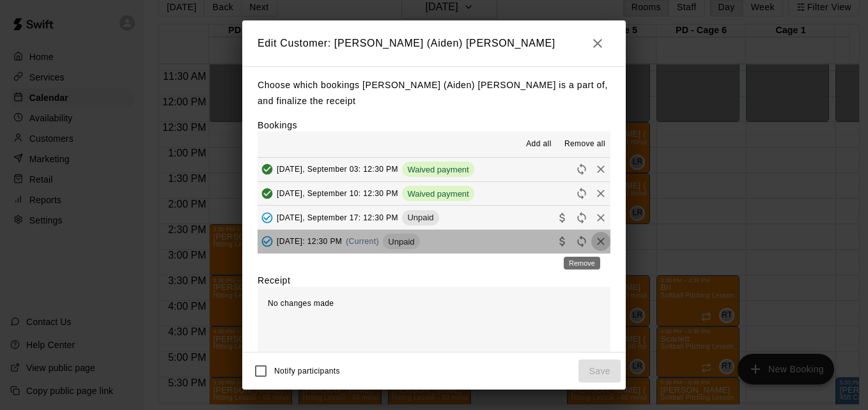
click at [594, 243] on icon "Remove" at bounding box center [600, 241] width 13 height 13
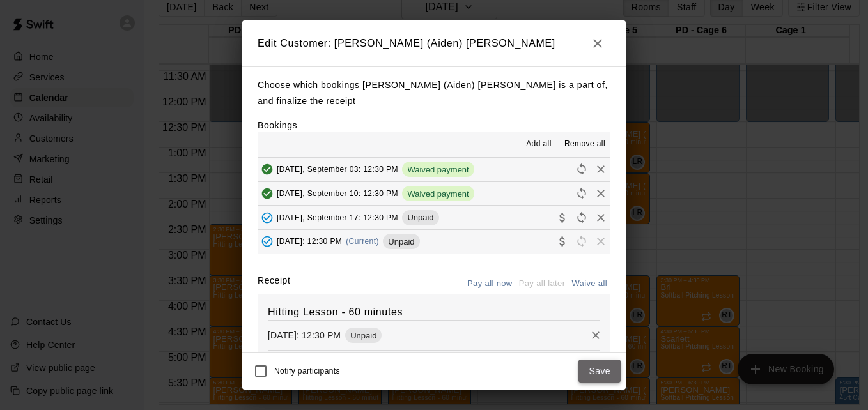
click at [603, 361] on button "Save" at bounding box center [599, 372] width 42 height 24
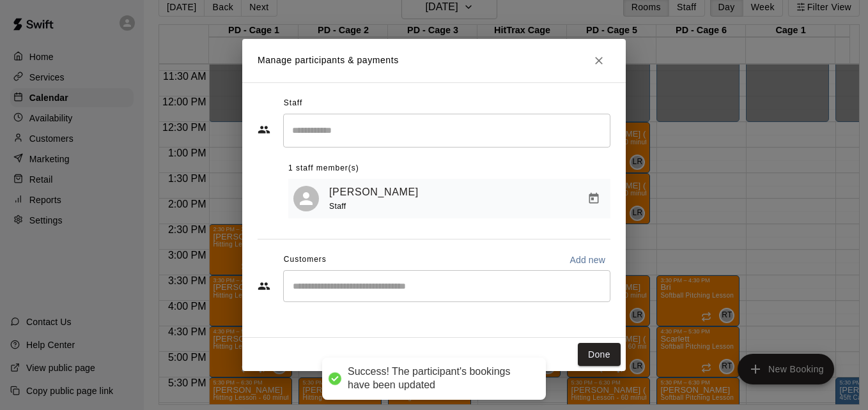
click at [594, 370] on div "Done" at bounding box center [433, 355] width 383 height 34
click at [594, 360] on button "Done" at bounding box center [599, 355] width 43 height 24
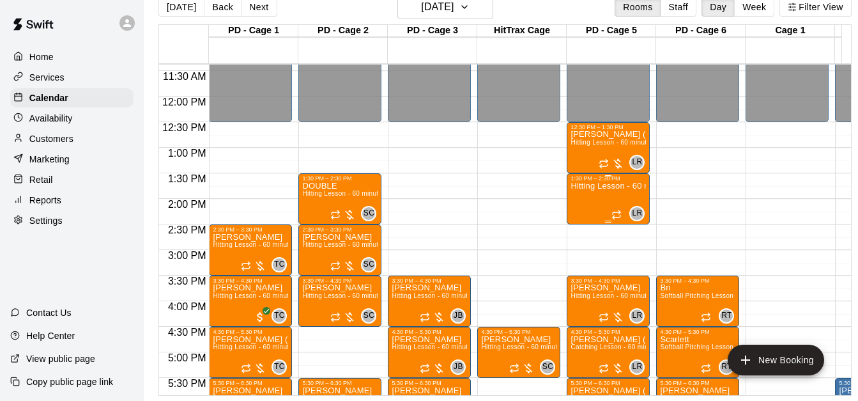
click at [603, 202] on div "Hitting Lesson - 60 minutes" at bounding box center [608, 381] width 75 height 401
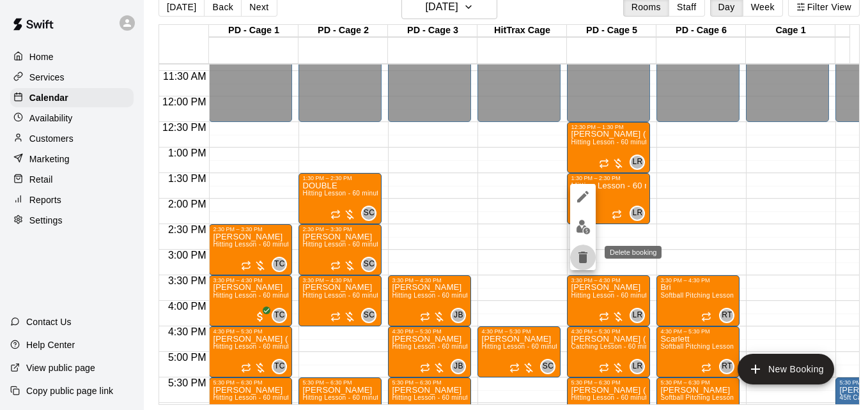
click at [584, 255] on icon "delete" at bounding box center [582, 258] width 9 height 12
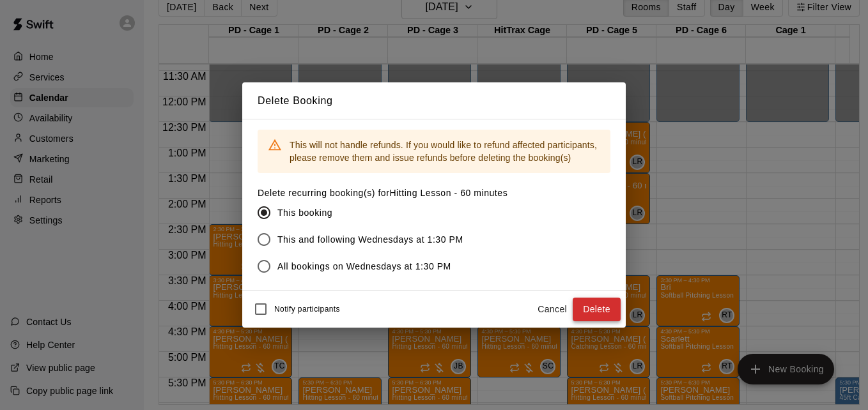
click at [590, 305] on button "Delete" at bounding box center [596, 310] width 48 height 24
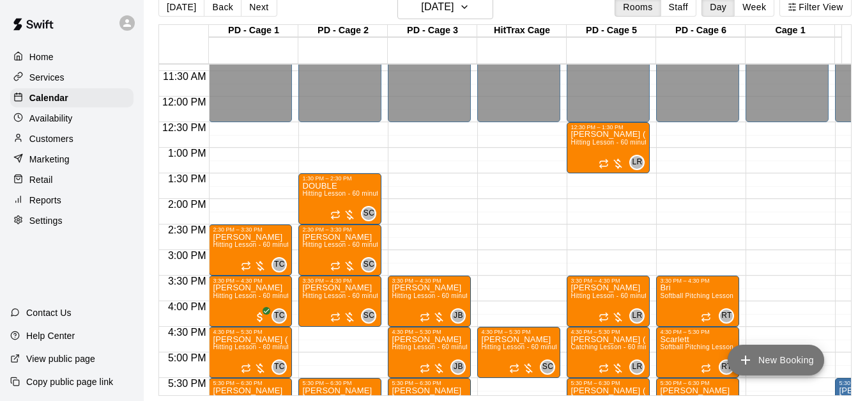
click at [783, 357] on button "New Booking" at bounding box center [776, 359] width 96 height 31
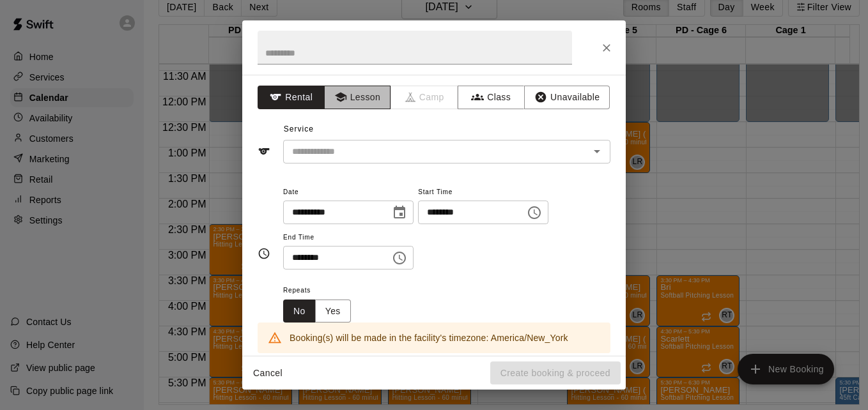
click at [357, 100] on button "Lesson" at bounding box center [357, 98] width 67 height 24
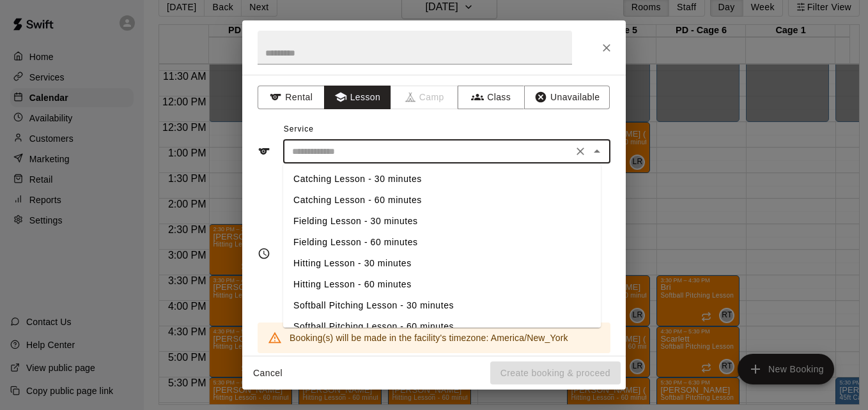
click at [383, 153] on input "text" at bounding box center [428, 152] width 282 height 16
click at [388, 280] on li "Hitting Lesson - 60 minutes" at bounding box center [442, 284] width 318 height 21
type input "**********"
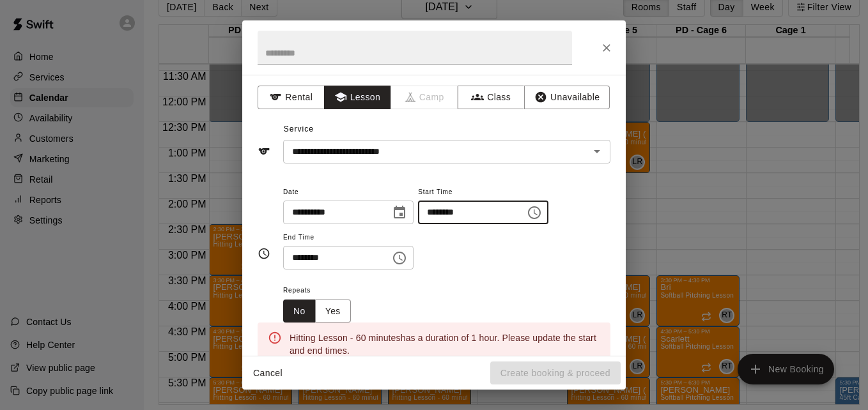
click at [444, 217] on input "********" at bounding box center [467, 213] width 98 height 24
type input "********"
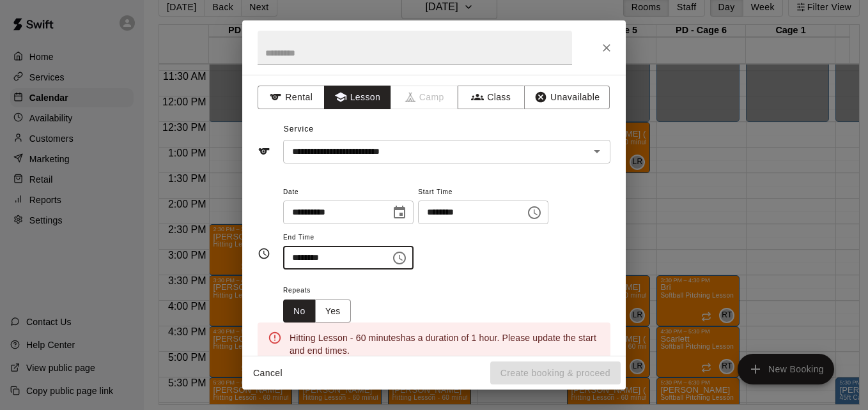
click at [298, 259] on input "********" at bounding box center [332, 258] width 98 height 24
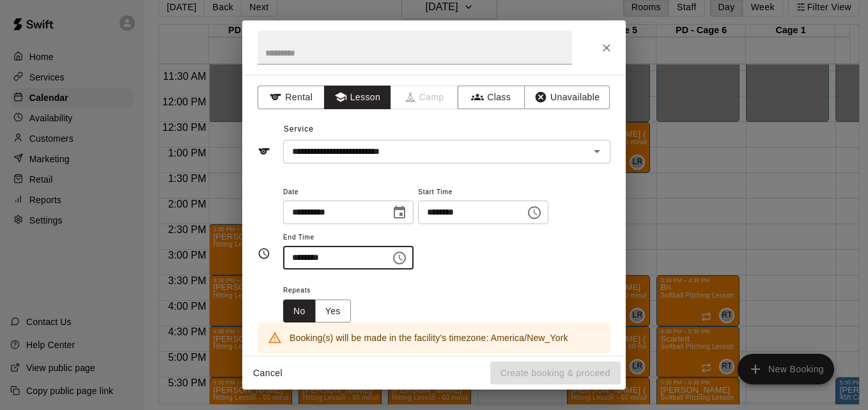
type input "********"
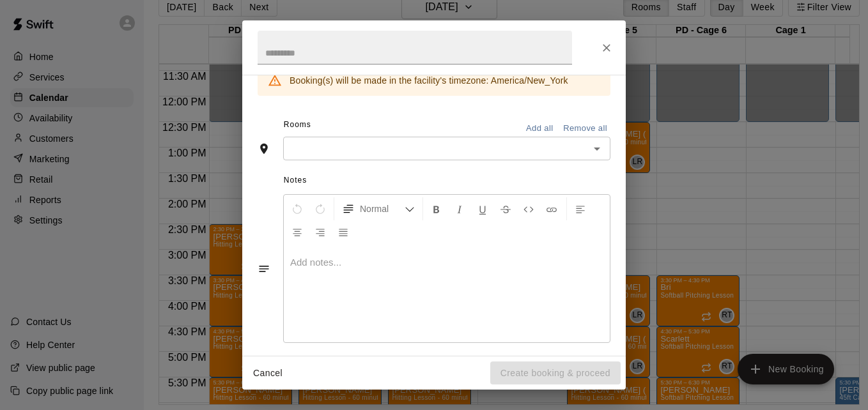
scroll to position [266, 0]
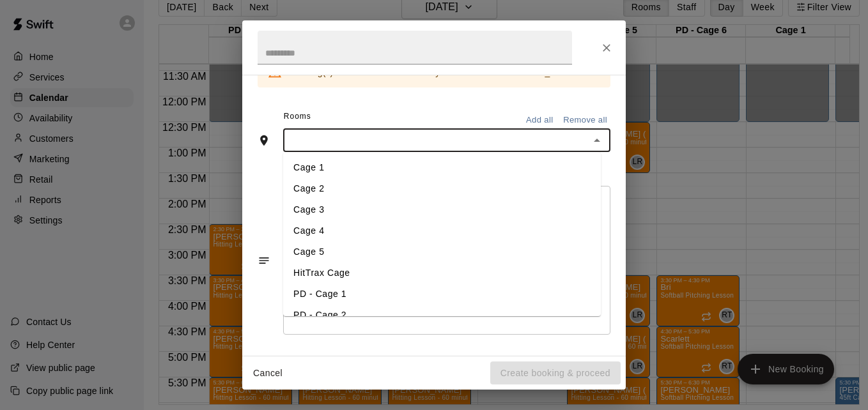
click at [454, 141] on input "text" at bounding box center [436, 140] width 298 height 16
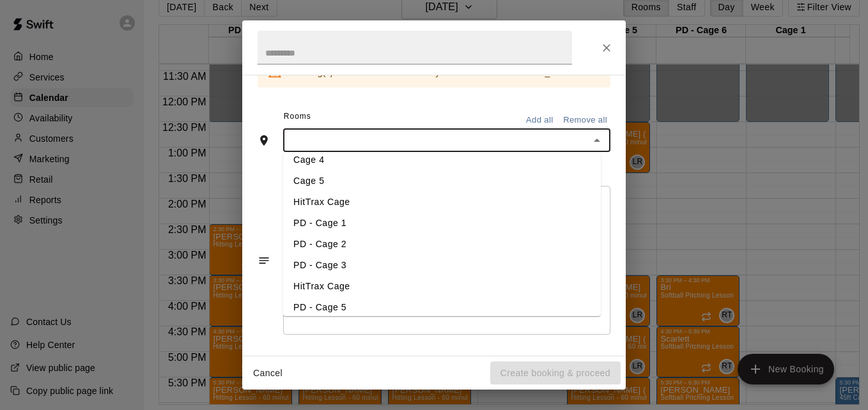
scroll to position [102, 0]
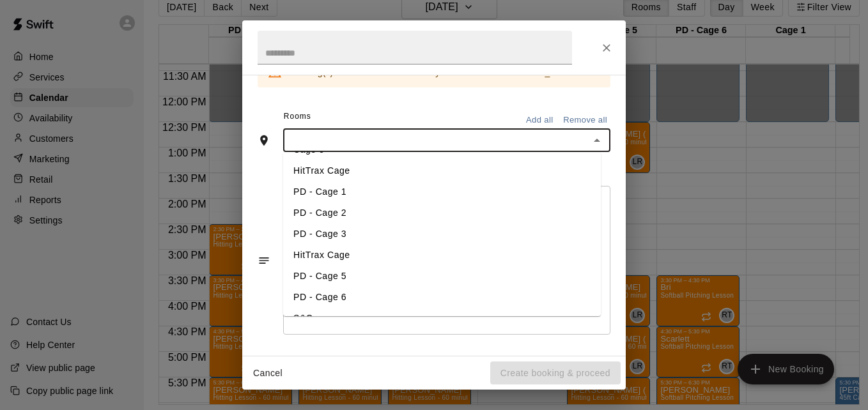
click at [443, 279] on li "PD - Cage 5" at bounding box center [442, 276] width 318 height 21
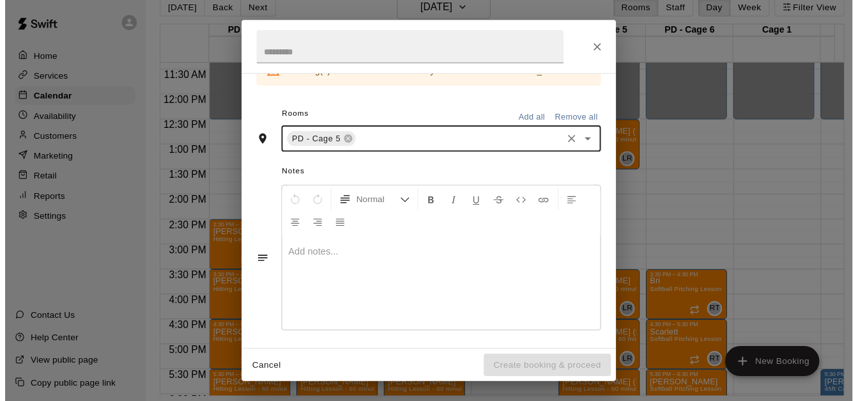
scroll to position [314, 0]
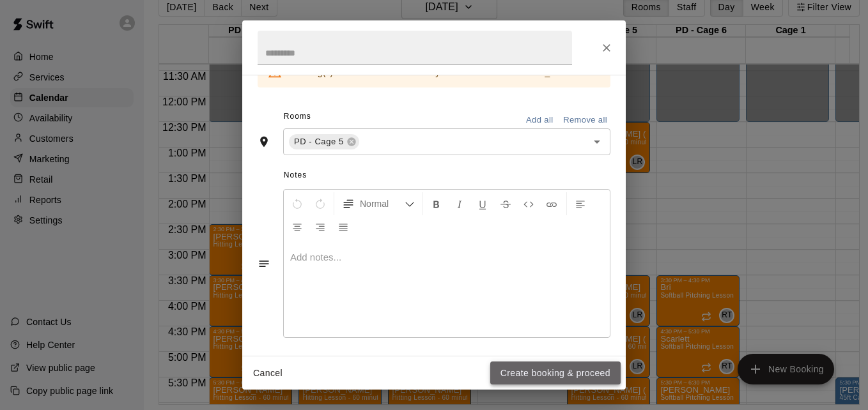
click at [556, 377] on button "Create booking & proceed" at bounding box center [555, 374] width 130 height 24
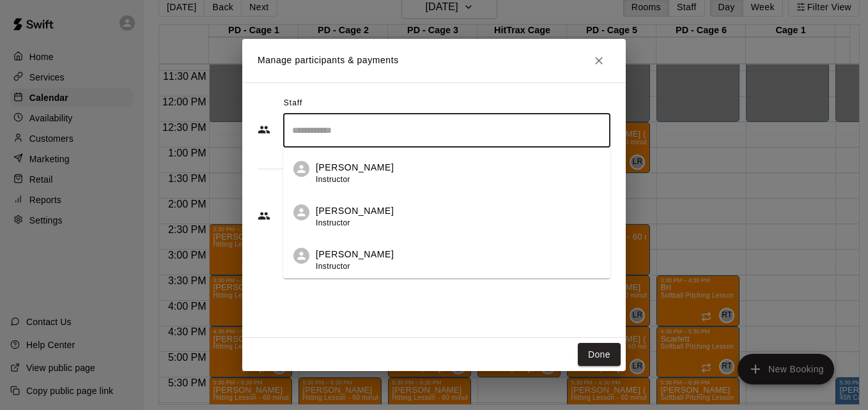
click at [427, 138] on input "Search staff" at bounding box center [447, 130] width 316 height 22
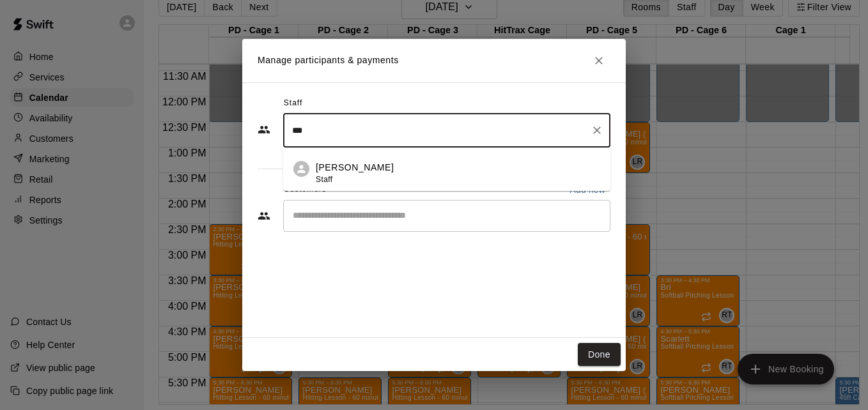
click at [415, 170] on div "[PERSON_NAME] Staff" at bounding box center [458, 173] width 284 height 25
type input "***"
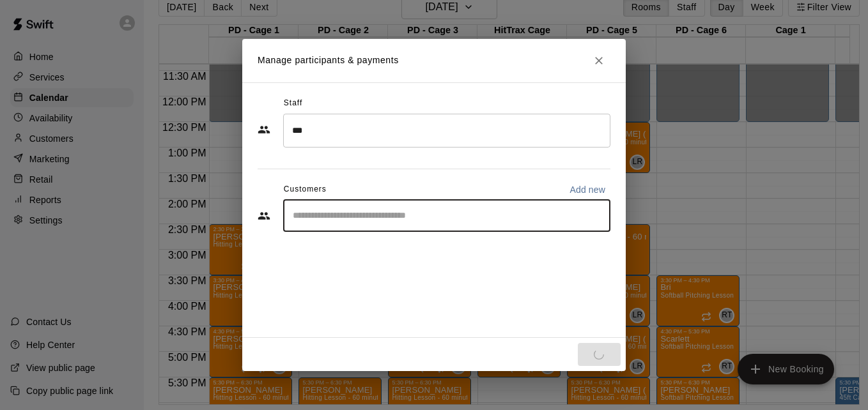
click at [392, 215] on input "Start typing to search customers..." at bounding box center [447, 216] width 316 height 13
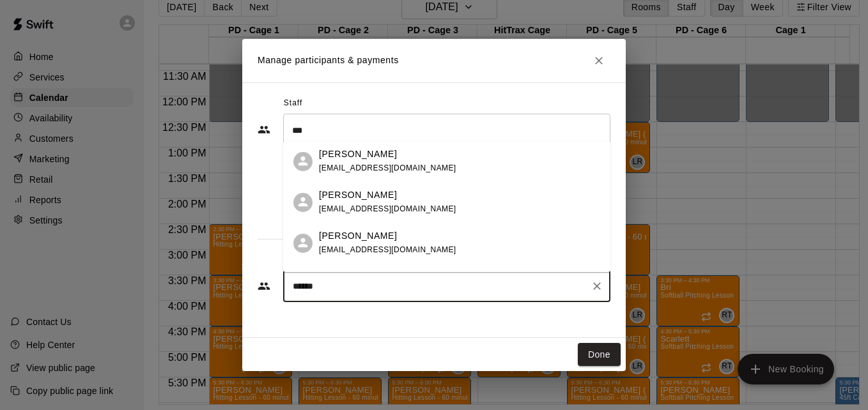
type input "*******"
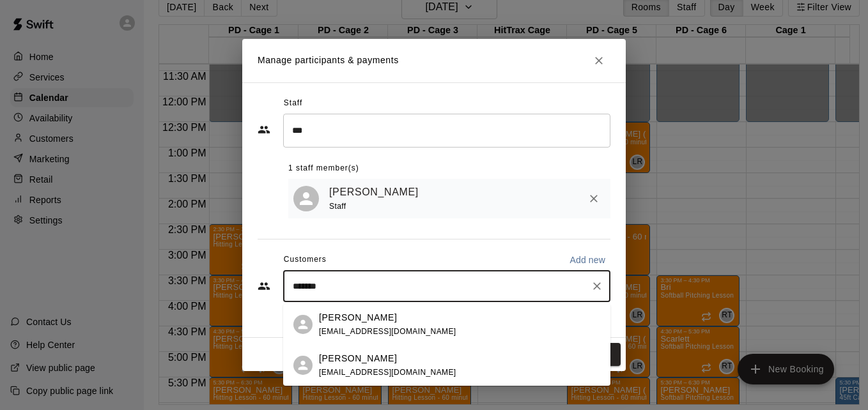
click at [411, 369] on div "[PERSON_NAME] [EMAIL_ADDRESS][DOMAIN_NAME]" at bounding box center [459, 365] width 281 height 27
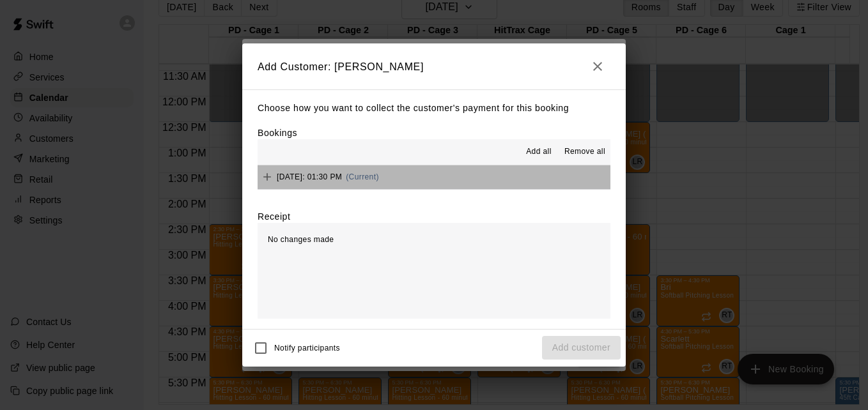
click at [474, 181] on button "[DATE]: 01:30 PM (Current)" at bounding box center [433, 177] width 353 height 24
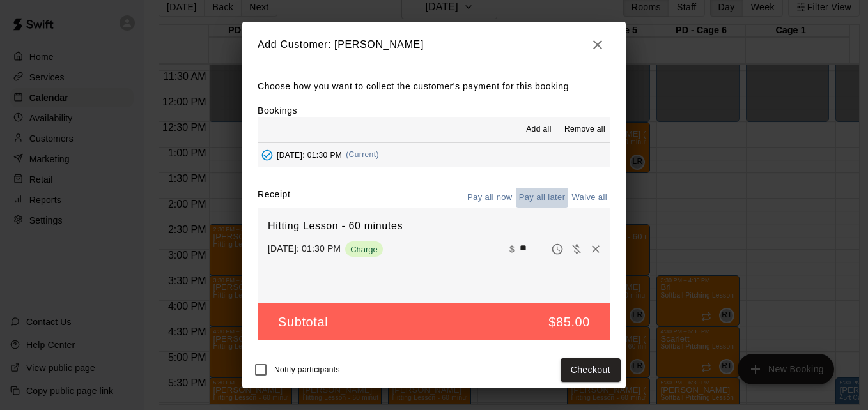
click at [547, 199] on button "Pay all later" at bounding box center [542, 198] width 53 height 20
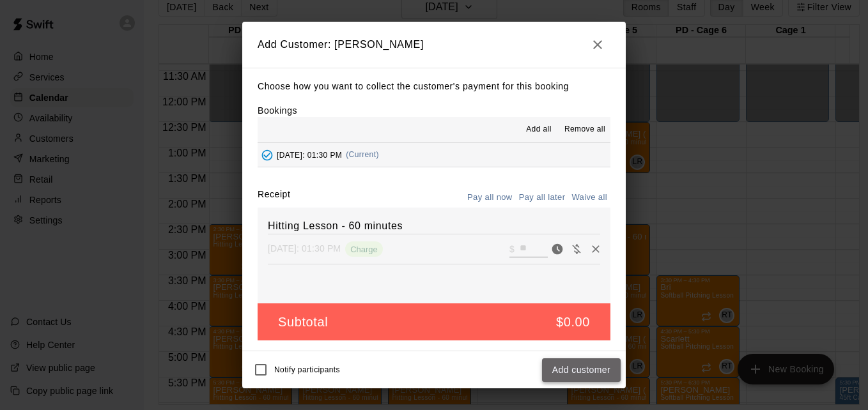
click at [588, 378] on button "Add customer" at bounding box center [581, 370] width 79 height 24
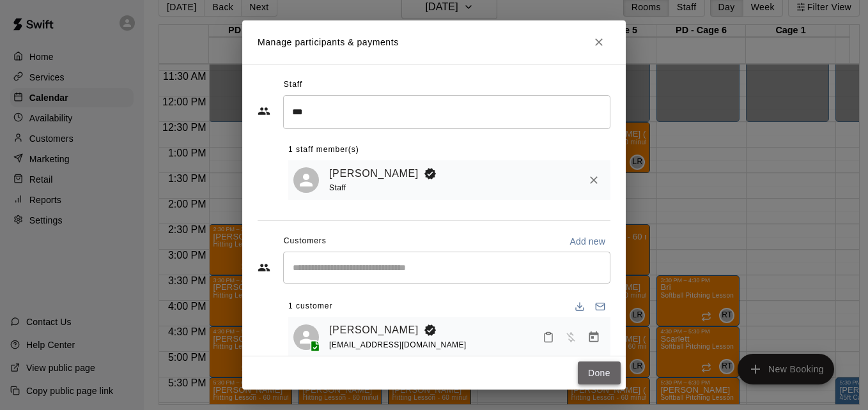
click at [600, 376] on button "Done" at bounding box center [599, 374] width 43 height 24
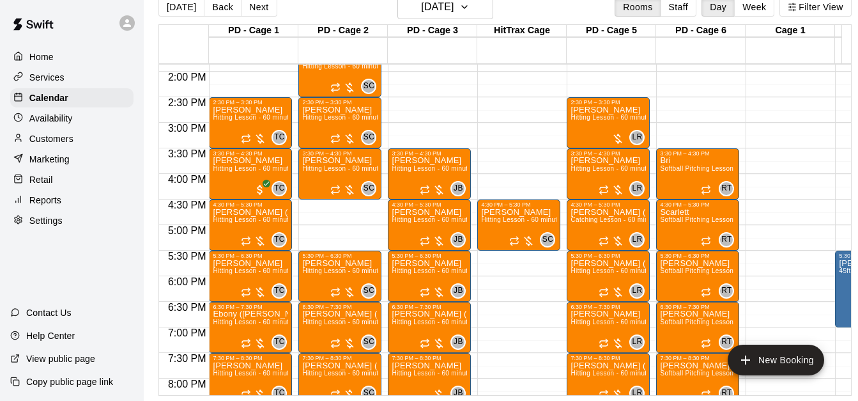
scroll to position [709, 0]
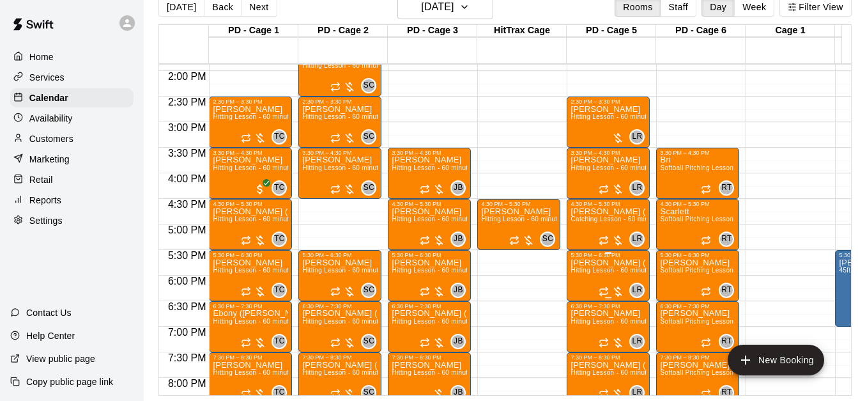
click at [597, 263] on p "[PERSON_NAME] ([PERSON_NAME]) Weeks & 1 other" at bounding box center [608, 263] width 75 height 0
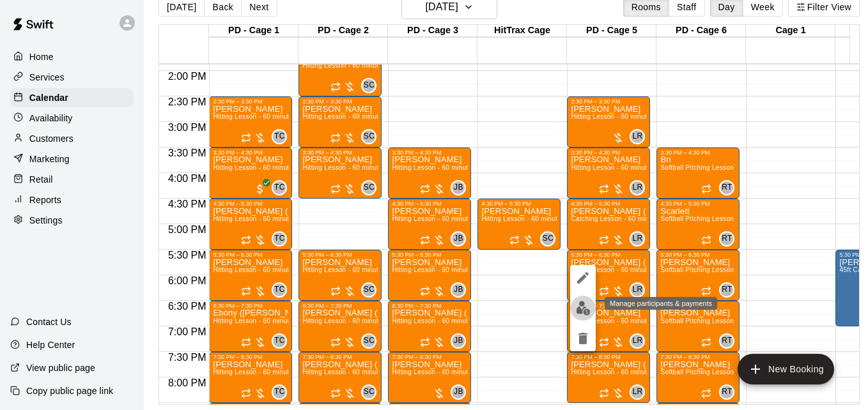
click at [583, 299] on button "edit" at bounding box center [583, 308] width 26 height 25
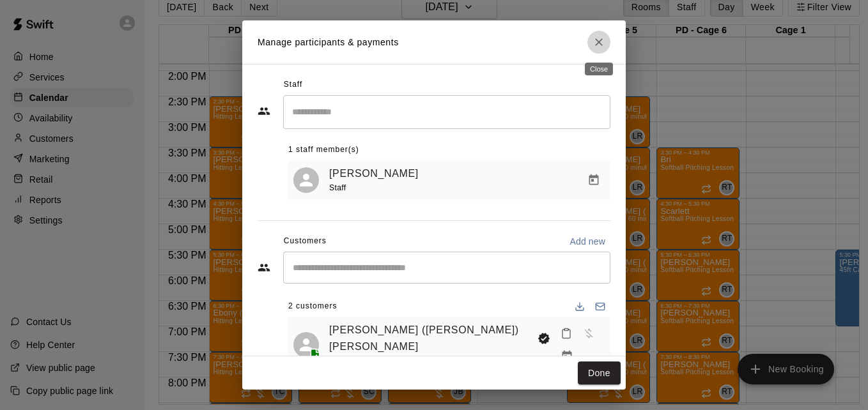
click at [597, 38] on icon "Close" at bounding box center [598, 42] width 13 height 13
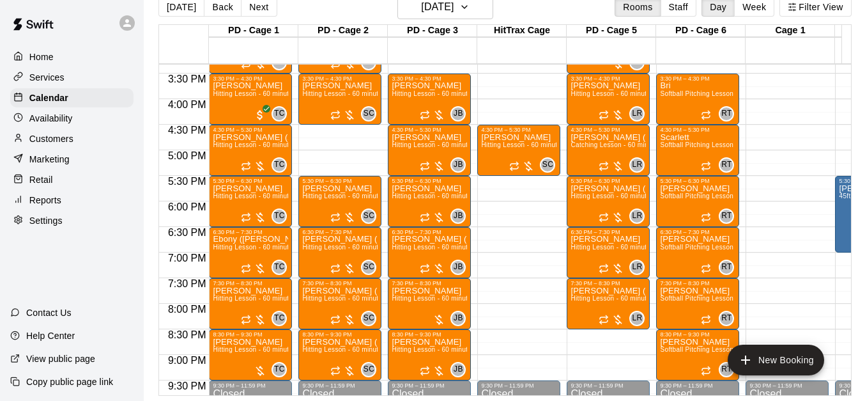
scroll to position [811, 0]
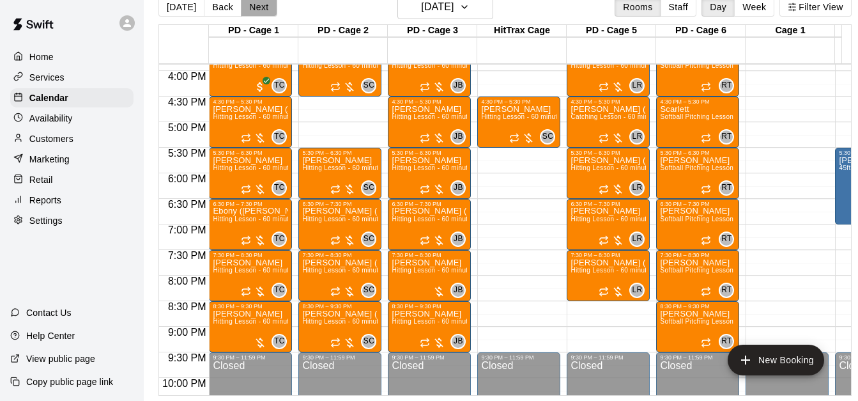
click at [247, 8] on button "Next" at bounding box center [259, 6] width 36 height 19
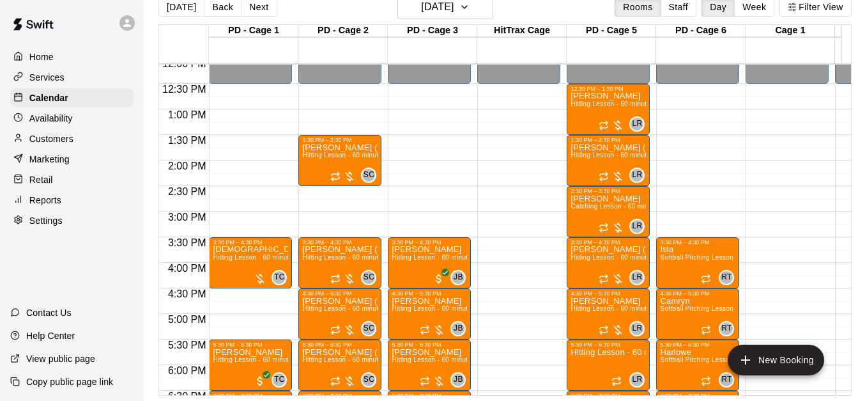
scroll to position [607, 0]
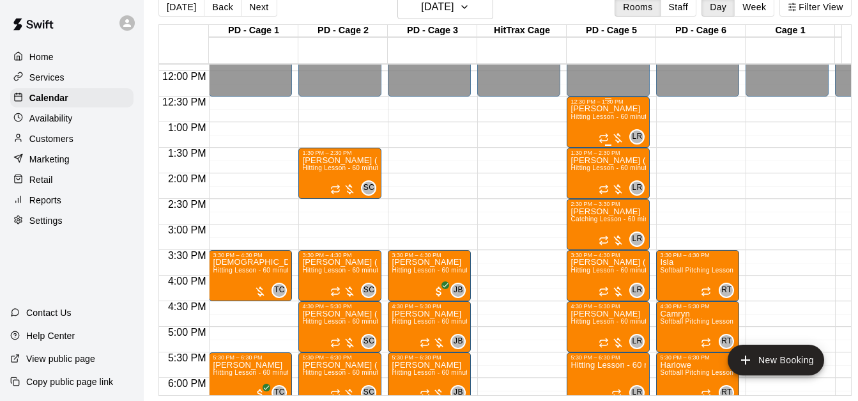
click at [608, 120] on span "Hitting Lesson - 60 minutes" at bounding box center [612, 116] width 83 height 7
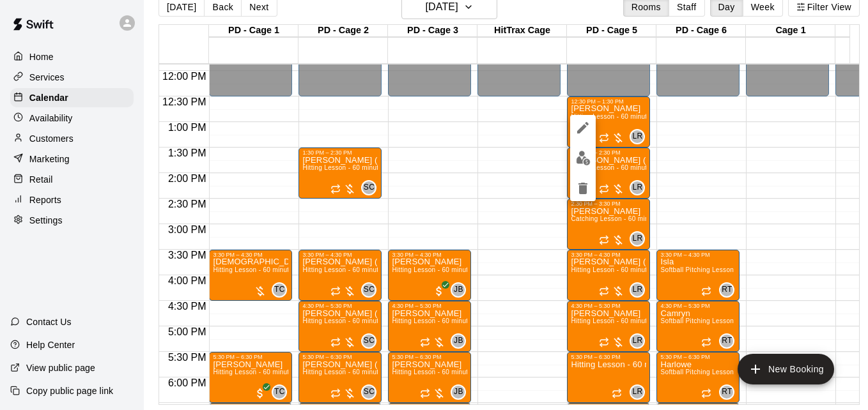
click at [710, 157] on div at bounding box center [434, 205] width 868 height 410
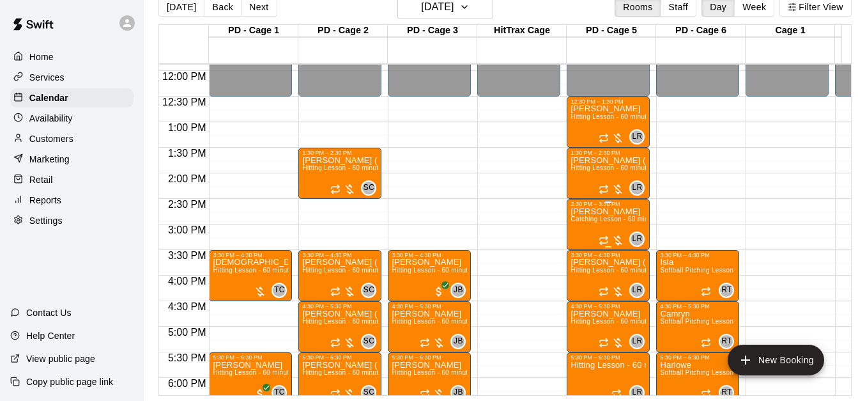
click at [600, 222] on span "Catching Lesson - 60 minutes" at bounding box center [616, 218] width 91 height 7
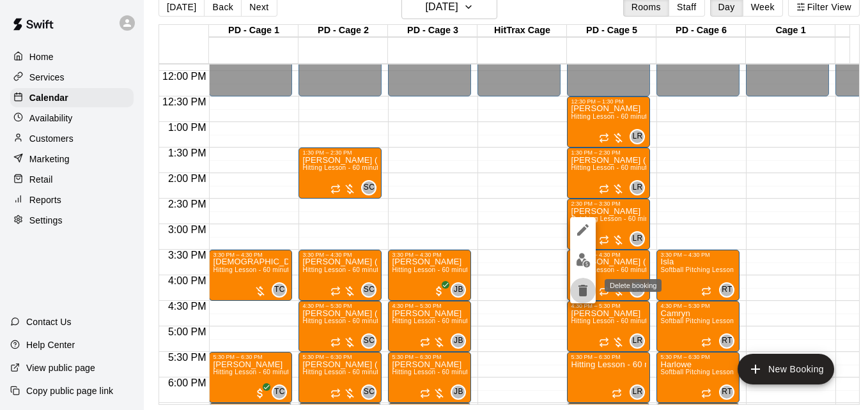
click at [580, 290] on icon "delete" at bounding box center [582, 291] width 9 height 12
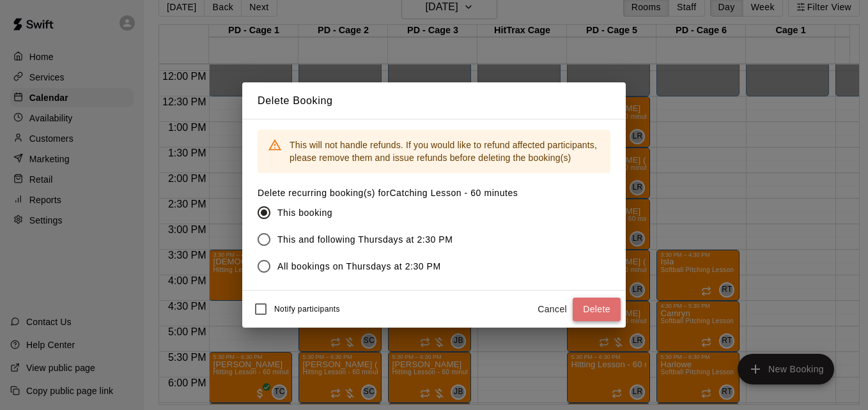
click at [591, 309] on button "Delete" at bounding box center [596, 310] width 48 height 24
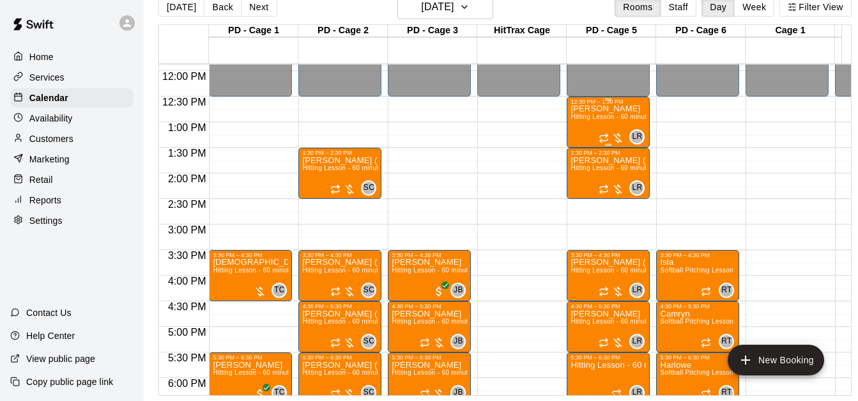
click at [601, 119] on span "Hitting Lesson - 60 minutes" at bounding box center [612, 116] width 83 height 7
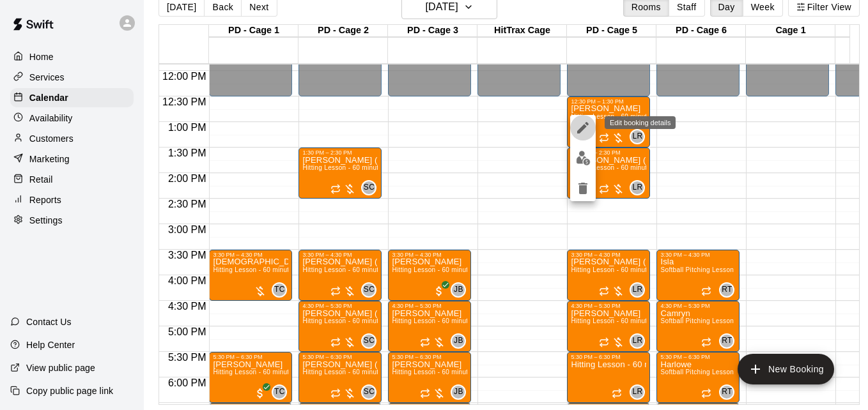
click at [582, 126] on icon "edit" at bounding box center [582, 127] width 15 height 15
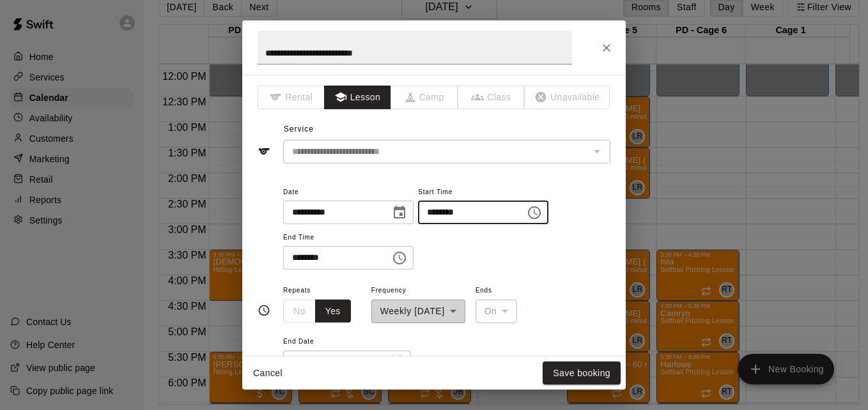
click at [448, 212] on input "********" at bounding box center [467, 213] width 98 height 24
type input "********"
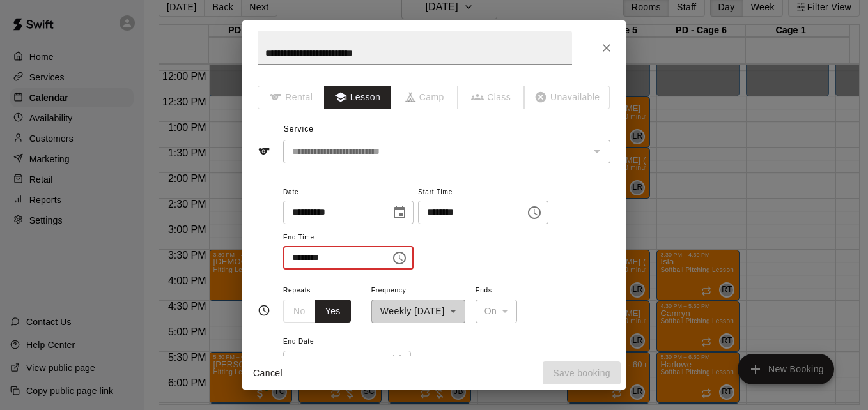
click at [294, 254] on input "********" at bounding box center [332, 258] width 98 height 24
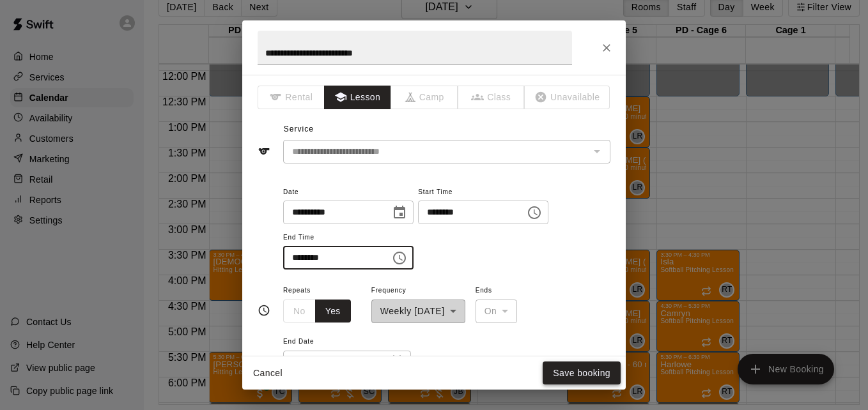
type input "********"
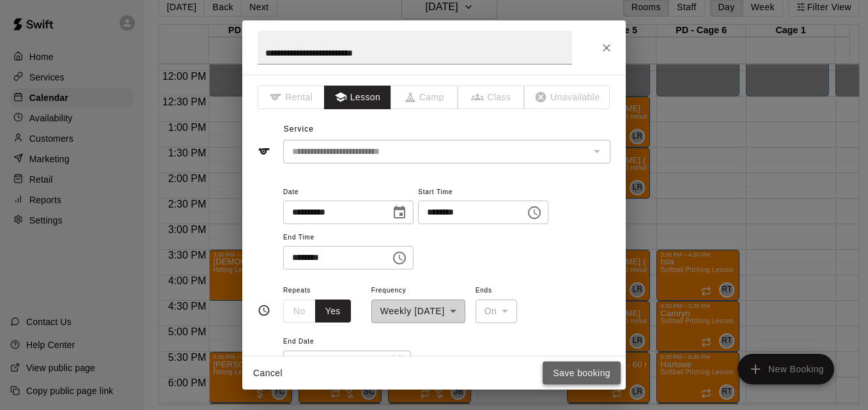
click at [564, 372] on button "Save booking" at bounding box center [581, 374] width 78 height 24
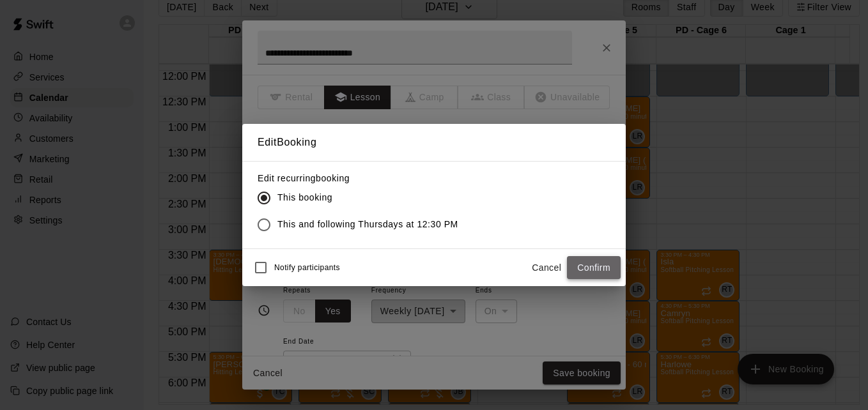
click at [578, 264] on button "Confirm" at bounding box center [594, 268] width 54 height 24
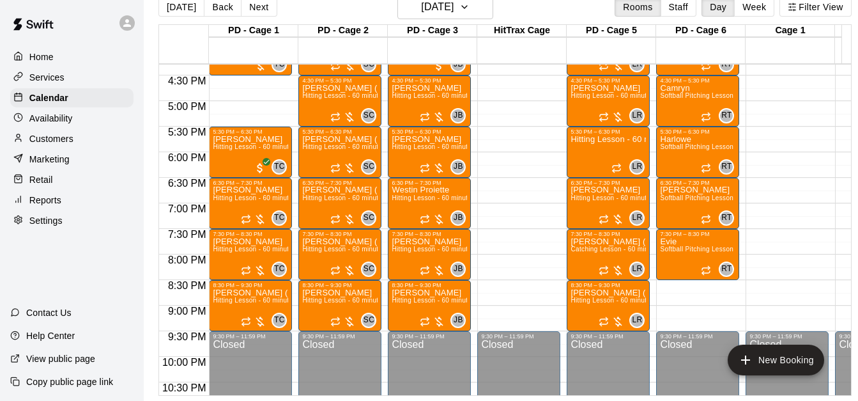
scroll to position [863, 0]
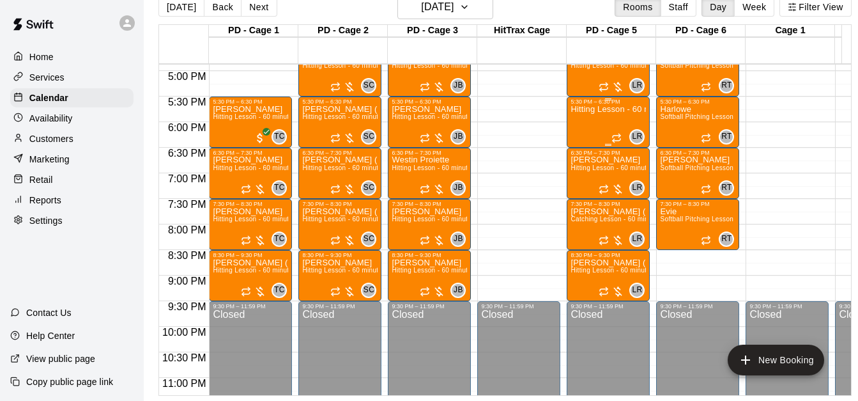
click at [604, 117] on div "Hitting Lesson - 60 minutes" at bounding box center [608, 305] width 75 height 401
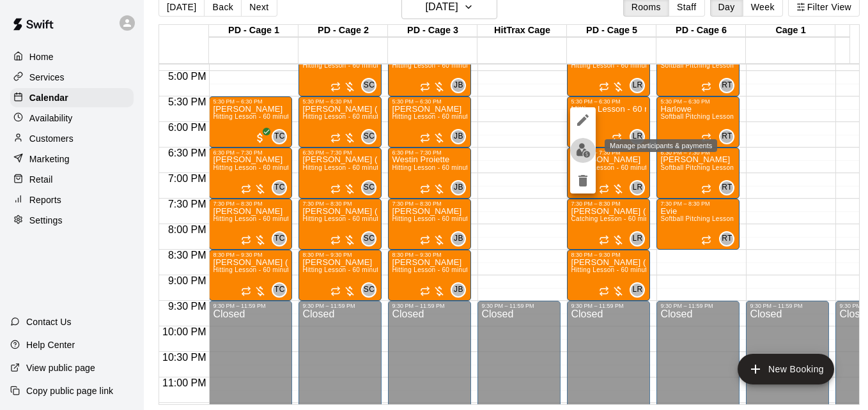
click at [581, 151] on img "edit" at bounding box center [583, 150] width 15 height 15
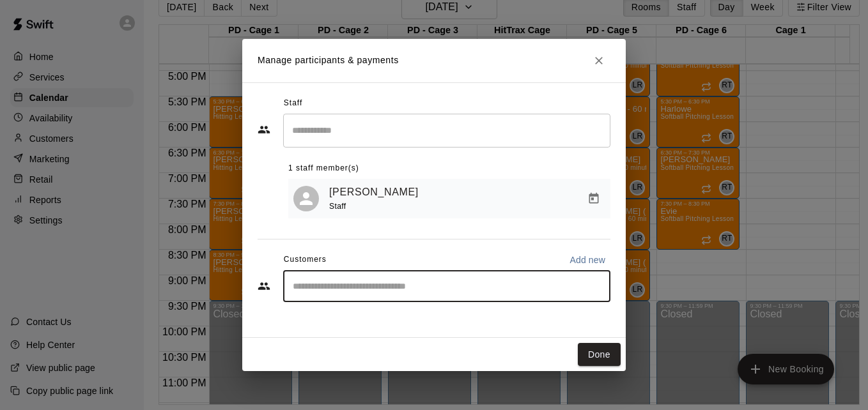
click at [376, 293] on input "Start typing to search customers..." at bounding box center [447, 286] width 316 height 13
type input "***"
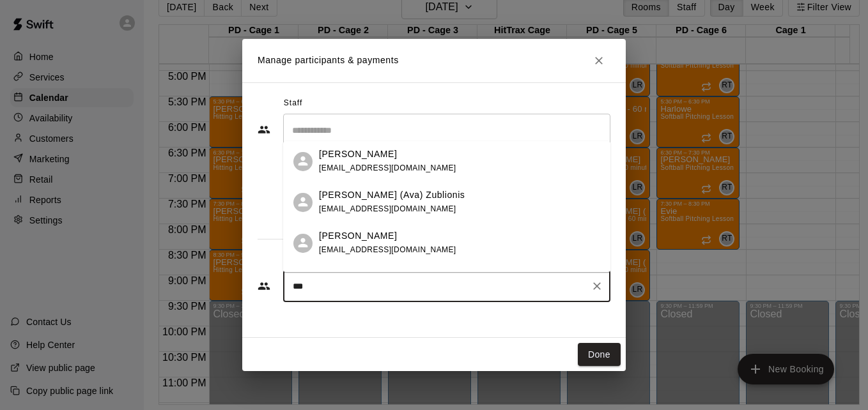
click at [459, 167] on div "[PERSON_NAME] [EMAIL_ADDRESS][DOMAIN_NAME]" at bounding box center [459, 161] width 281 height 27
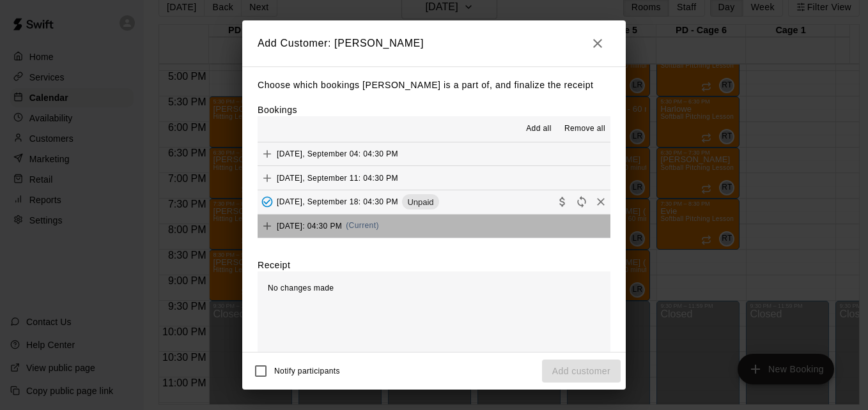
click at [497, 230] on button "[DATE]: 04:30 PM (Current)" at bounding box center [433, 227] width 353 height 24
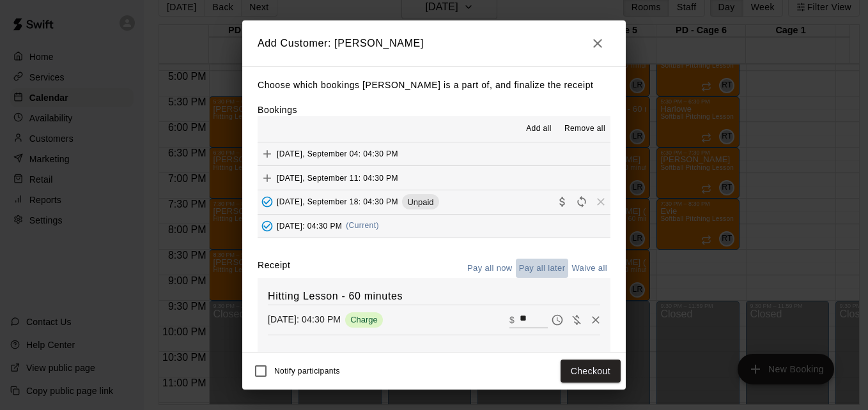
click at [535, 269] on button "Pay all later" at bounding box center [542, 269] width 53 height 20
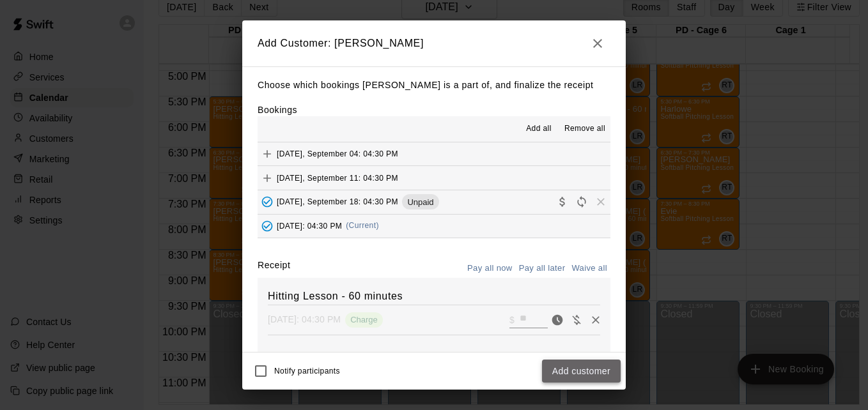
click at [592, 370] on button "Add customer" at bounding box center [581, 372] width 79 height 24
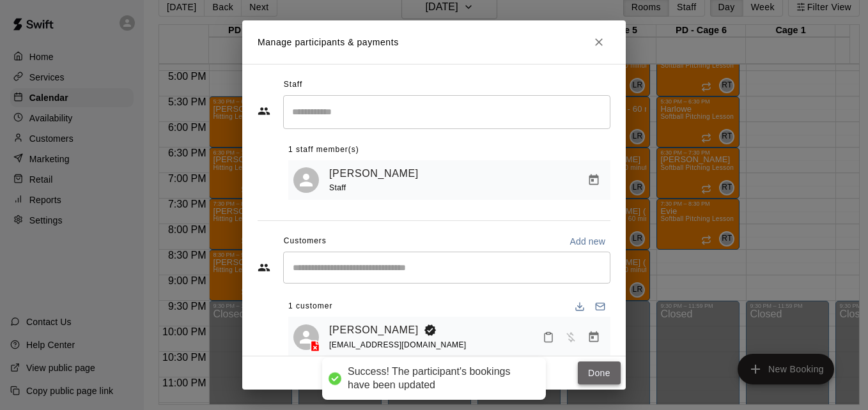
click at [597, 372] on button "Done" at bounding box center [599, 374] width 43 height 24
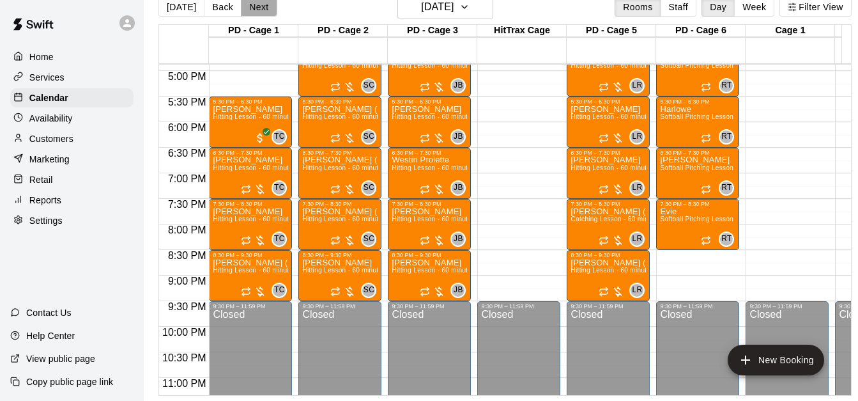
click at [252, 7] on button "Next" at bounding box center [259, 6] width 36 height 19
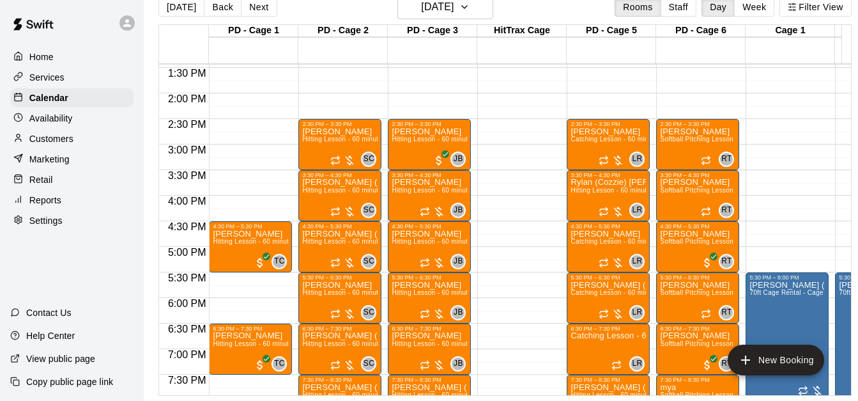
scroll to position [684, 0]
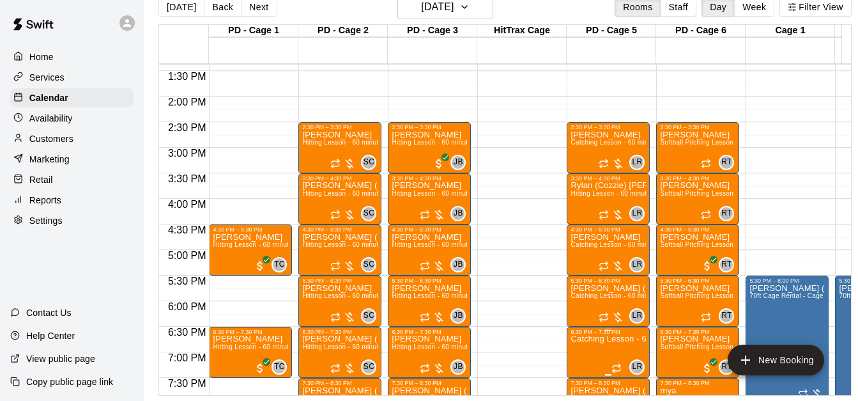
click at [594, 339] on p "Catching Lesson - 60 minutes" at bounding box center [608, 339] width 75 height 0
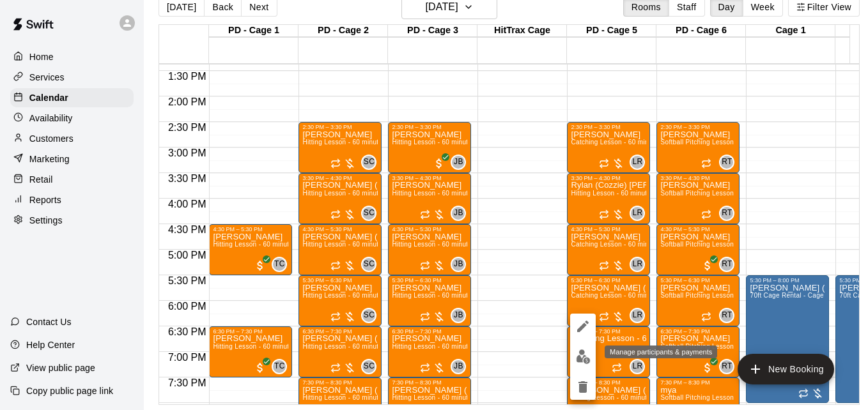
click at [583, 358] on img "edit" at bounding box center [583, 356] width 15 height 15
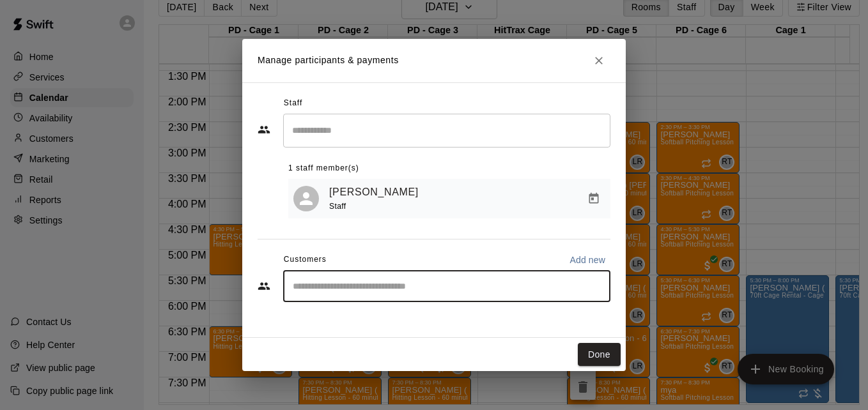
click at [383, 285] on input "Start typing to search customers..." at bounding box center [447, 286] width 316 height 13
type input "******"
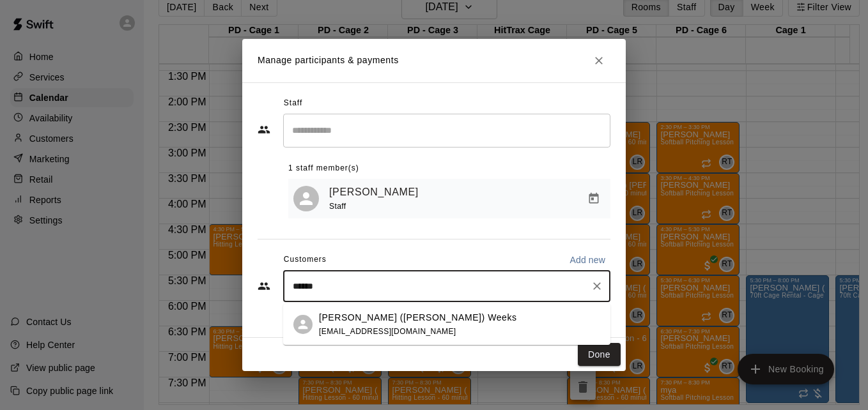
click at [434, 326] on div "[PERSON_NAME] ([PERSON_NAME]) Weeks [EMAIL_ADDRESS][DOMAIN_NAME]" at bounding box center [459, 324] width 281 height 27
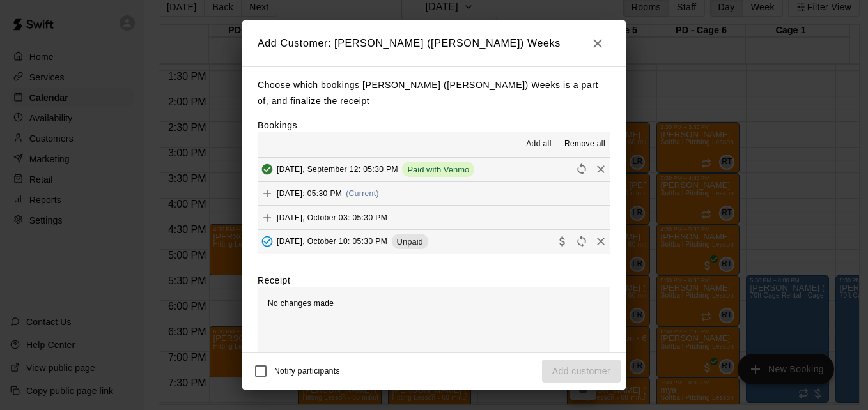
click at [452, 200] on button "[DATE]: 05:30 PM (Current)" at bounding box center [433, 194] width 353 height 24
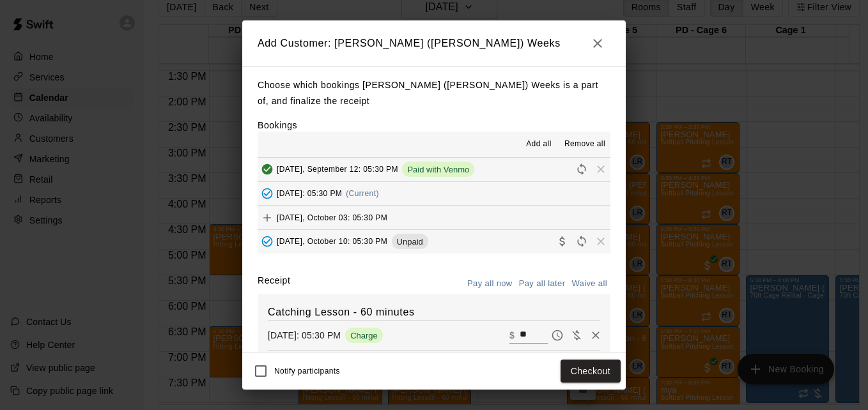
click at [541, 286] on button "Pay all later" at bounding box center [542, 284] width 53 height 20
click at [590, 374] on button "Add customer" at bounding box center [581, 372] width 79 height 24
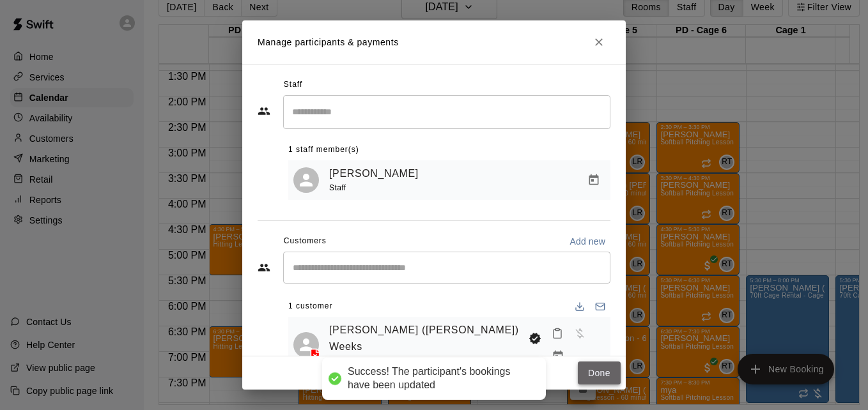
click at [604, 371] on button "Done" at bounding box center [599, 374] width 43 height 24
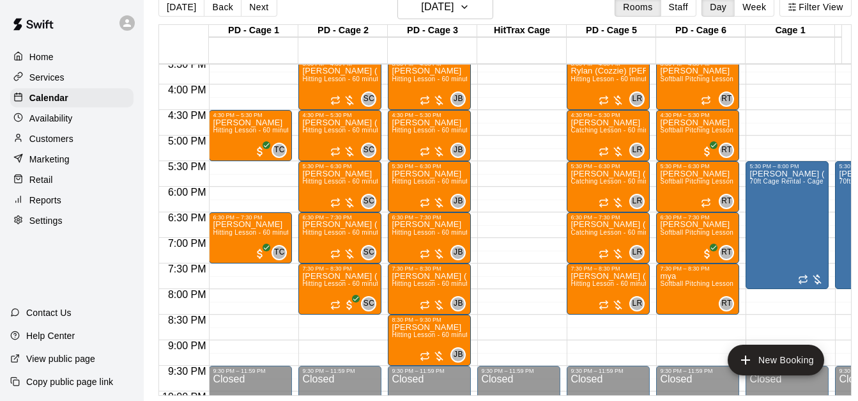
scroll to position [811, 0]
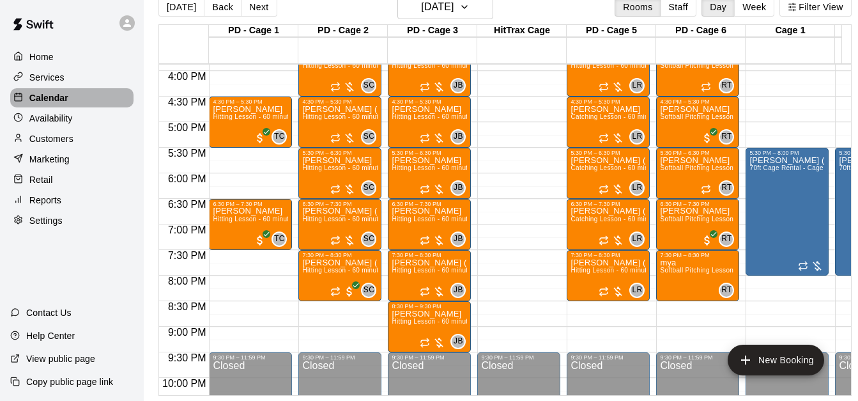
click at [69, 101] on div "Calendar" at bounding box center [71, 97] width 123 height 19
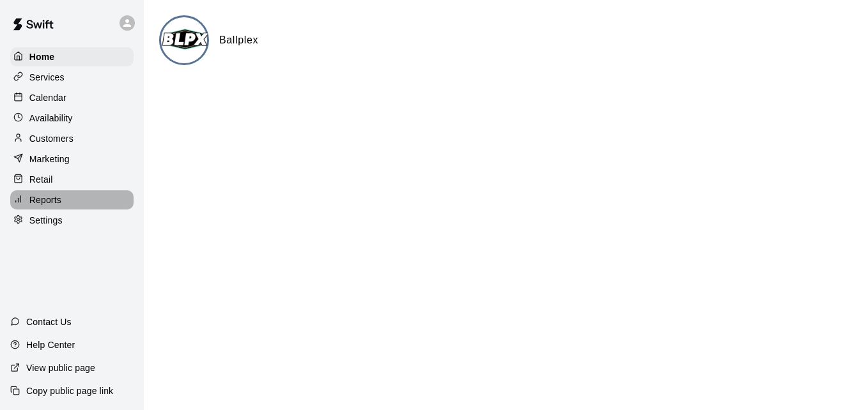
click at [68, 203] on div "Reports" at bounding box center [71, 199] width 123 height 19
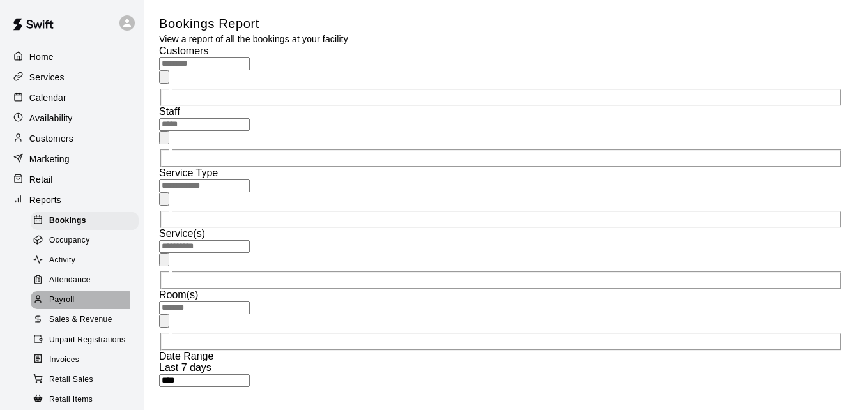
click at [70, 307] on span "Payroll" at bounding box center [61, 300] width 25 height 13
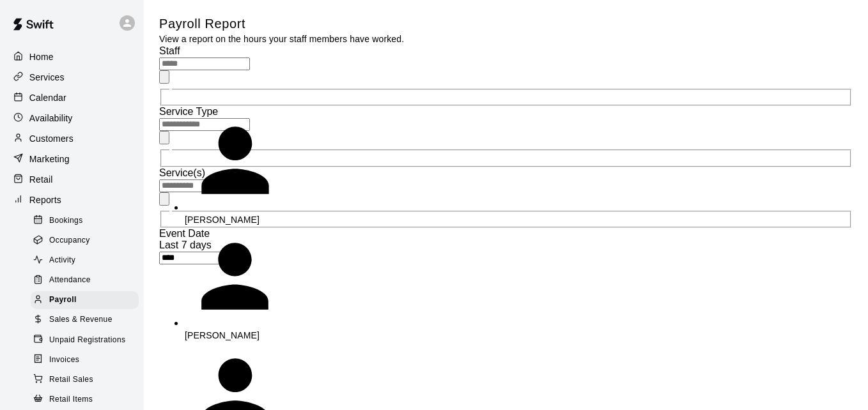
click at [233, 70] on input "text" at bounding box center [204, 64] width 91 height 13
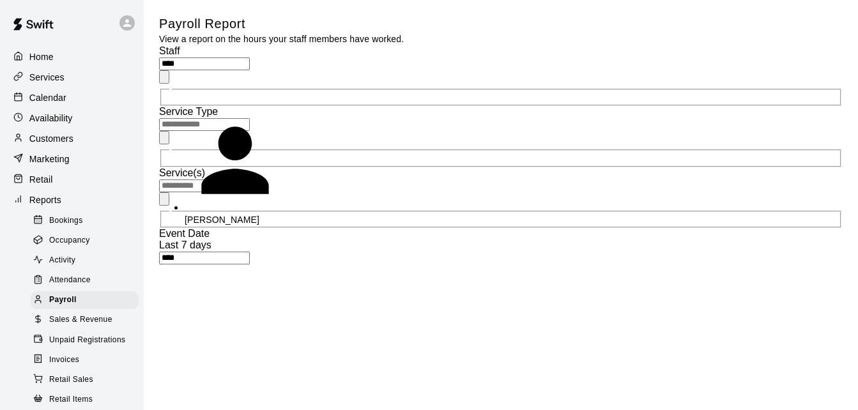
click at [287, 213] on div "[PERSON_NAME]" at bounding box center [252, 219] width 134 height 13
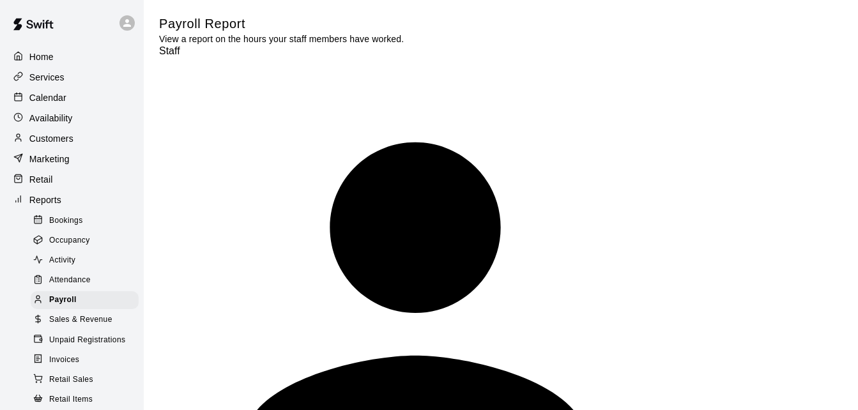
type input "**********"
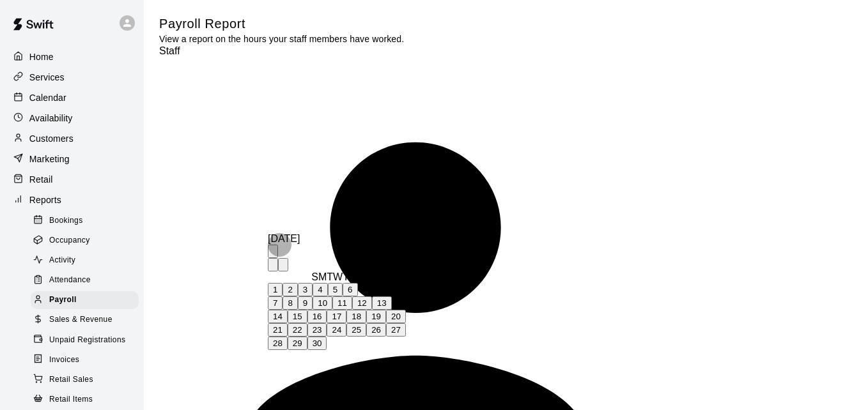
click at [307, 323] on button "15" at bounding box center [298, 316] width 20 height 13
type input "**********"
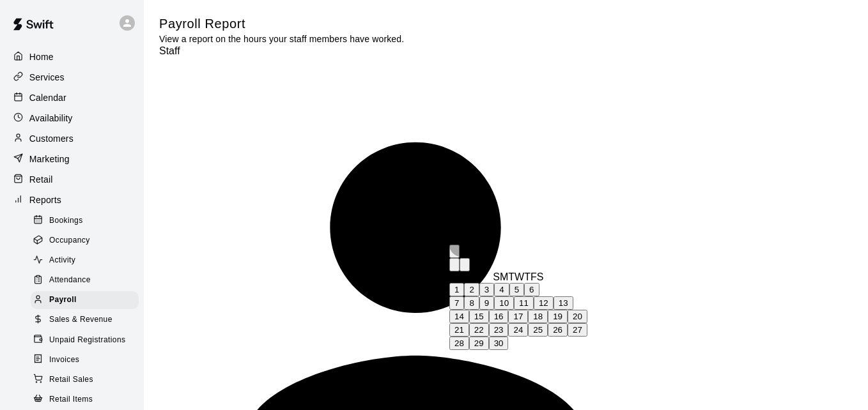
click at [567, 323] on button "19" at bounding box center [558, 316] width 20 height 13
type input "**********"
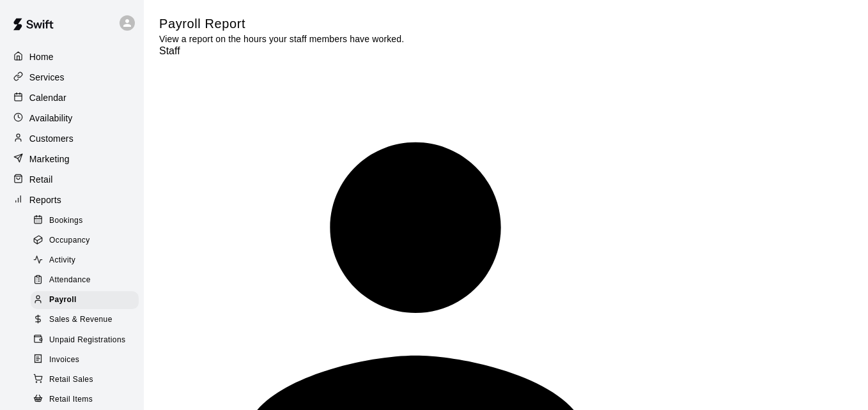
type input "******"
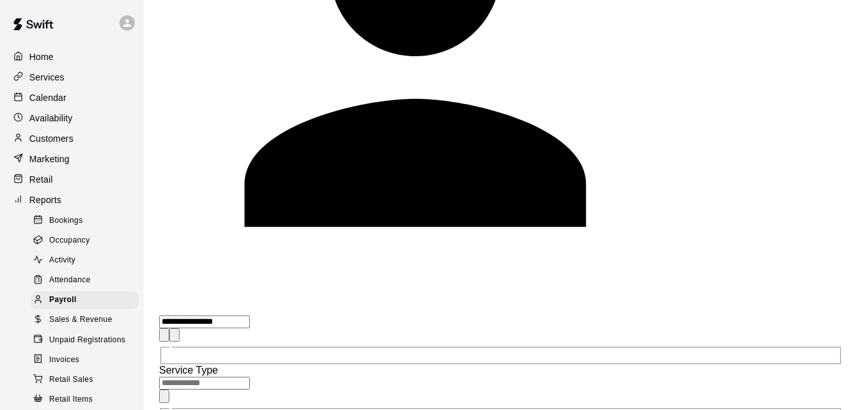
scroll to position [261, 0]
